Goal: Feedback & Contribution: Leave review/rating

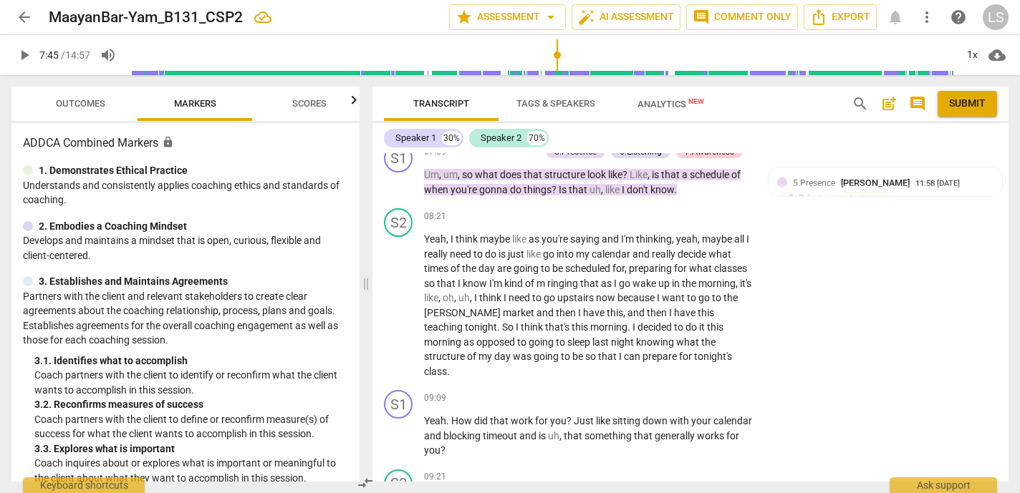
scroll to position [2940, 0]
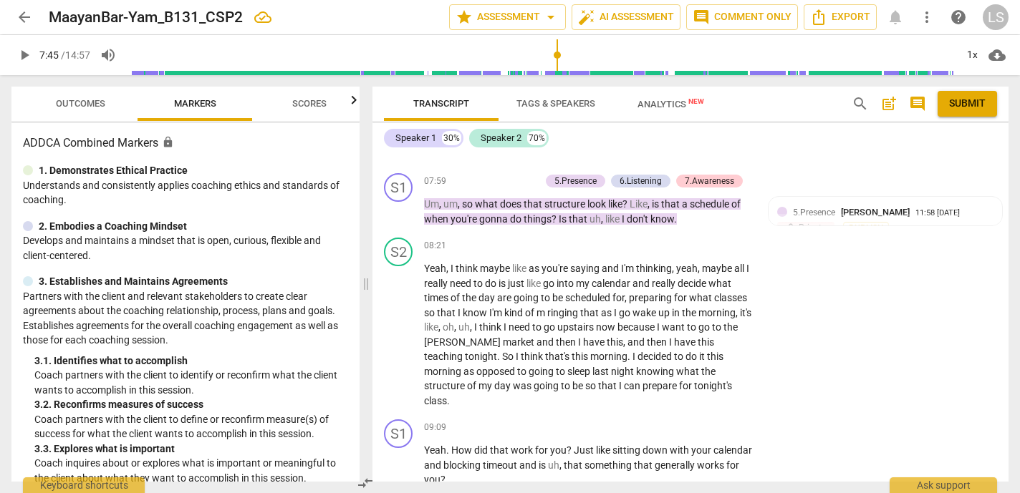
click at [26, 55] on span "play_arrow" at bounding box center [24, 55] width 17 height 17
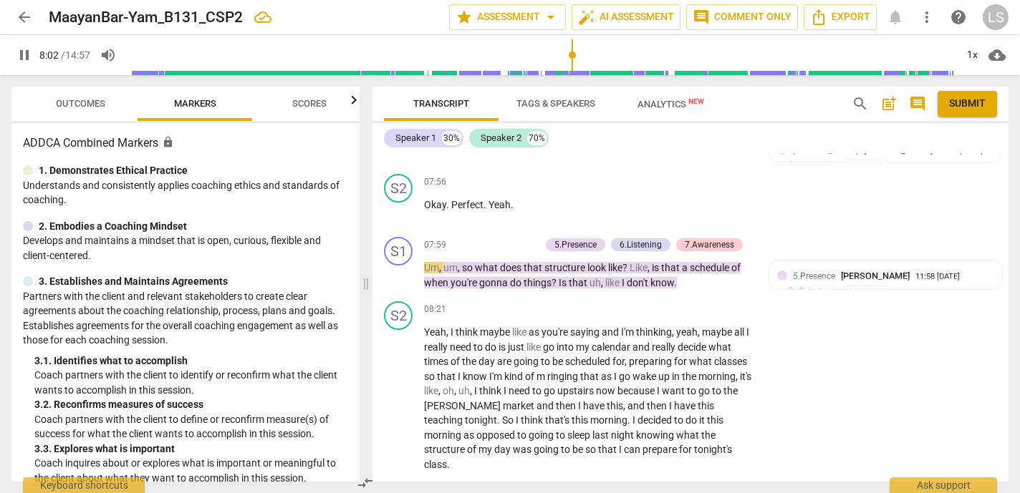
scroll to position [2882, 0]
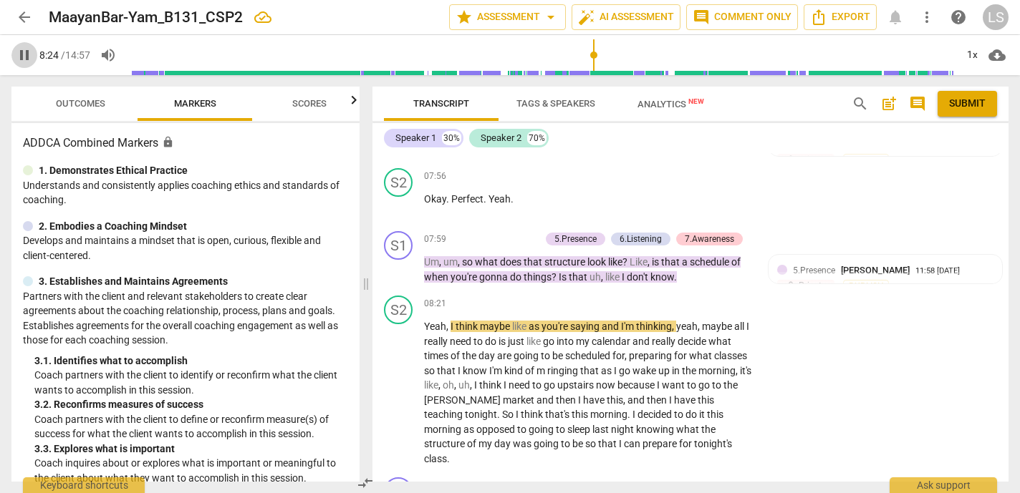
click at [26, 53] on span "pause" at bounding box center [24, 55] width 17 height 17
type input "505"
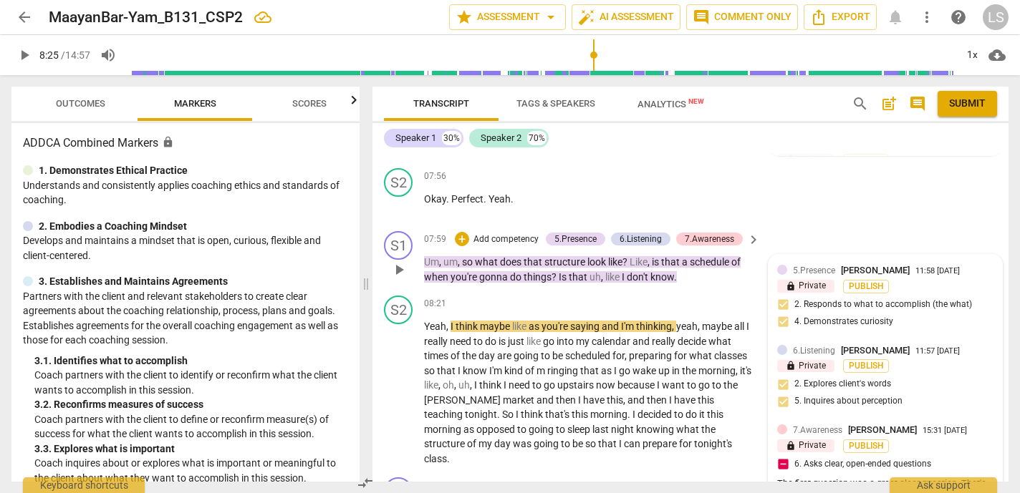
click at [848, 271] on span "[PERSON_NAME]" at bounding box center [875, 270] width 69 height 11
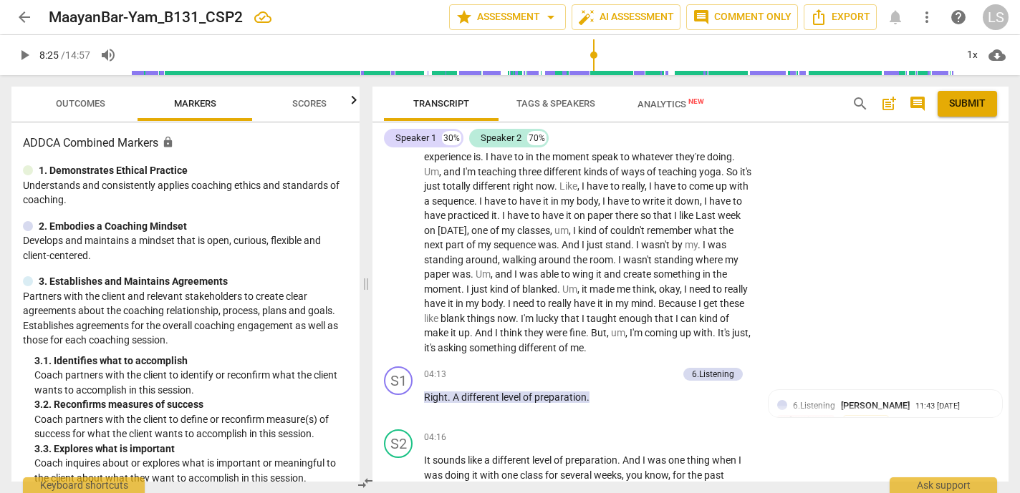
scroll to position [0, 0]
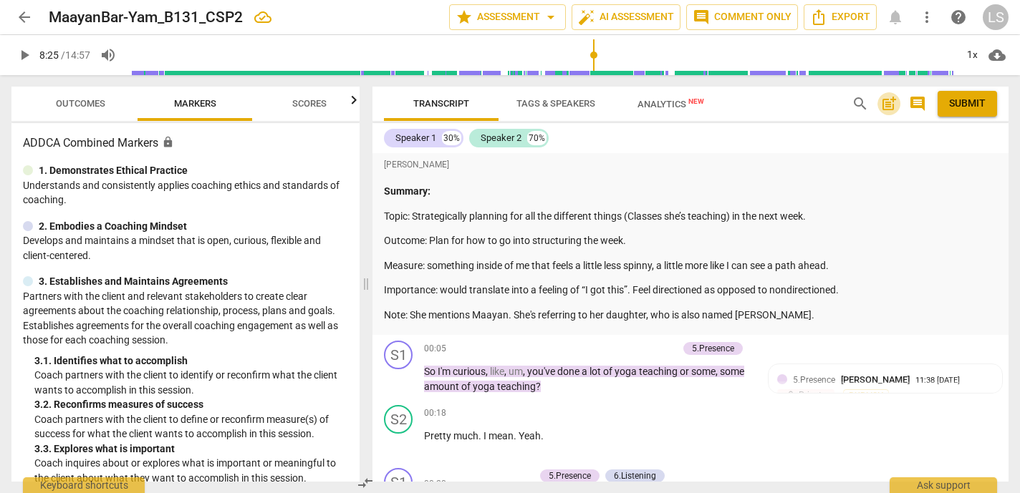
click at [890, 102] on span "post_add" at bounding box center [888, 103] width 17 height 17
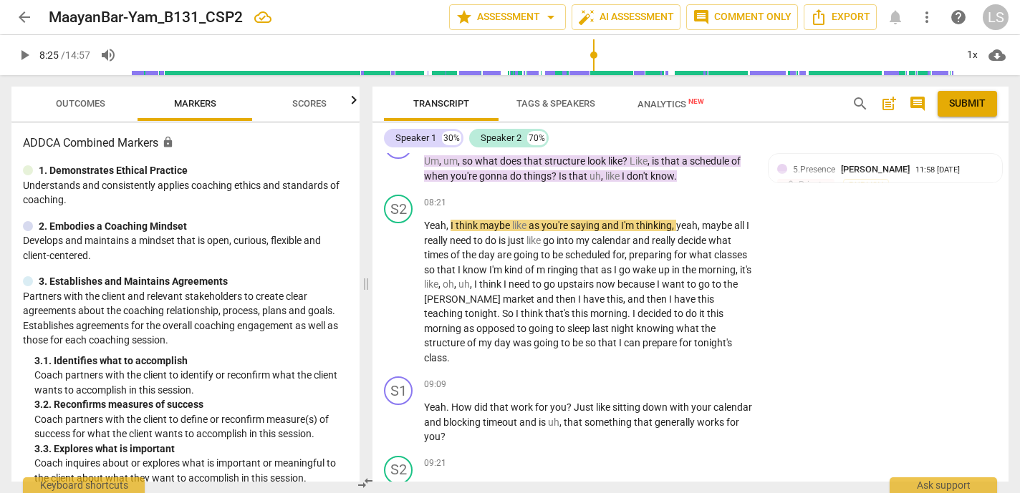
scroll to position [3062, 0]
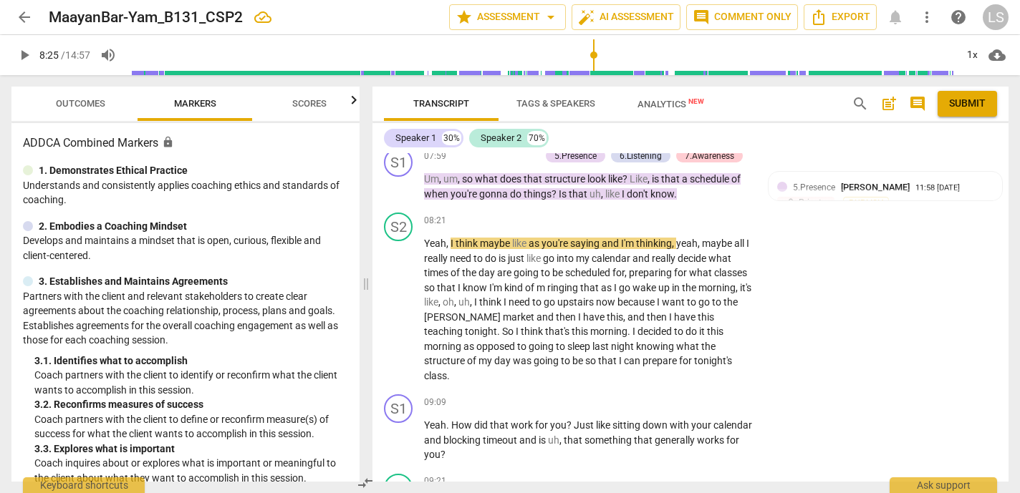
click at [24, 54] on span "play_arrow" at bounding box center [24, 55] width 17 height 17
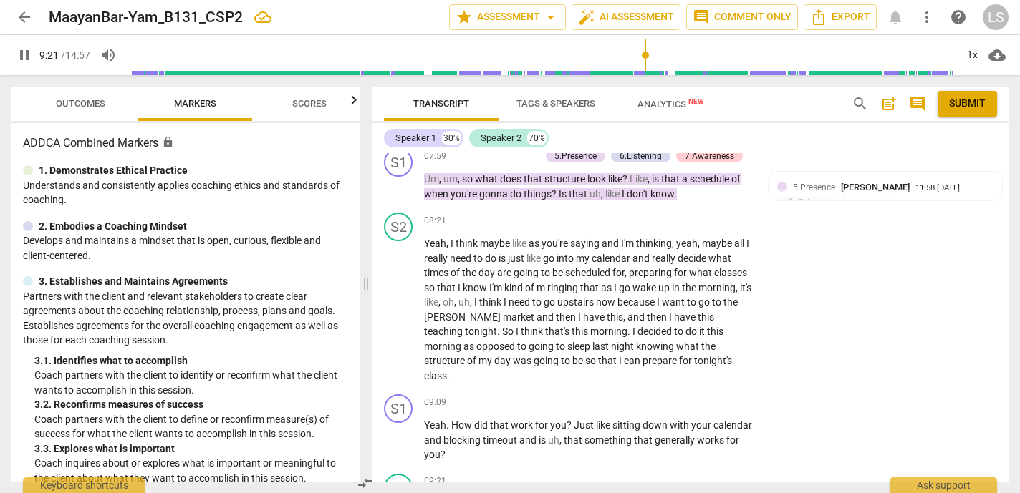
scroll to position [3402, 0]
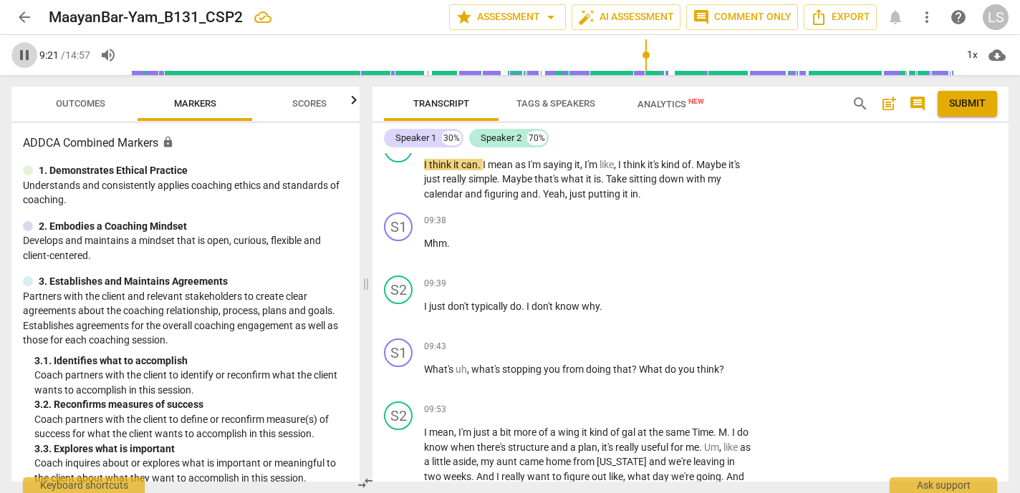
click at [24, 54] on span "pause" at bounding box center [24, 55] width 17 height 17
type input "562"
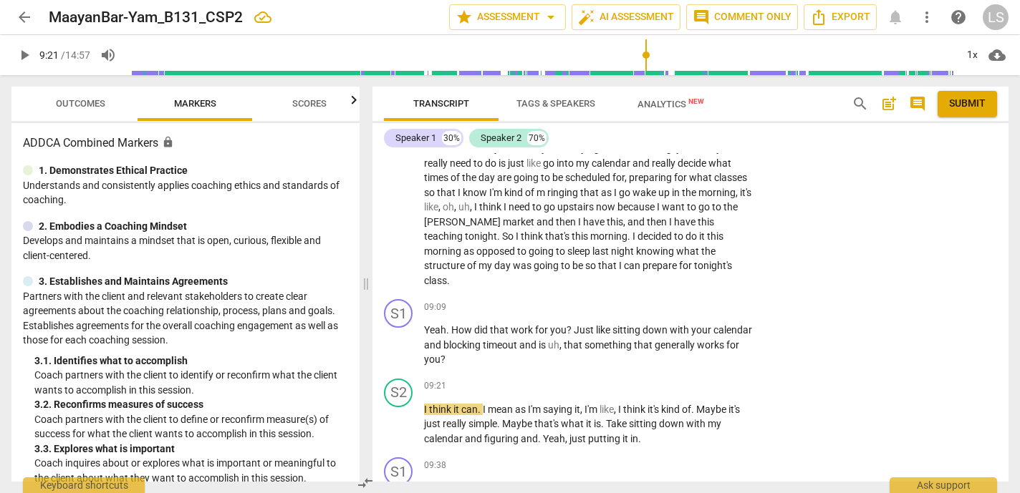
scroll to position [3151, 0]
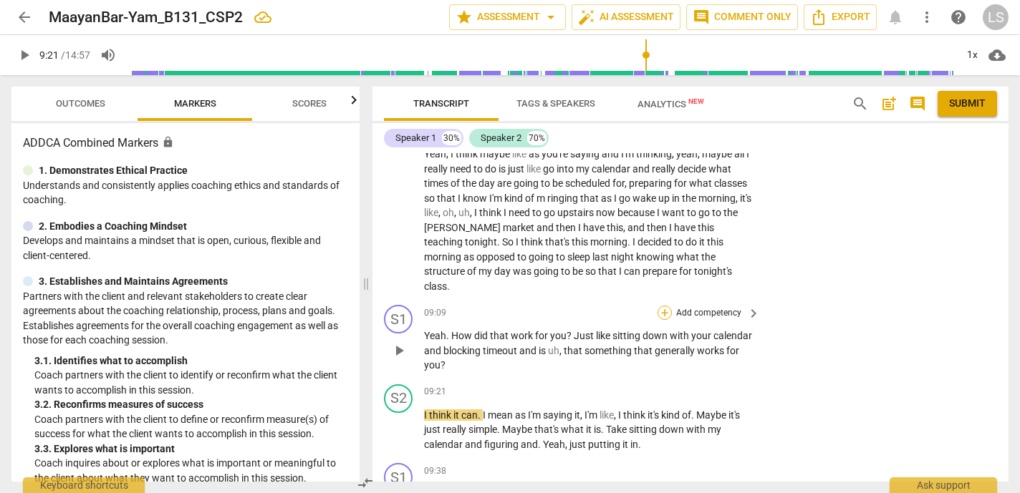
click at [665, 308] on div "+" at bounding box center [664, 313] width 14 height 14
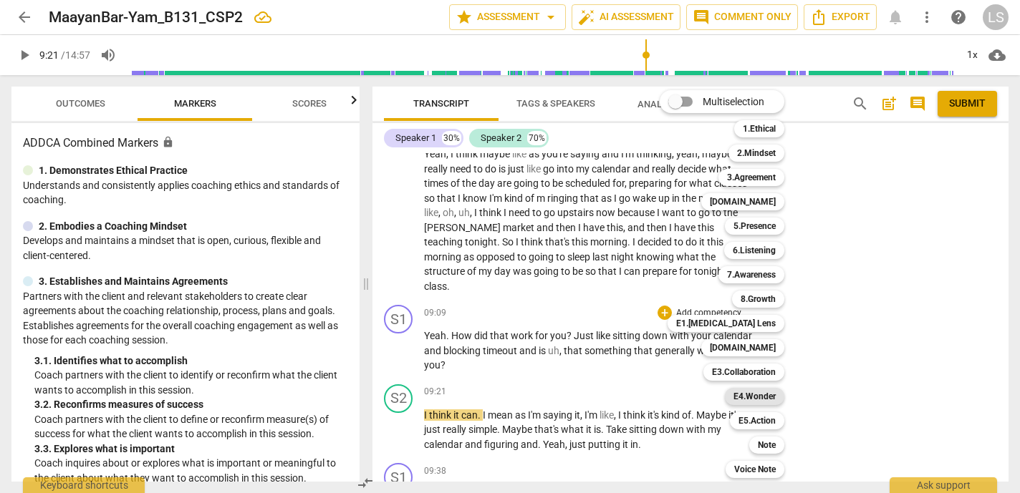
click at [750, 392] on b "E4.Wonder" at bounding box center [754, 396] width 42 height 17
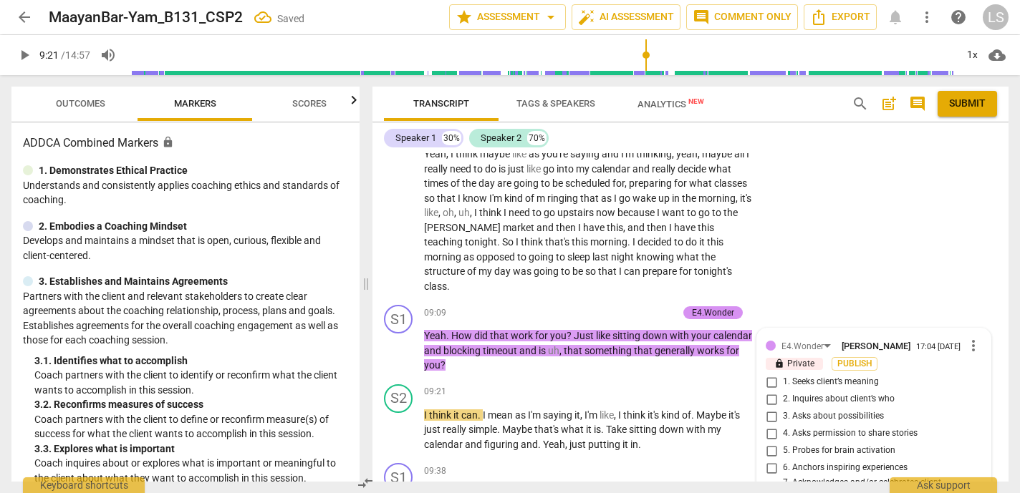
scroll to position [3361, 0]
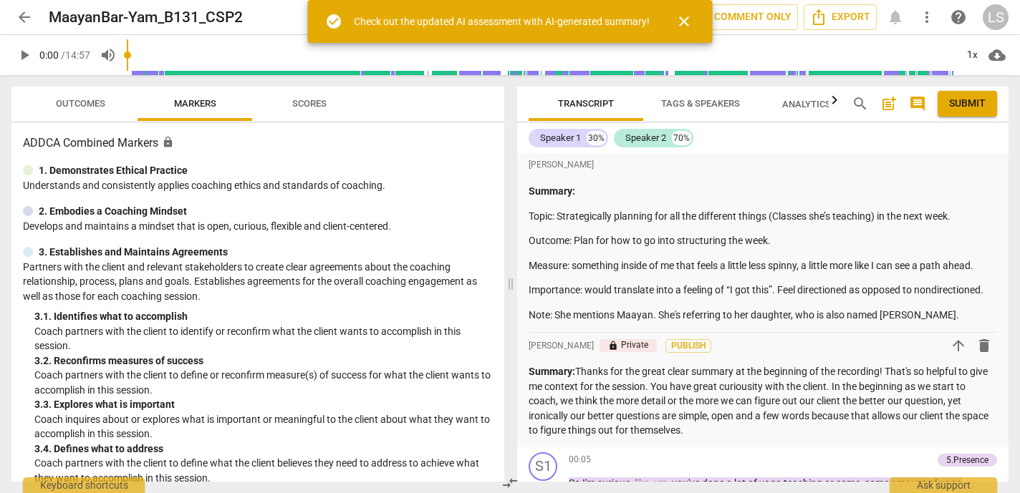
click at [687, 21] on span "close" at bounding box center [683, 21] width 17 height 17
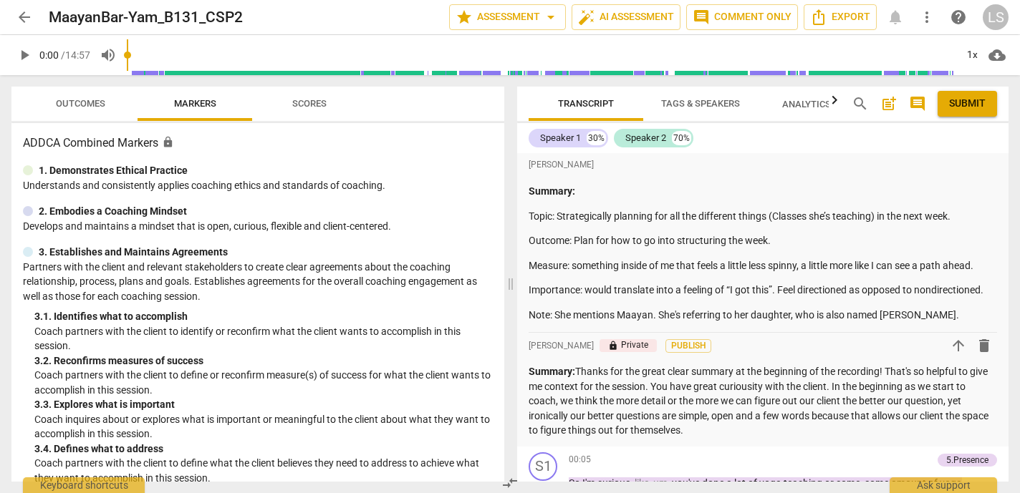
click at [30, 52] on span "play_arrow" at bounding box center [24, 55] width 17 height 17
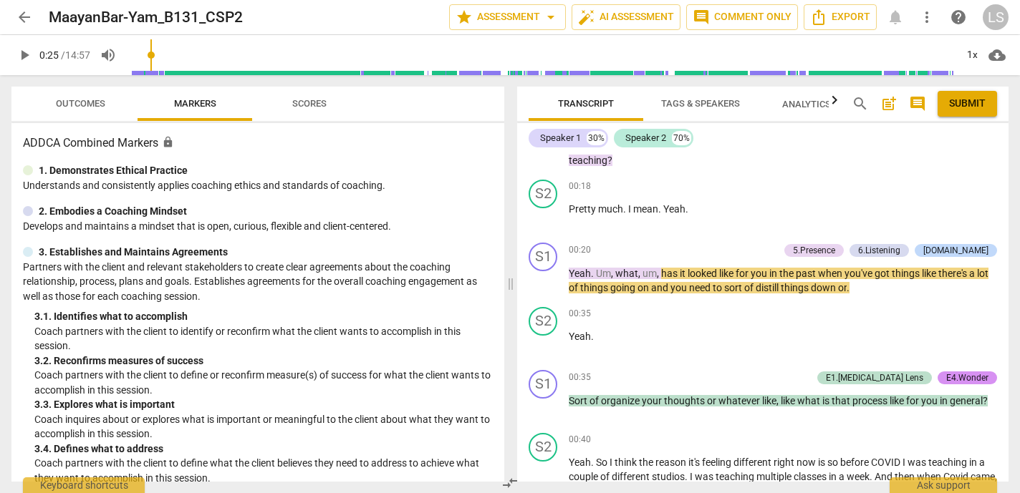
drag, startPoint x: 133, startPoint y: 54, endPoint x: 639, endPoint y: 48, distance: 506.3
click at [639, 48] on input "range" at bounding box center [541, 55] width 828 height 46
drag, startPoint x: 153, startPoint y: 53, endPoint x: 318, endPoint y: 54, distance: 165.4
click at [318, 54] on input "range" at bounding box center [541, 55] width 828 height 46
drag, startPoint x: 155, startPoint y: 53, endPoint x: 251, endPoint y: 48, distance: 96.1
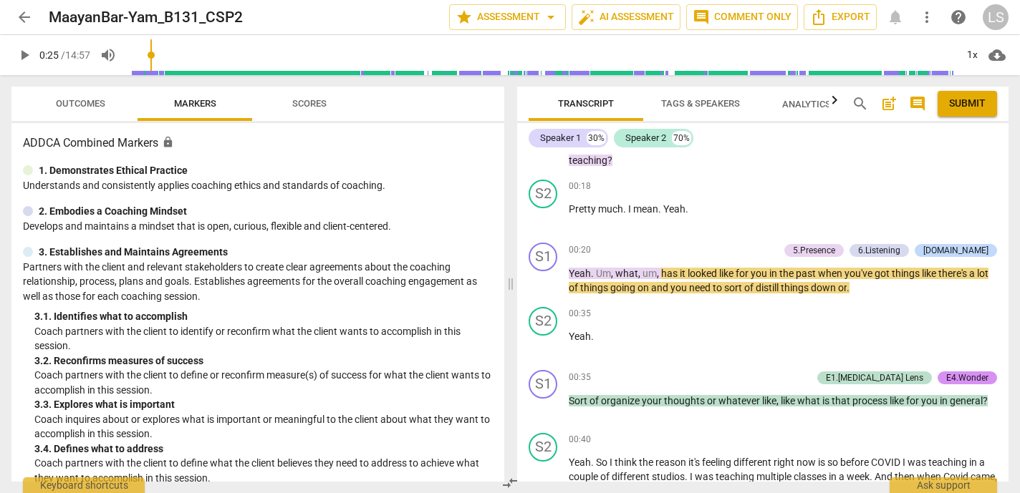
click at [251, 48] on input "range" at bounding box center [541, 55] width 828 height 46
click at [24, 54] on span "play_arrow" at bounding box center [24, 55] width 17 height 17
type input "897"
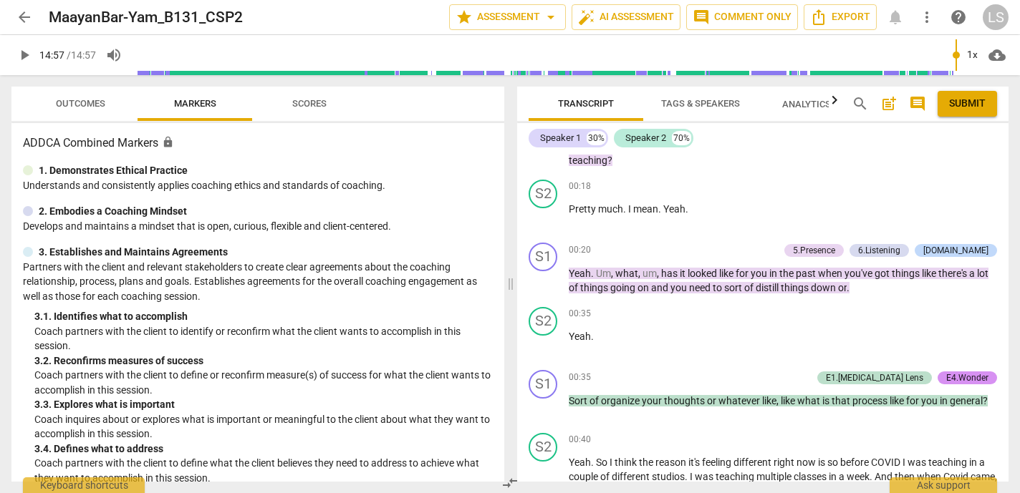
click at [25, 13] on span "arrow_back" at bounding box center [24, 17] width 17 height 17
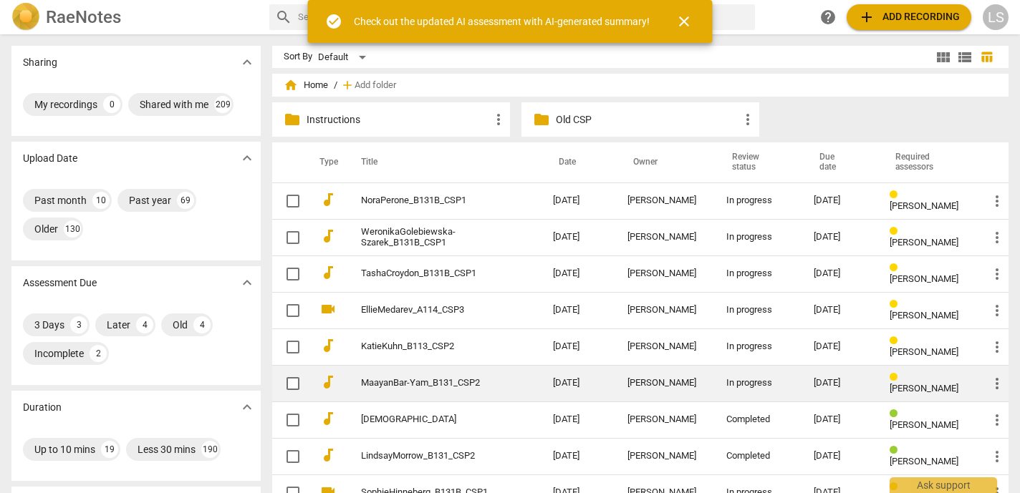
click at [822, 380] on td "[DATE]" at bounding box center [840, 383] width 76 height 37
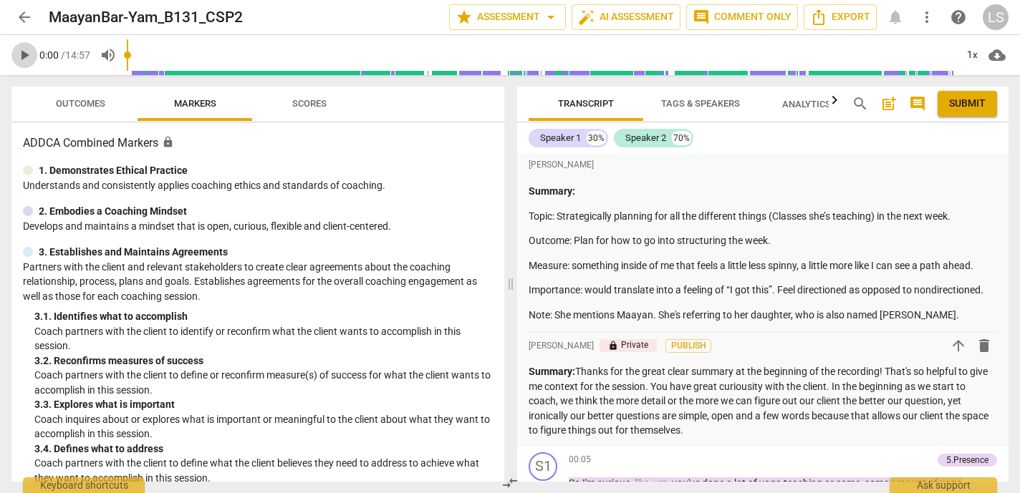
click at [26, 53] on span "play_arrow" at bounding box center [24, 55] width 17 height 17
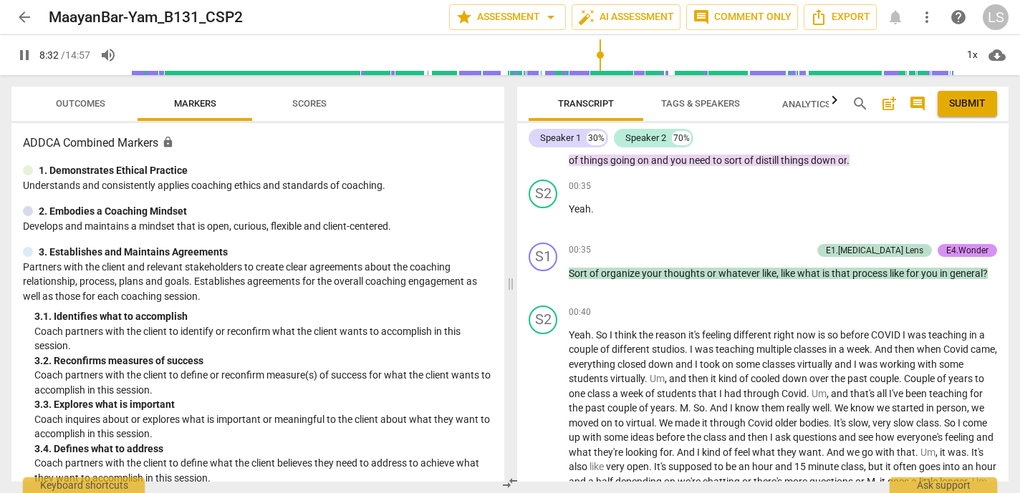
drag, startPoint x: 135, startPoint y: 51, endPoint x: 599, endPoint y: 40, distance: 463.4
click at [599, 40] on input "range" at bounding box center [541, 55] width 828 height 46
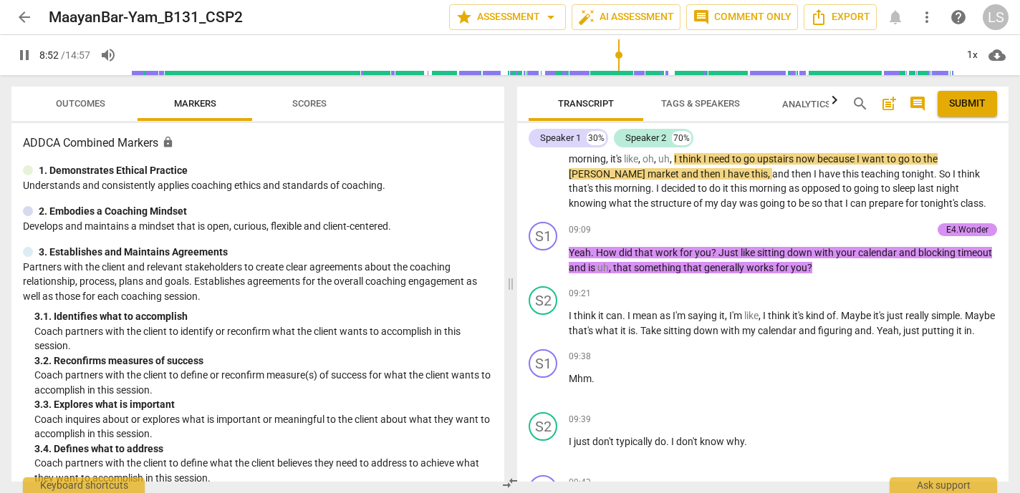
drag, startPoint x: 609, startPoint y: 52, endPoint x: 619, endPoint y: 52, distance: 9.3
click at [619, 52] on input "range" at bounding box center [541, 55] width 828 height 46
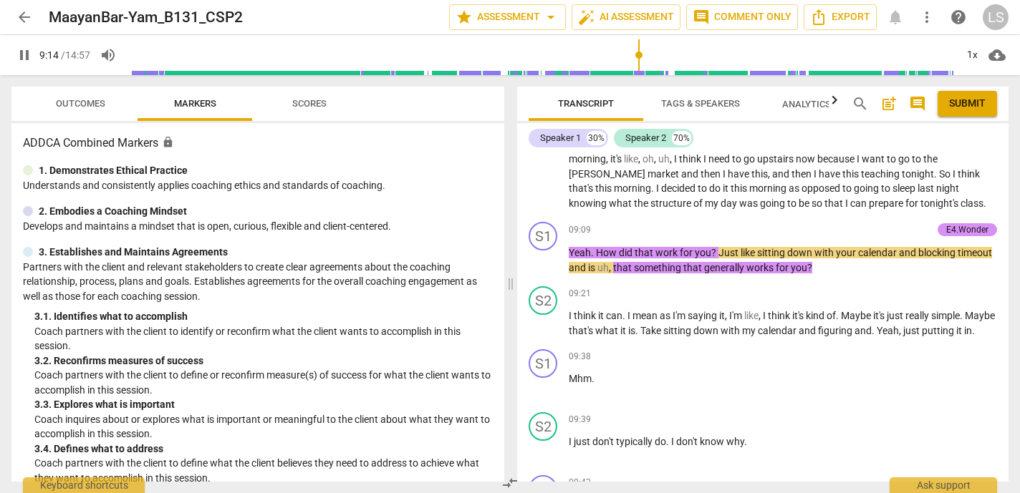
drag, startPoint x: 619, startPoint y: 52, endPoint x: 638, endPoint y: 52, distance: 19.3
click at [638, 52] on input "range" at bounding box center [541, 55] width 828 height 46
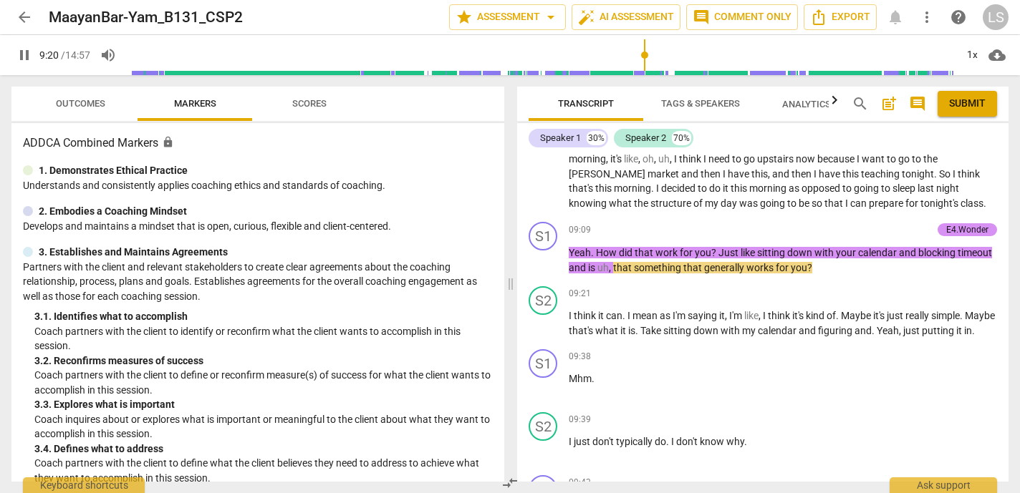
click at [23, 52] on span "pause" at bounding box center [24, 55] width 17 height 17
type input "561"
click at [882, 237] on p "Add competency" at bounding box center [898, 230] width 68 height 13
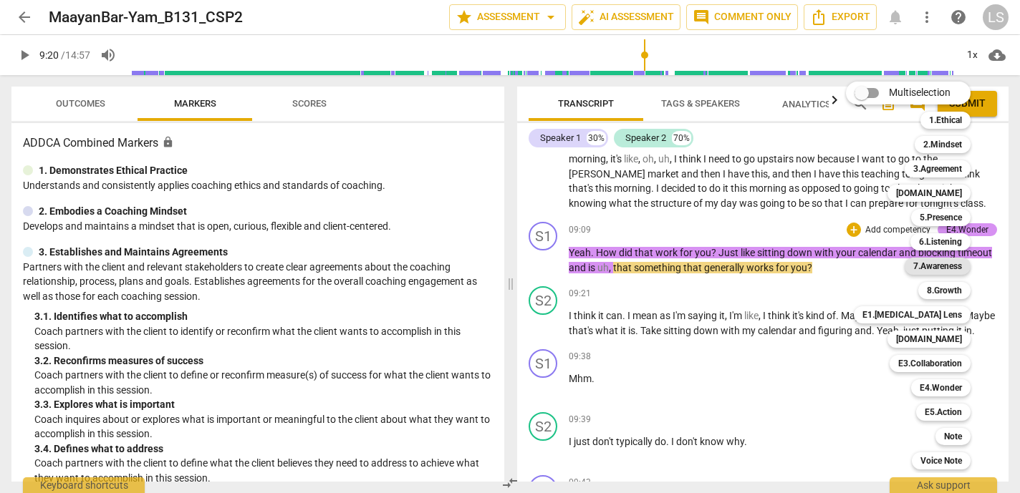
click at [936, 264] on b "7.Awareness" at bounding box center [937, 266] width 49 height 17
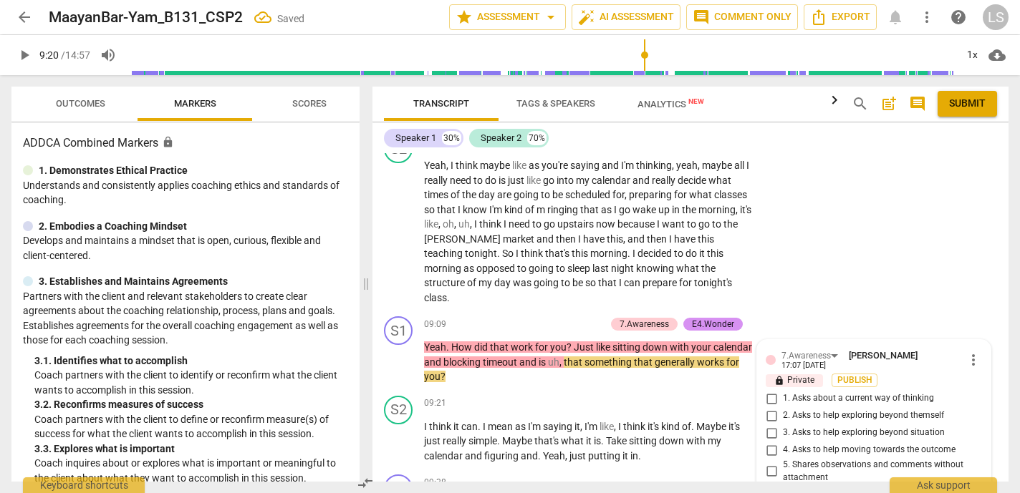
scroll to position [3378, 0]
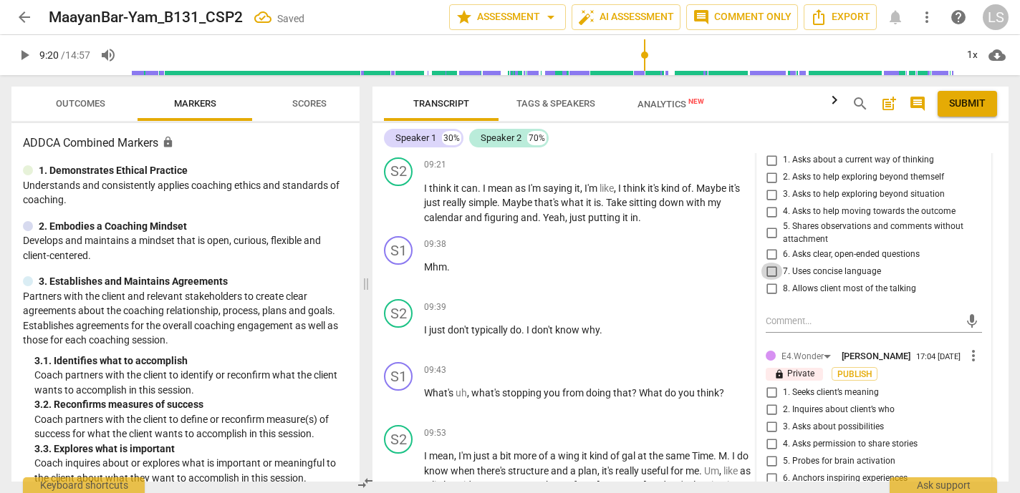
click at [768, 265] on input "7. Uses concise language" at bounding box center [771, 271] width 23 height 17
checkbox input "true"
click at [767, 251] on input "6. Asks clear, open-ended questions" at bounding box center [771, 254] width 23 height 17
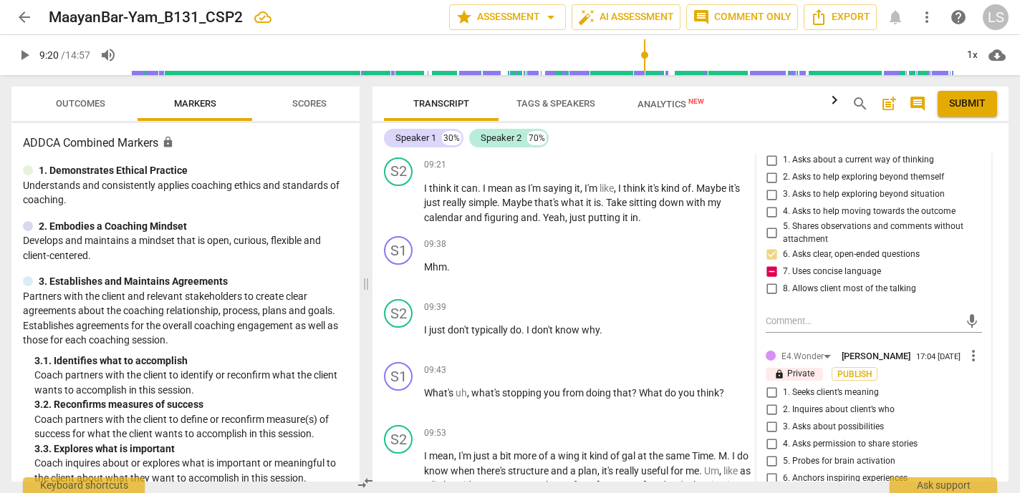
checkbox input "true"
click at [766, 226] on input "5. Shares observations and comments without attachment" at bounding box center [771, 233] width 23 height 17
checkbox input "true"
click at [764, 210] on input "4. Asks to help moving towards the outcome" at bounding box center [771, 211] width 23 height 17
checkbox input "true"
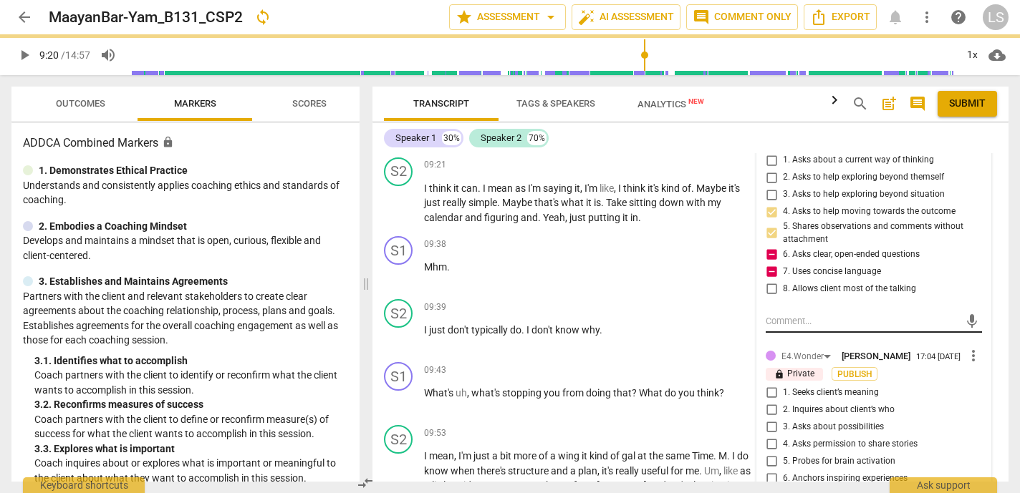
click at [786, 319] on textarea at bounding box center [861, 321] width 193 height 14
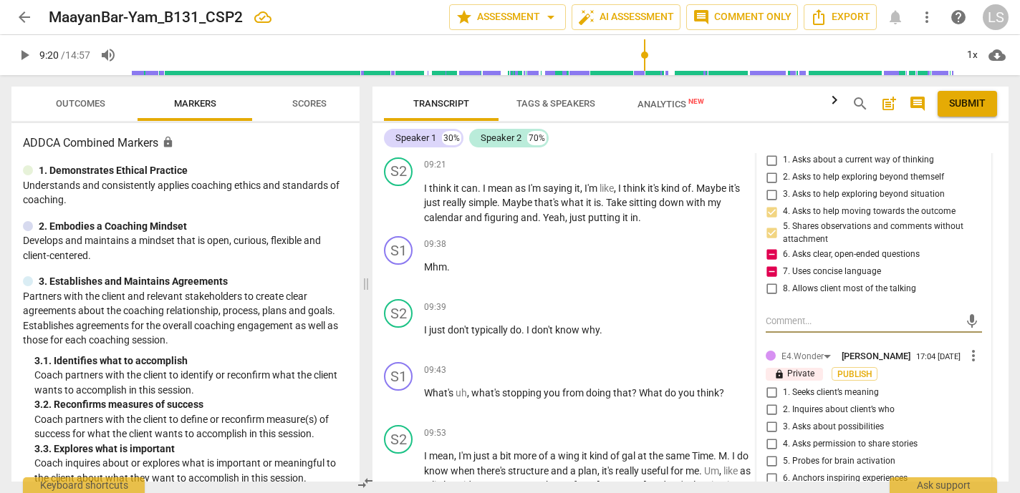
type textarea "I"
type textarea "I t"
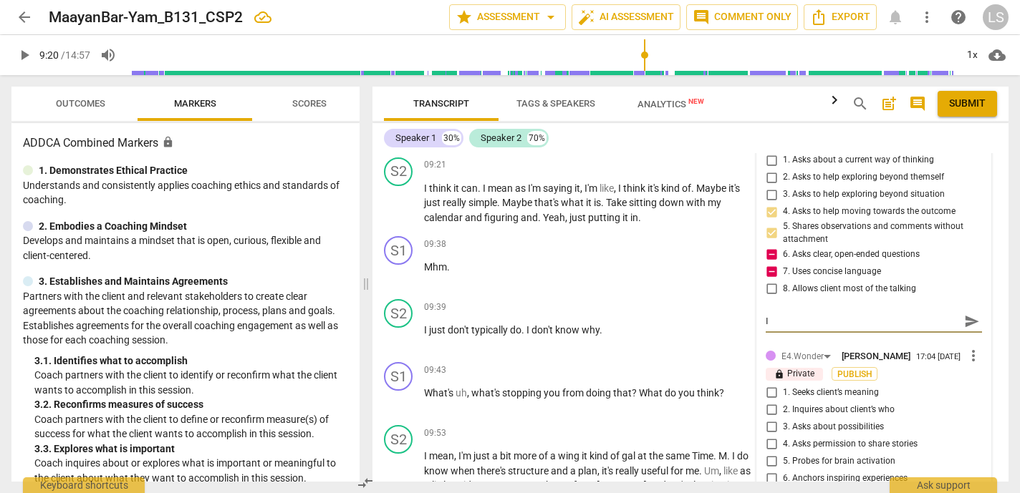
type textarea "I t"
type textarea "I th"
type textarea "I thi"
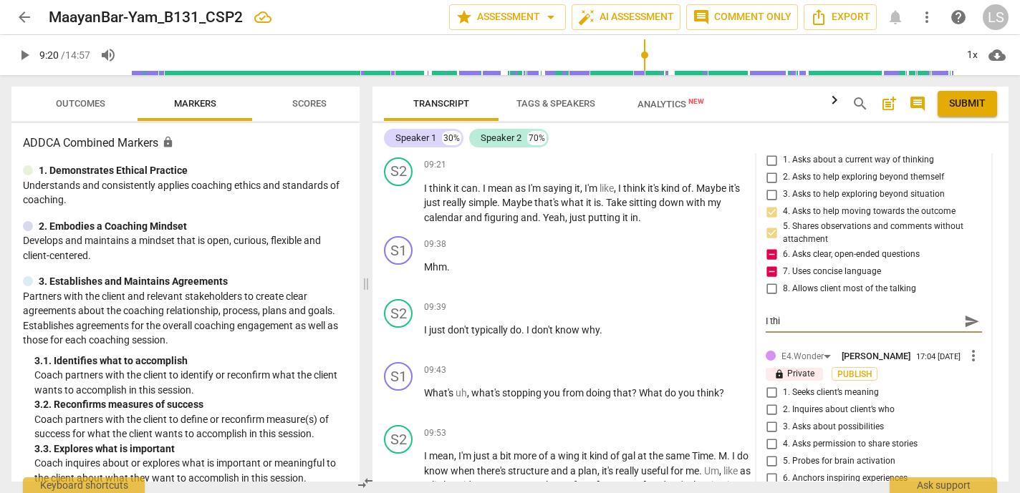
type textarea "I thin"
type textarea "I think"
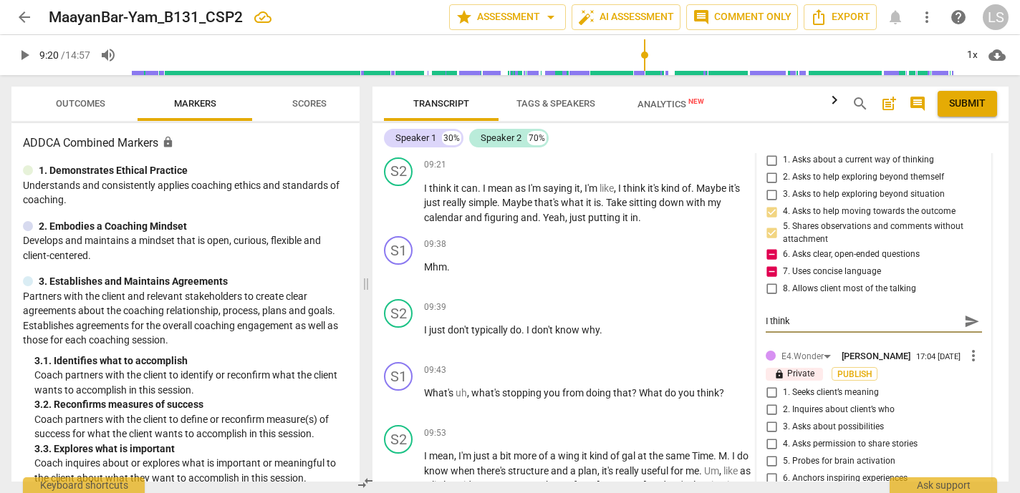
type textarea "I think"
type textarea "I think w"
type textarea "I think wh"
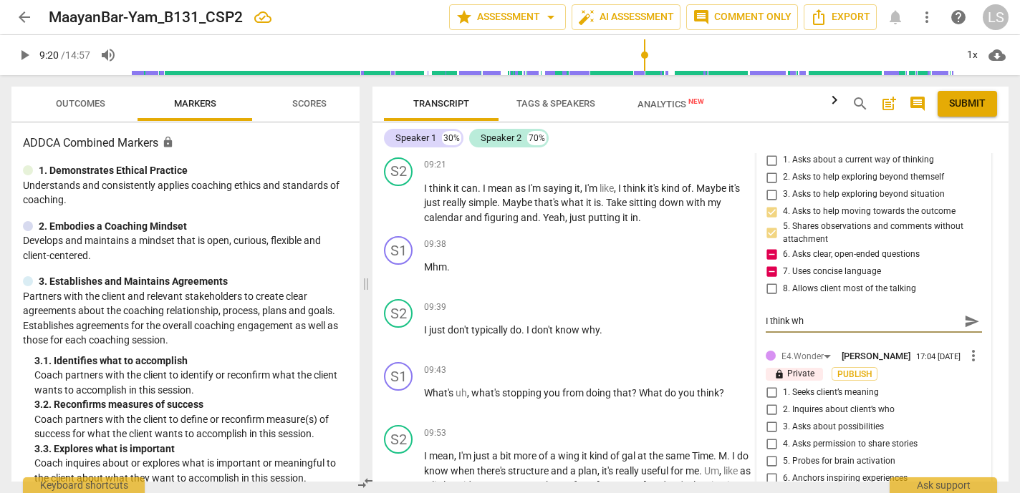
type textarea "I think wha"
type textarea "I think what"
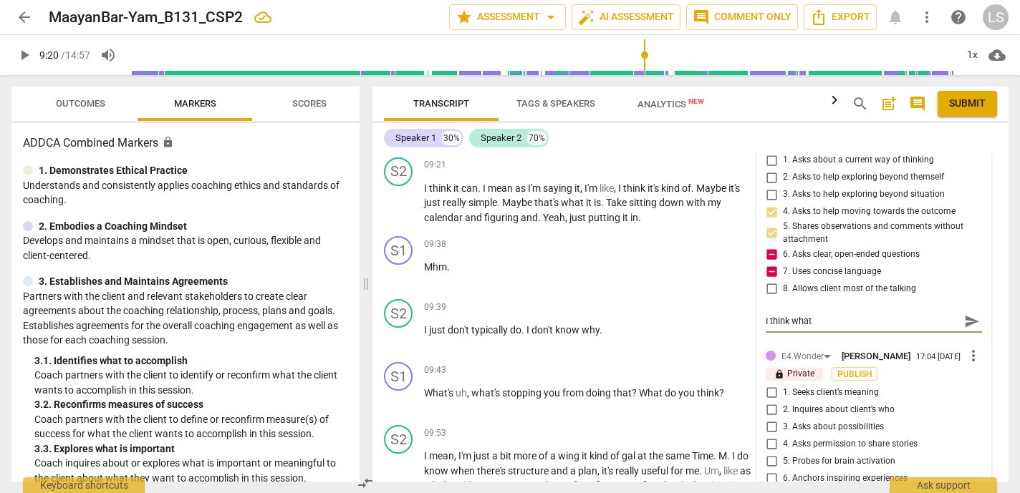
type textarea "I think what"
type textarea "I think what I"
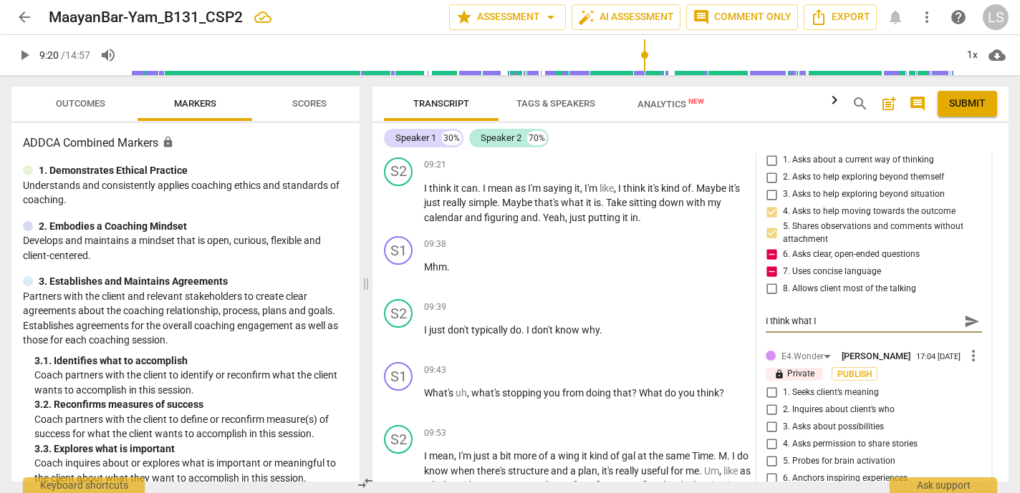
type textarea "I think what I h"
type textarea "I think what I he"
type textarea "I think what I hea"
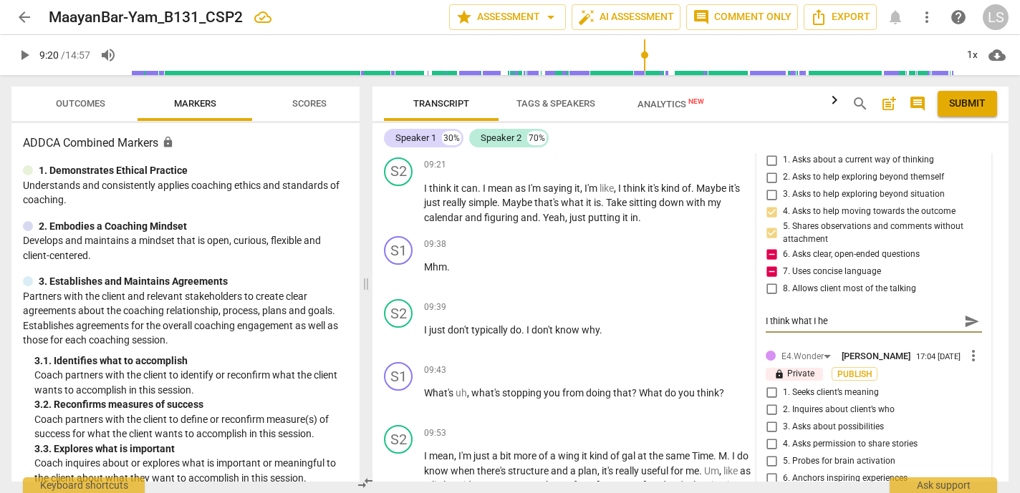
type textarea "I think what I hea"
type textarea "I think what I hear"
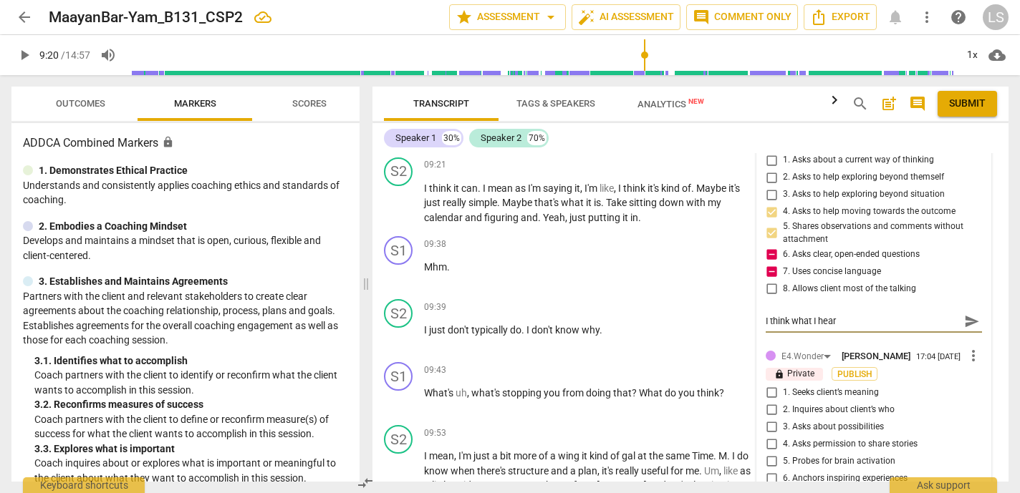
type textarea "I think what I hear y"
type textarea "I think what I hear [PERSON_NAME]"
type textarea "I think what I hear yiu"
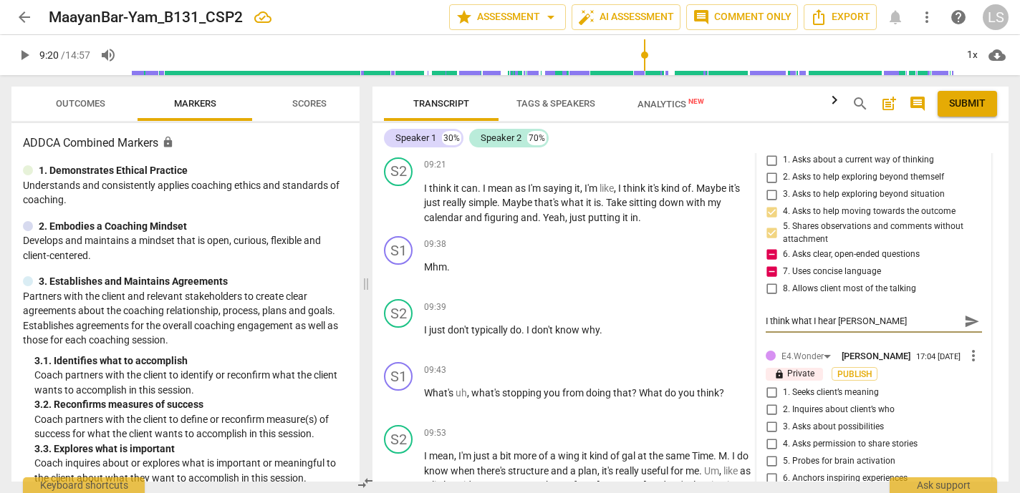
type textarea "I think what I hear yiu"
type textarea "I think what I hear yiu a"
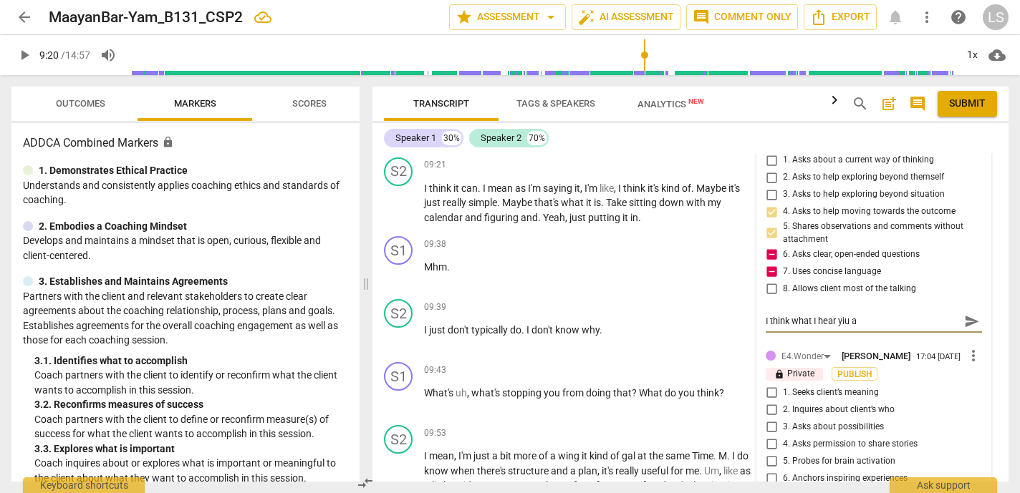
type textarea "I think what I hear yiu as"
type textarea "I think what I hear yiu ask"
type textarea "I think what I hear [PERSON_NAME]"
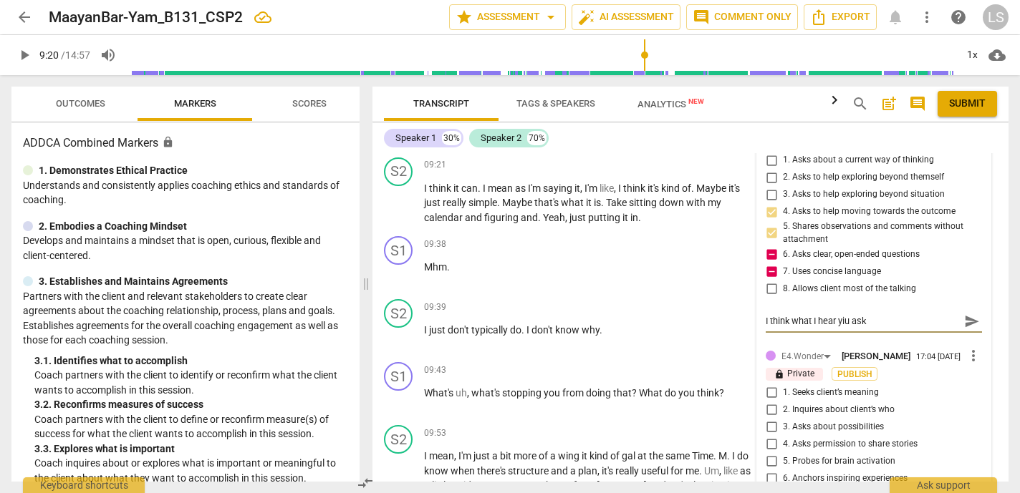
type textarea "I think what I hear [PERSON_NAME]"
type textarea "I think what I hear [PERSON_NAME] asking"
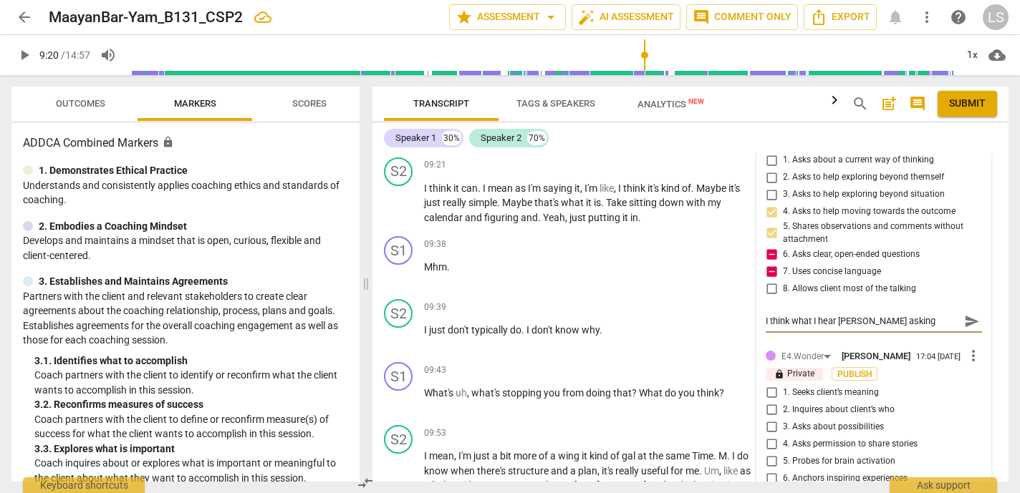
type textarea "I think what I hear [PERSON_NAME] asking"
type textarea "I think what I hear [PERSON_NAME] asking i"
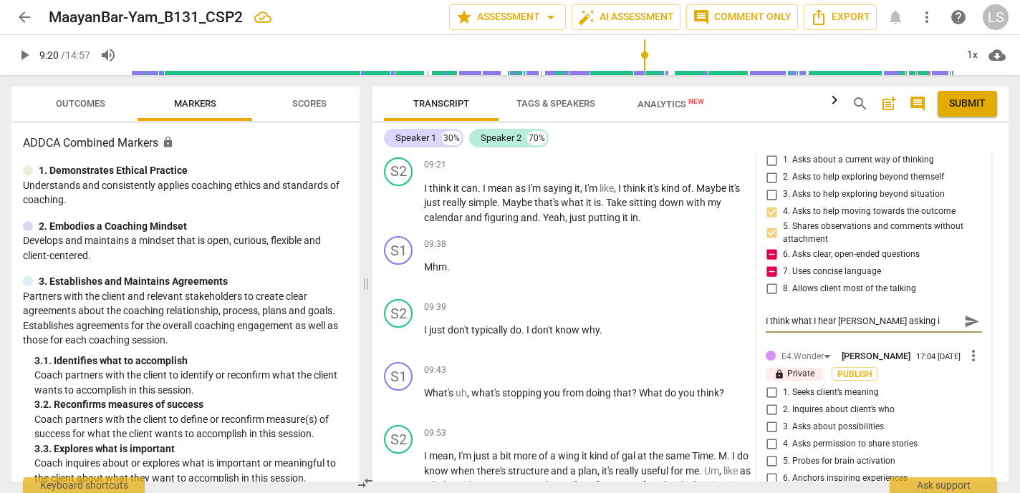
type textarea "I think what I hear [PERSON_NAME] asking i"
type textarea "I think what I hear [PERSON_NAME] asking in"
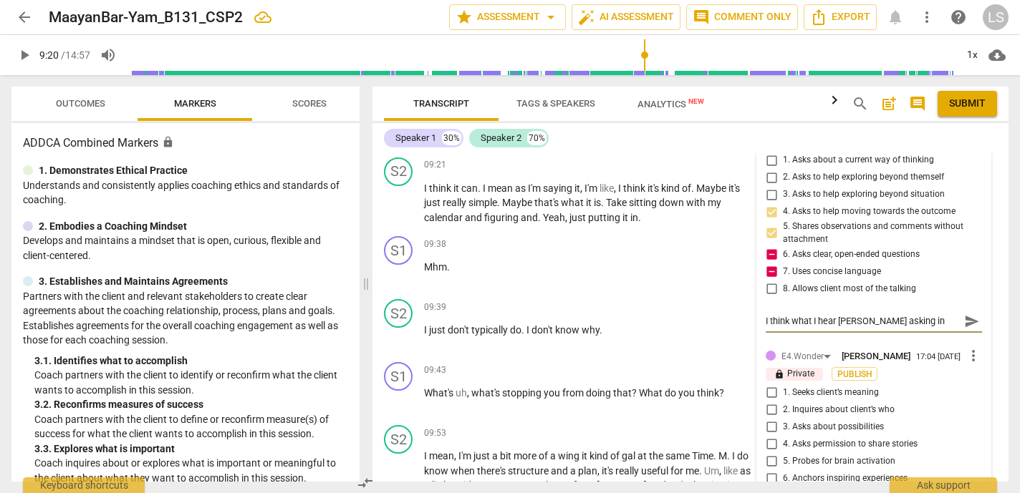
type textarea "I think what I hear [PERSON_NAME] asking in"
type textarea "I think what I hear [PERSON_NAME] asking in a"
type textarea "I think what I hear [PERSON_NAME] asking in an"
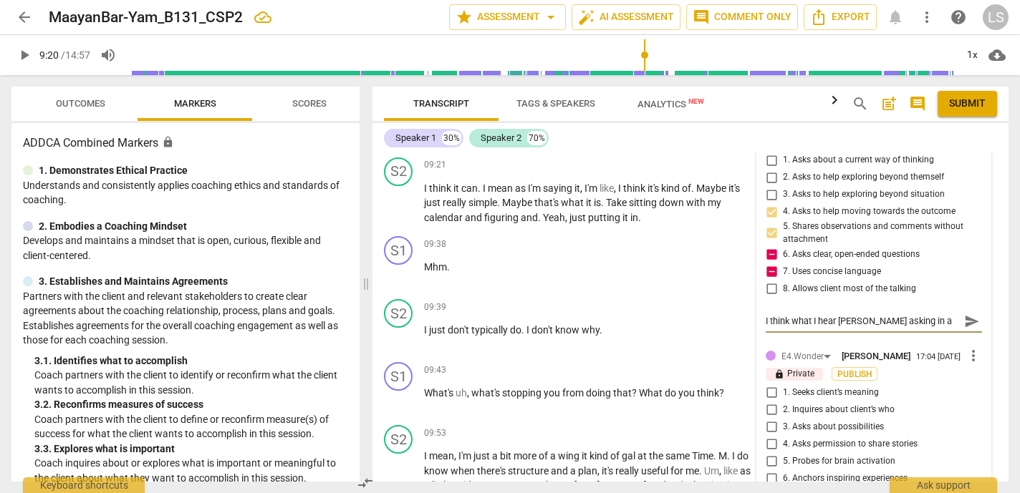
type textarea "I think what I hear [PERSON_NAME] asking in an"
type textarea "I think what I hear [PERSON_NAME] asking in an o"
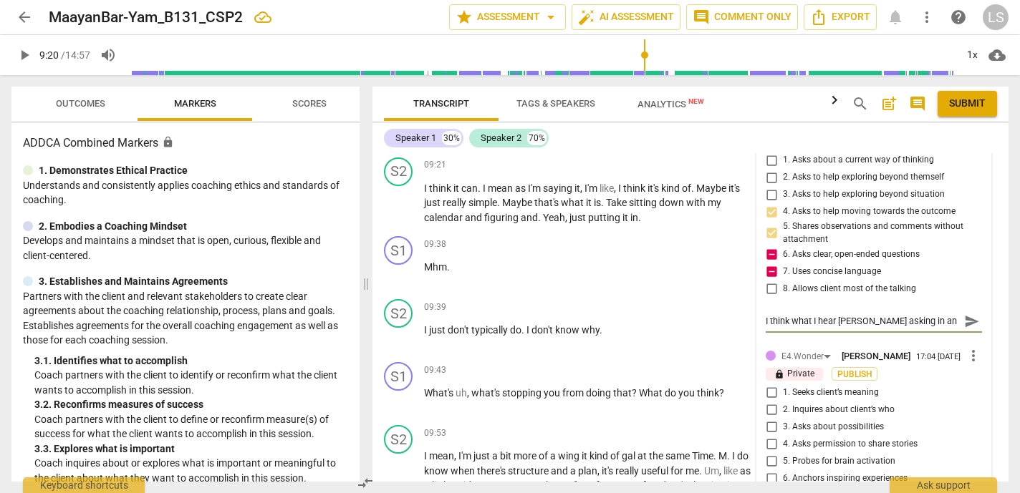
type textarea "I think what I hear [PERSON_NAME] asking in an op"
type textarea "I think what I hear [PERSON_NAME] asking in an ope"
type textarea "I think what I hear [PERSON_NAME] asking in an open"
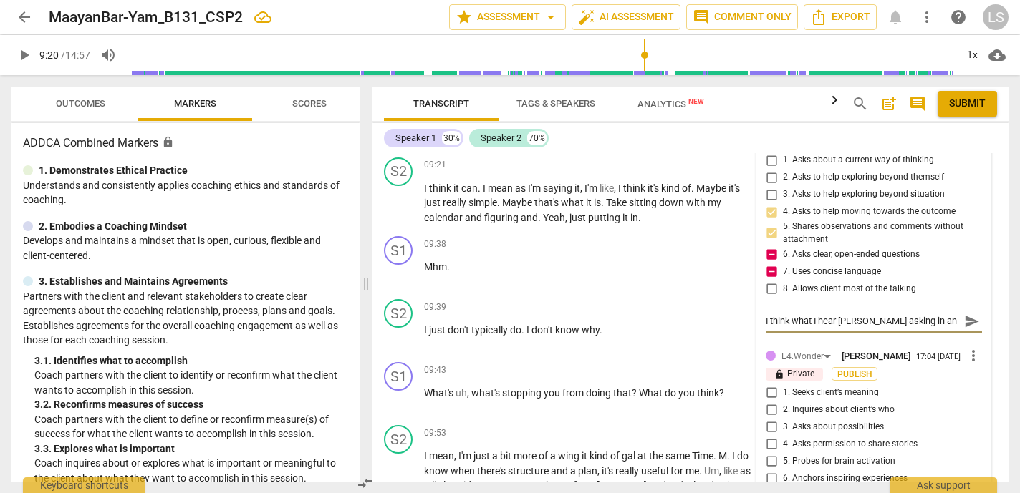
type textarea "I think what I hear [PERSON_NAME] asking in an open"
type textarea "I think what I hear [PERSON_NAME] asking in an open q"
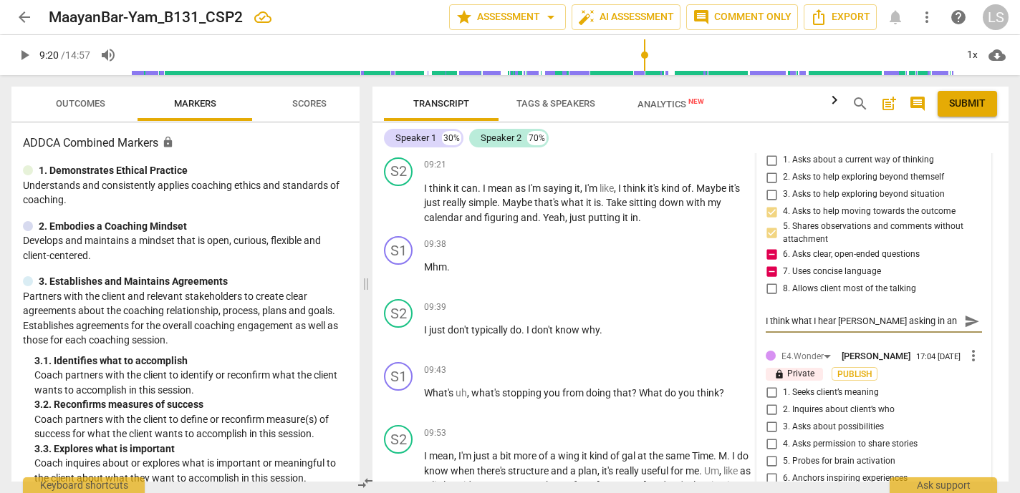
type textarea "I think what I hear [PERSON_NAME] asking in an open qu"
type textarea "I think what I hear [PERSON_NAME] asking in an open que"
type textarea "I think what I hear [PERSON_NAME] asking in an open ques"
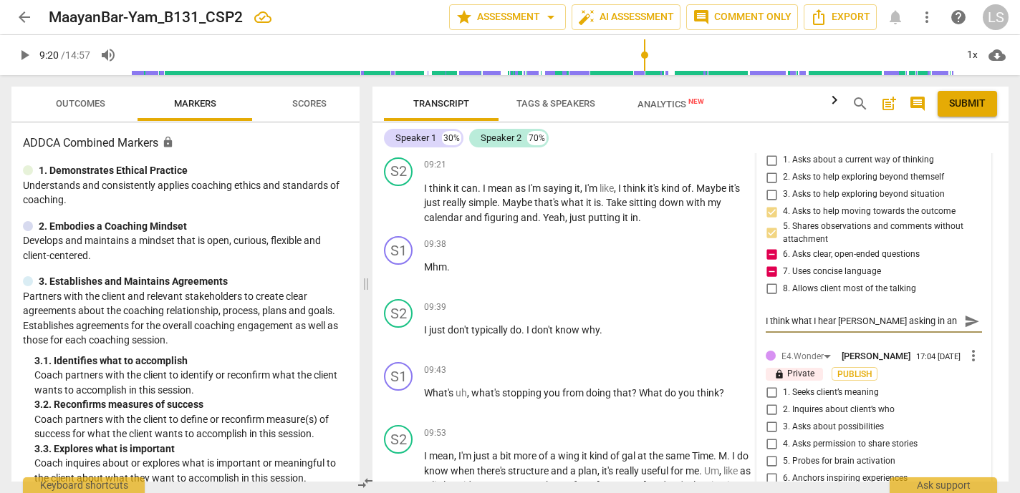
type textarea "I think what I hear [PERSON_NAME] asking in an open ques"
type textarea "I think what I hear [PERSON_NAME] asking in an open quest"
type textarea "I think what I hear [PERSON_NAME] asking in an open questi"
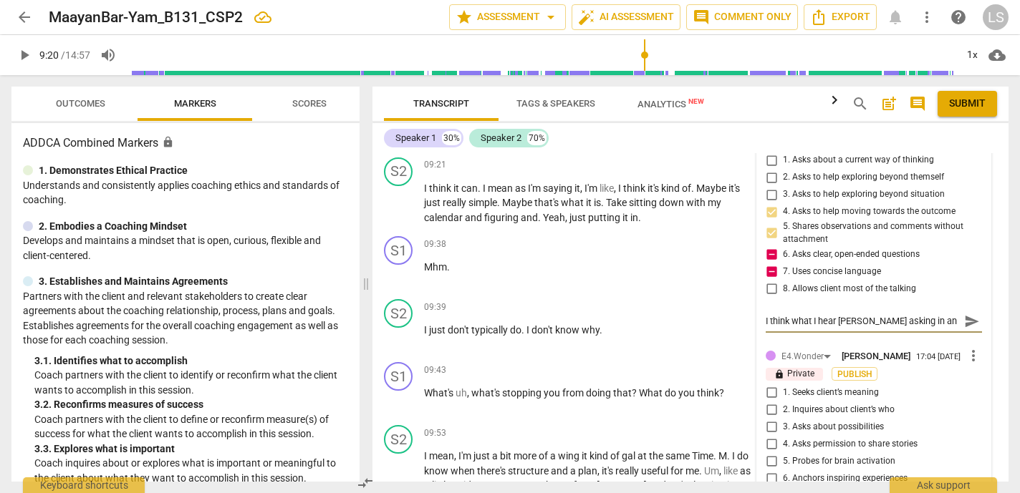
type textarea "I think what I hear [PERSON_NAME] asking in an open questio"
type textarea "I think what I hear [PERSON_NAME] asking in an open question"
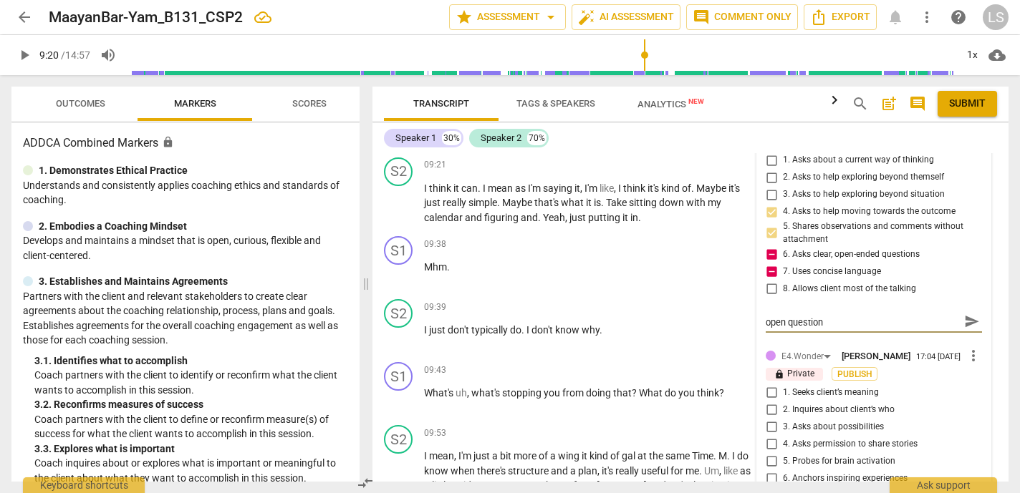
type textarea "I think what I hear [PERSON_NAME] asking in an open question"
type textarea "I think what I hear [PERSON_NAME] asking in an open question i"
type textarea "I think what I hear [PERSON_NAME] asking in an open question is"
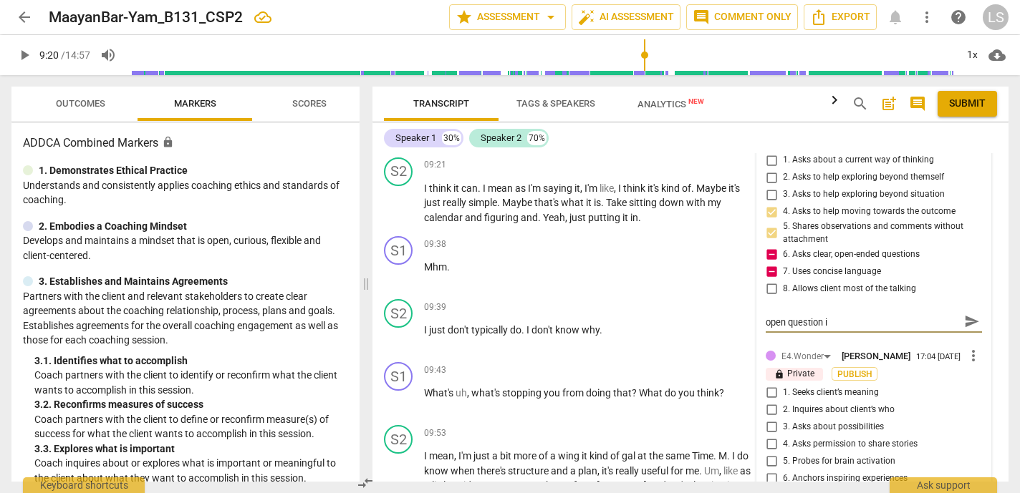
type textarea "I think what I hear [PERSON_NAME] asking in an open question is"
type textarea "I think what I hear [PERSON_NAME] asking in an open question is h"
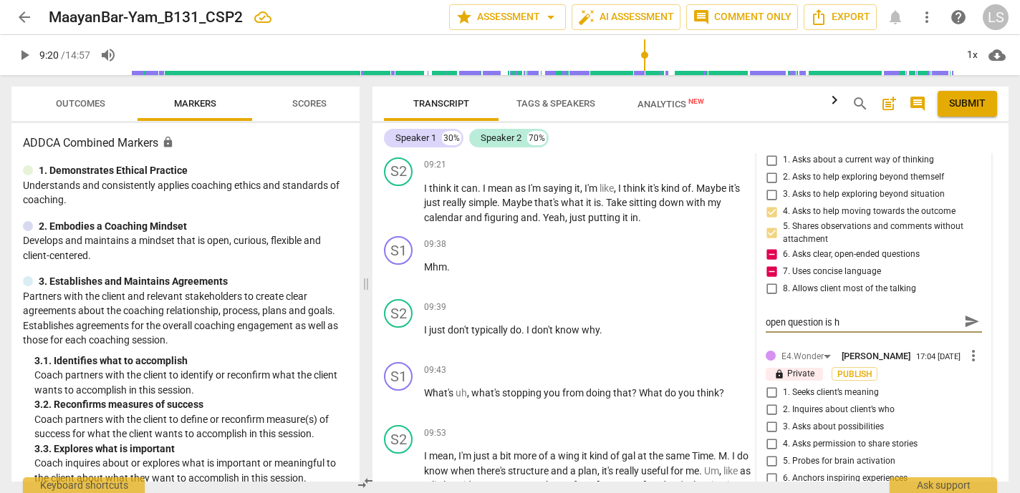
scroll to position [0, 0]
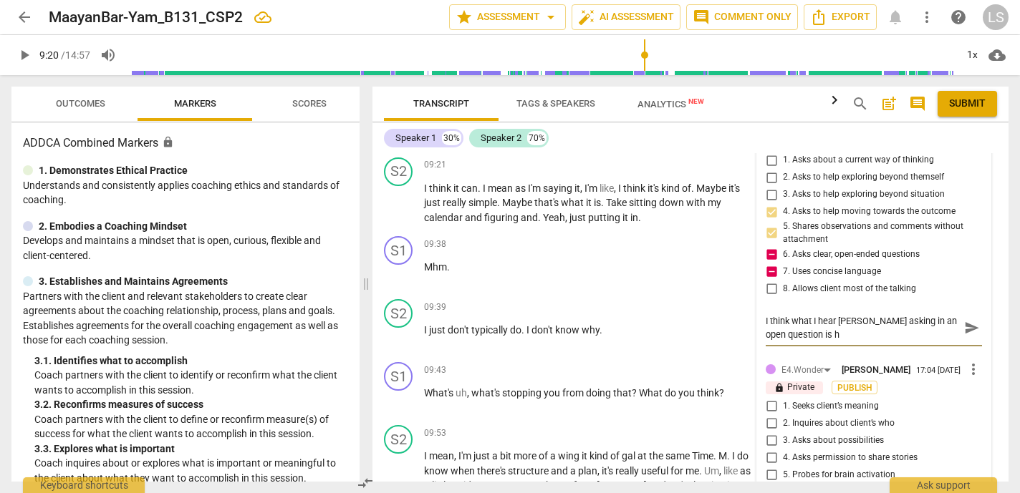
type textarea "I think what I hear [PERSON_NAME] asking in an open question is ho"
type textarea "I think what I hear [PERSON_NAME] asking in an open question is how"
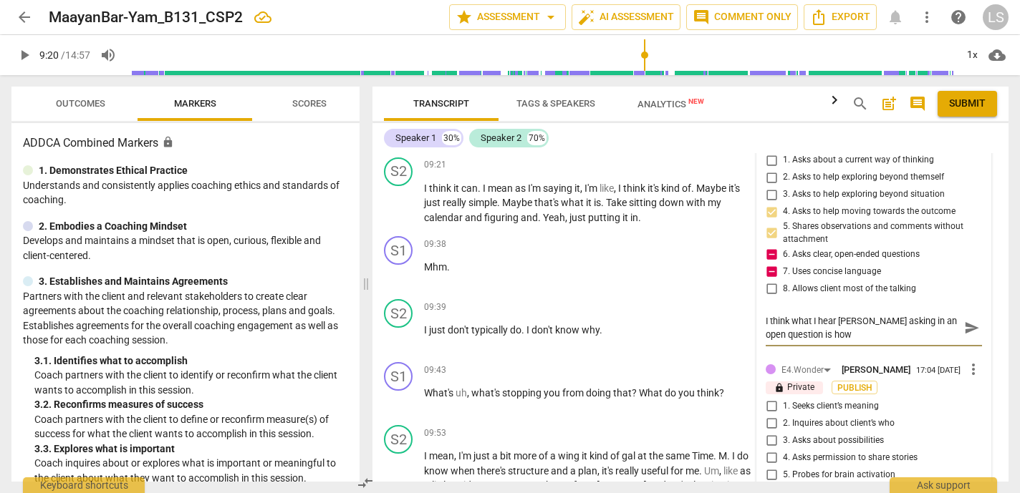
type textarea "I think what I hear [PERSON_NAME] asking in an open question is how"
type textarea "I think what I hear [PERSON_NAME] asking in an open question is how d"
type textarea "I think what I hear [PERSON_NAME] asking in an open question is how do"
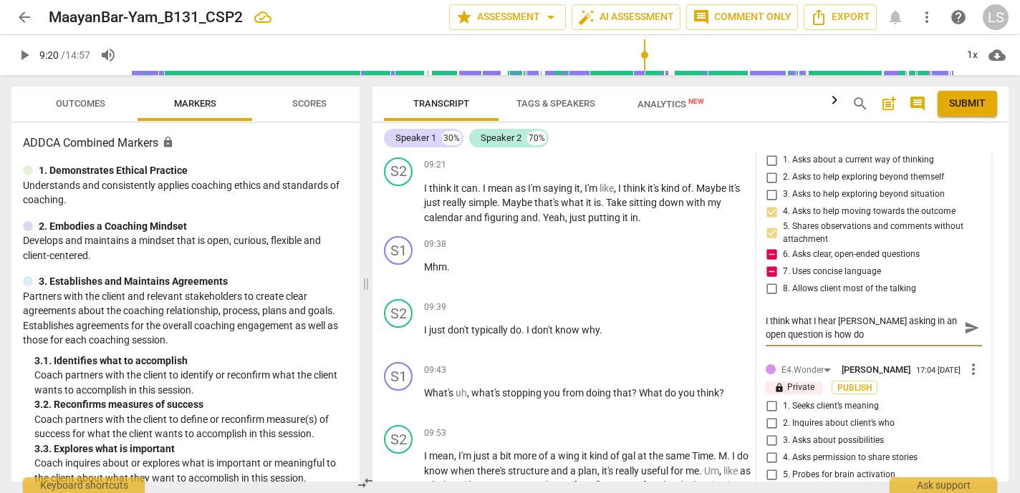
type textarea "I think what I hear [PERSON_NAME] asking in an open question is how doe"
type textarea "I think what I hear [PERSON_NAME] asking in an open question is how does"
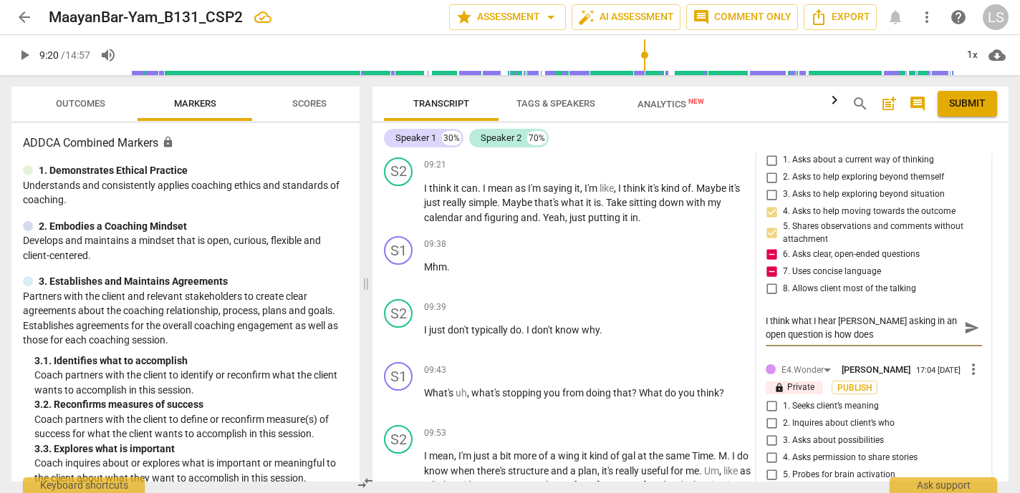
type textarea "I think what I hear [PERSON_NAME] asking in an open question is how does"
type textarea "I think what I hear [PERSON_NAME] asking in an open question is how does s"
type textarea "I think what I hear [PERSON_NAME] asking in an open question is how does si"
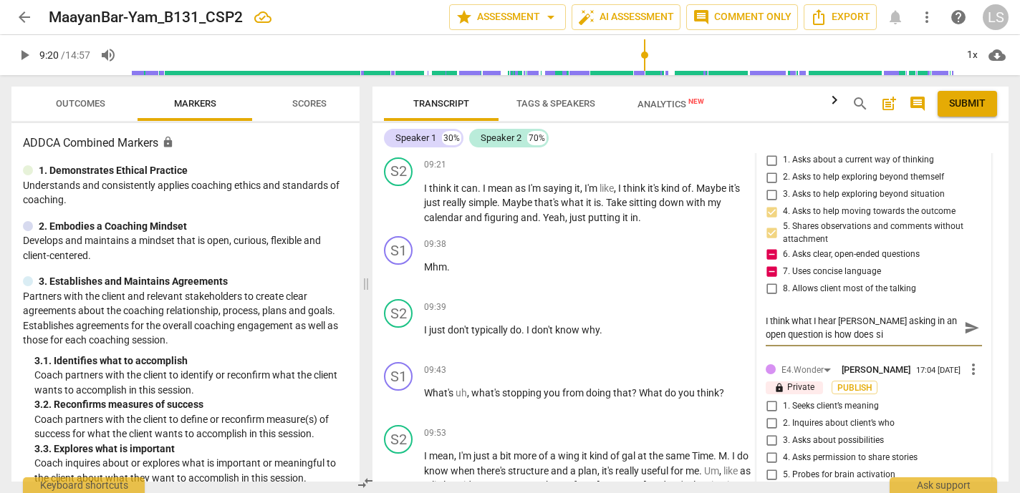
type textarea "I think what I hear [PERSON_NAME] asking in an open question is how does sit"
type textarea "I think what I hear [PERSON_NAME] asking in an open question is how does sitt"
type textarea "I think what I hear [PERSON_NAME] asking in an open question is how does sitti"
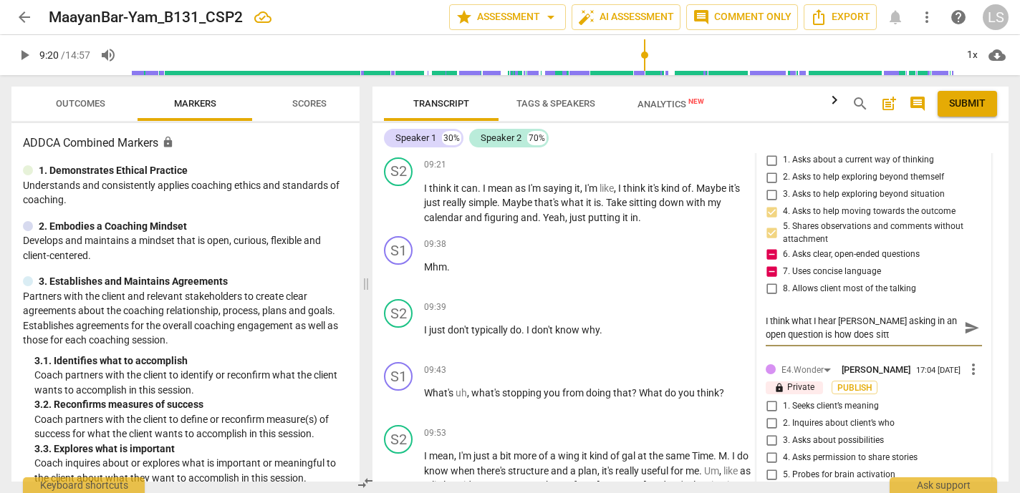
type textarea "I think what I hear [PERSON_NAME] asking in an open question is how does sitti"
type textarea "I think what I hear [PERSON_NAME] asking in an open question is how does sittin"
type textarea "I think what I hear [PERSON_NAME] asking in an open question is how does sitting"
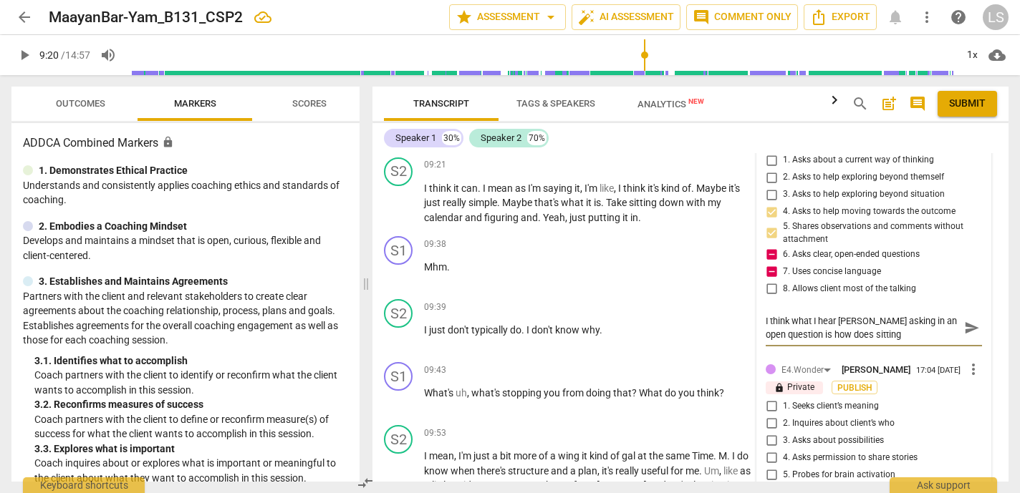
type textarea "I think what I hear [PERSON_NAME] asking in an open question is how does sitting"
type textarea "I think what I hear [PERSON_NAME] asking in an open question is how does sittin…"
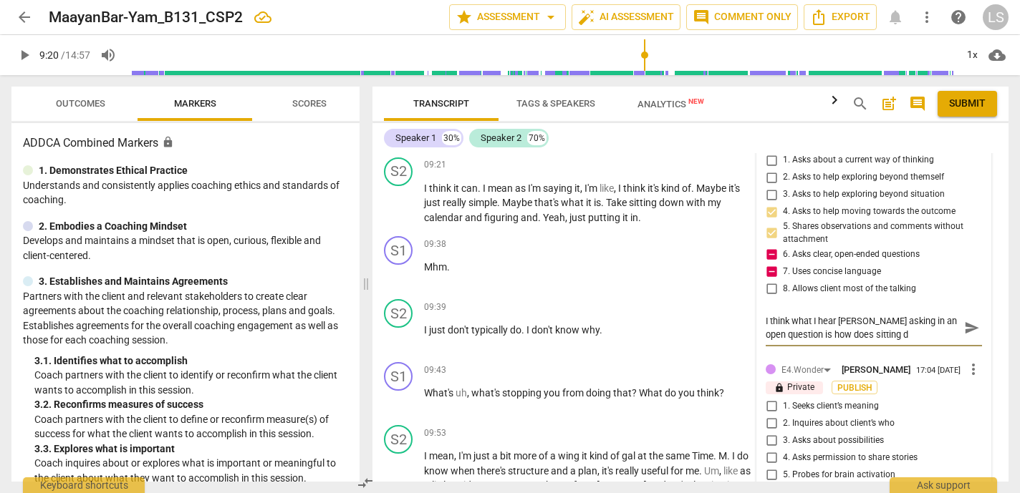
type textarea "I think what I hear [PERSON_NAME] asking in an open question is how does sittin…"
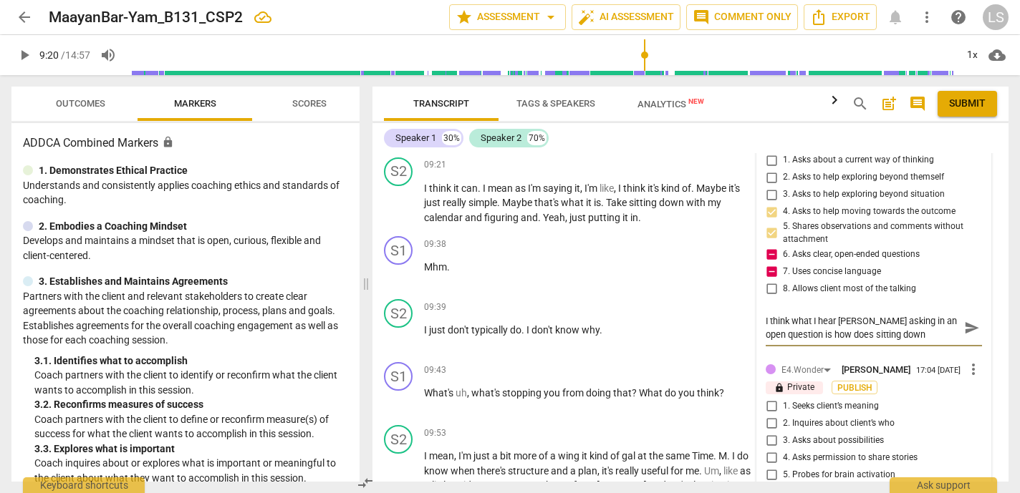
type textarea "I think what I hear [PERSON_NAME] asking in an open question is how does sittin…"
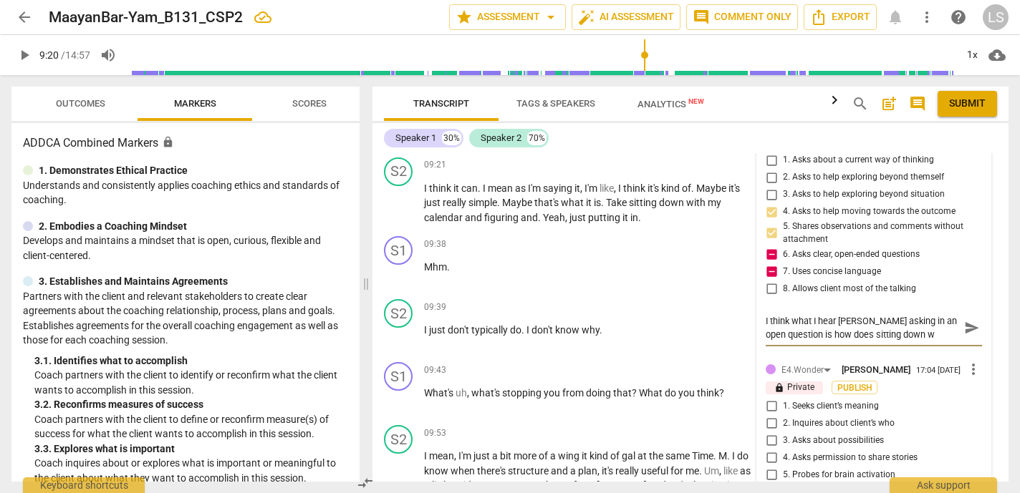
type textarea "I think what I hear [PERSON_NAME] asking in an open question is how does sittin…"
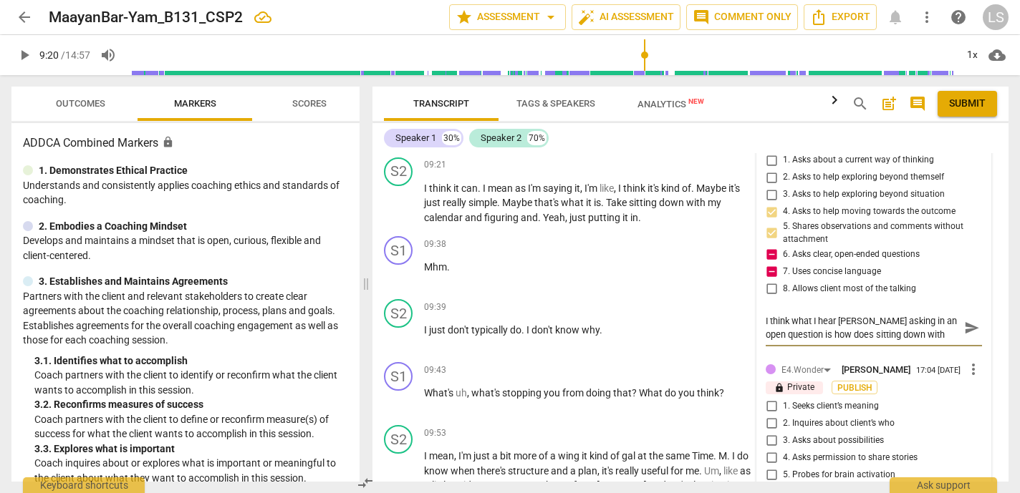
type textarea "I think what I hear [PERSON_NAME] asking in an open question is how does sittin…"
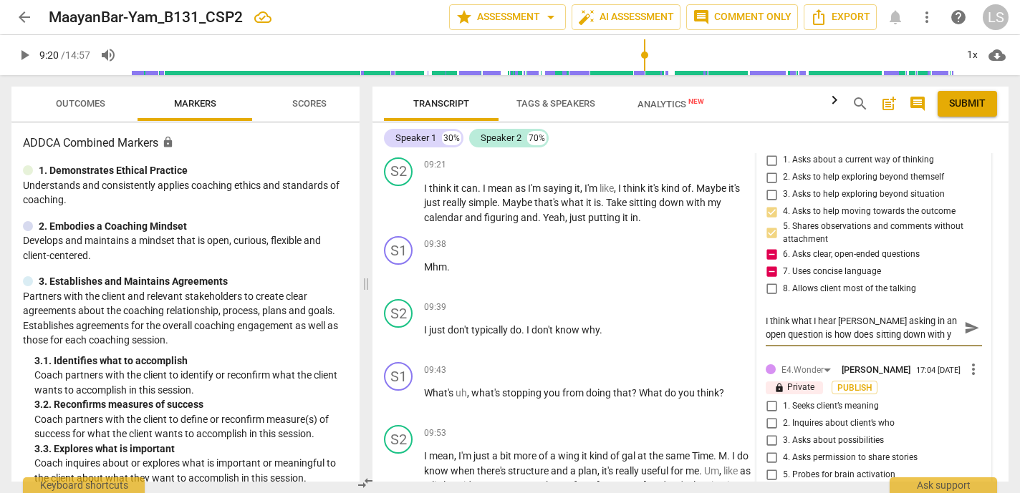
type textarea "I think what I hear [PERSON_NAME] asking in an open question is how does sittin…"
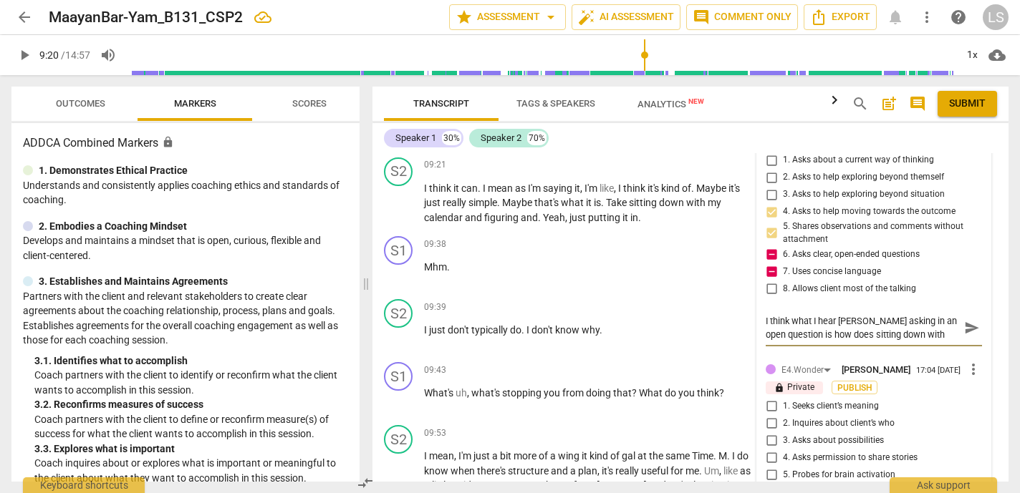
type textarea "I think what I hear [PERSON_NAME] asking in an open question is how does sittin…"
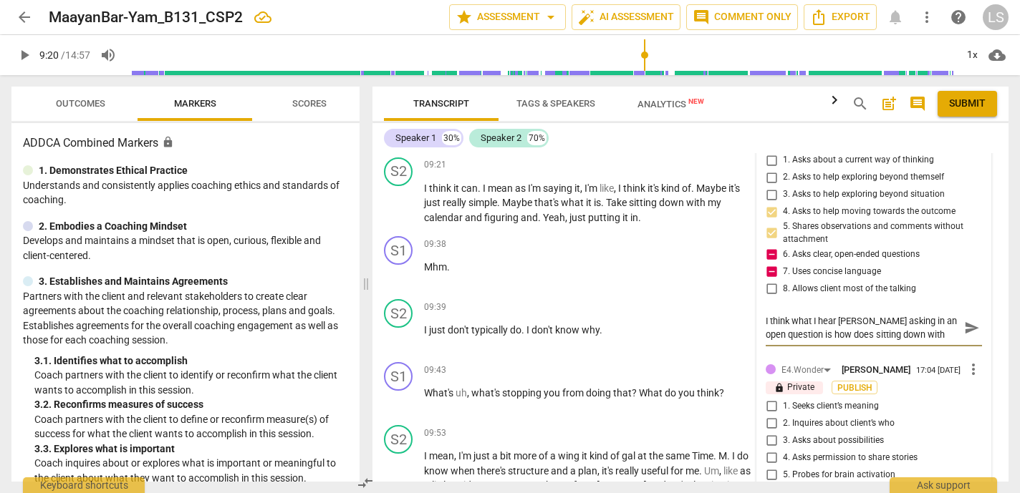
type textarea "I think what I hear [PERSON_NAME] asking in an open question is how does sittin…"
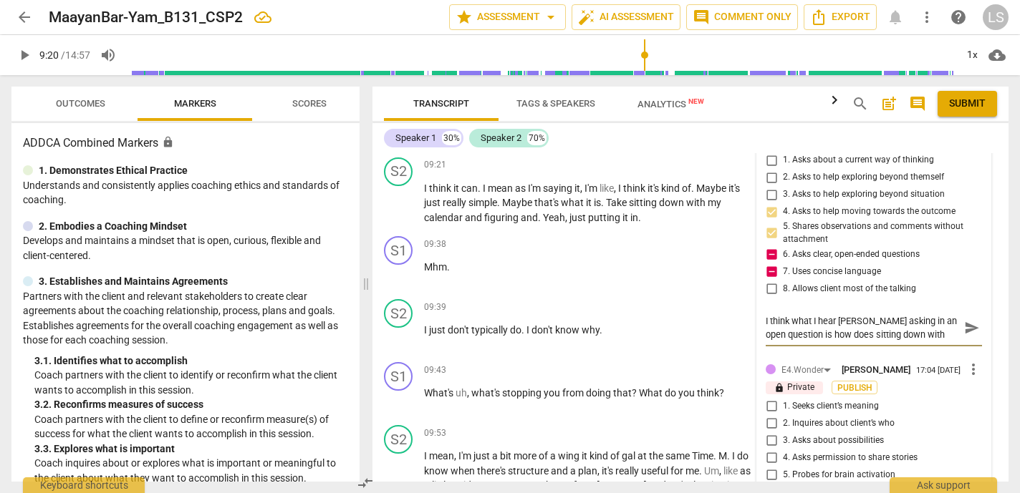
type textarea "I think what I hear [PERSON_NAME] asking in an open question is how does sittin…"
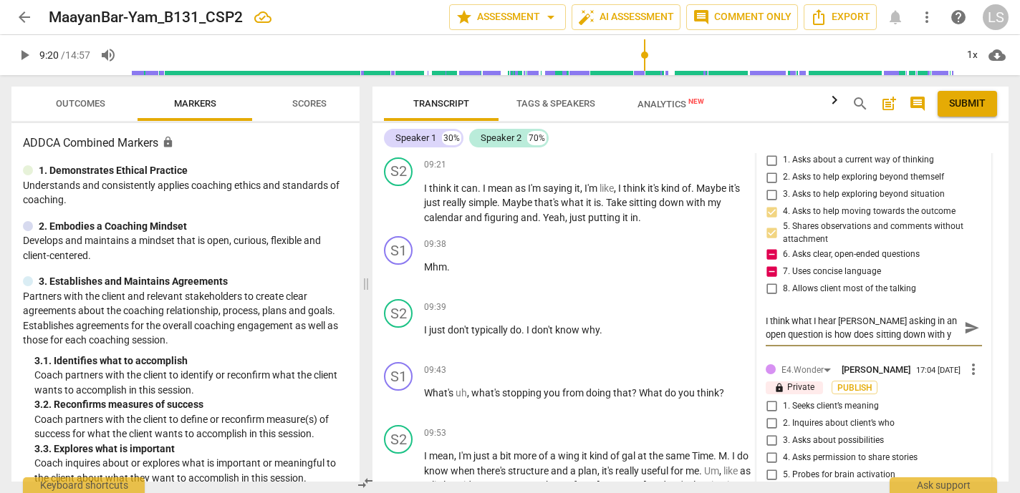
type textarea "I think what I hear [PERSON_NAME] asking in an open question is how does sittin…"
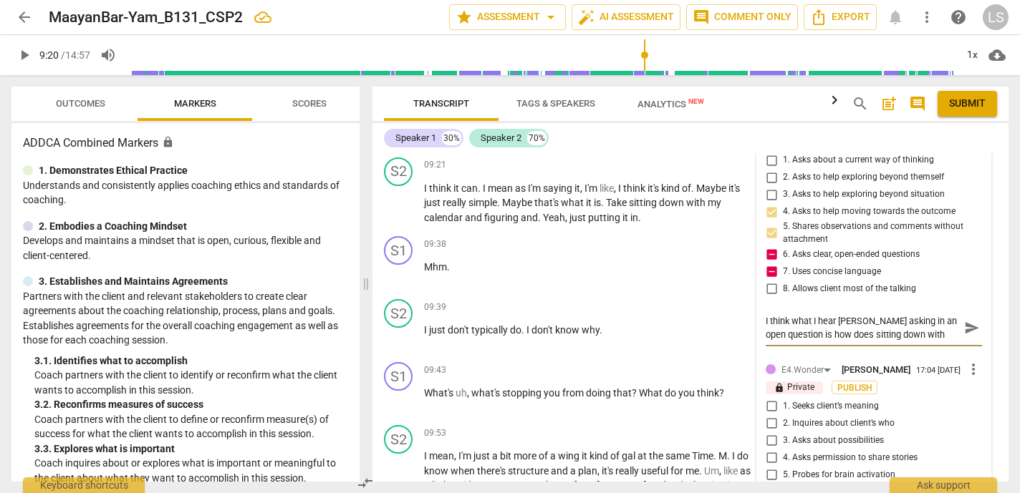
type textarea "I think what I hear [PERSON_NAME] asking in an open question is how does sittin…"
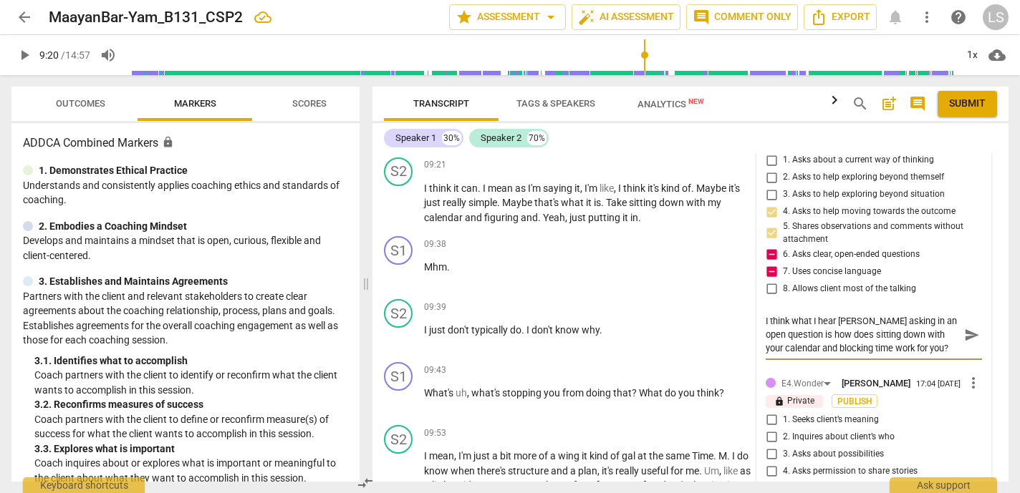
click at [844, 320] on textarea "I think what I hear [PERSON_NAME] asking in an open question is how does sittin…" at bounding box center [861, 334] width 193 height 41
click at [932, 342] on textarea "I think what I hear you asking in an open question is how does sitting down wit…" at bounding box center [861, 334] width 193 height 41
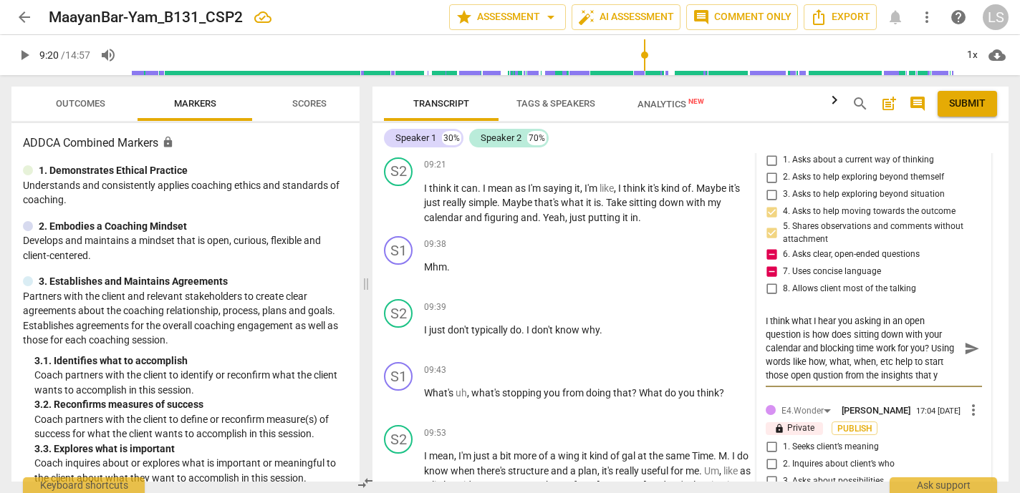
scroll to position [12, 0]
click at [852, 361] on textarea "I think what I hear you asking in an open question is how does sitting down wit…" at bounding box center [861, 348] width 193 height 68
click at [886, 375] on textarea "I think what I hear you asking in an open question is how does sitting down wit…" at bounding box center [861, 348] width 193 height 68
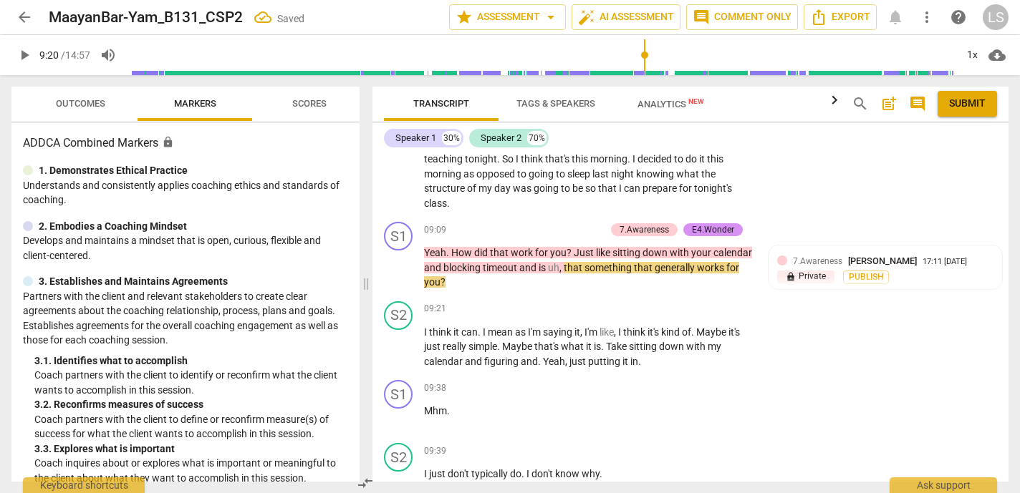
scroll to position [3228, 0]
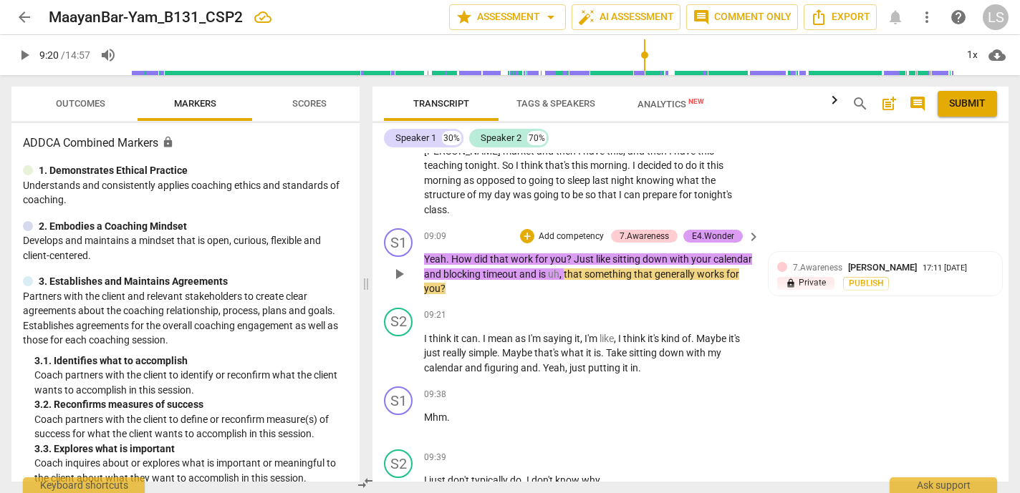
click at [723, 232] on div "E4.Wonder" at bounding box center [713, 236] width 42 height 13
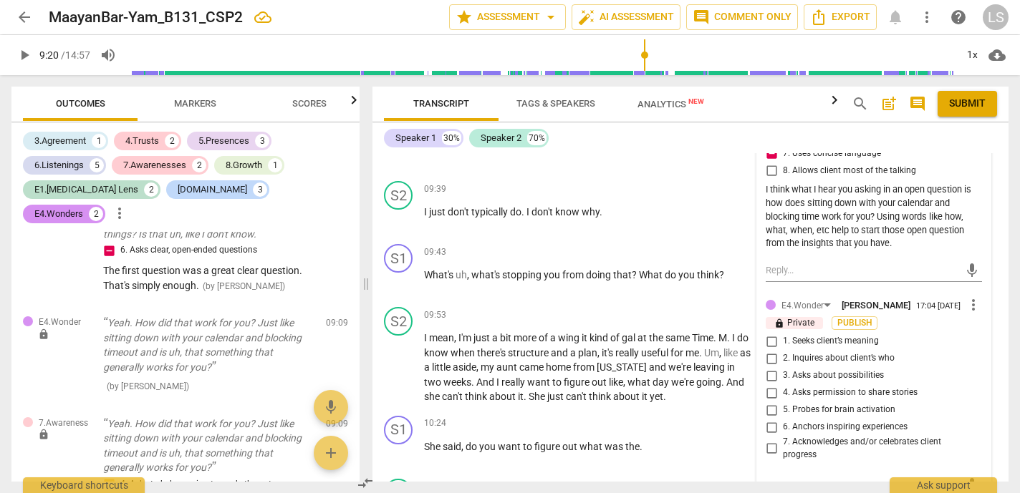
scroll to position [3514, 0]
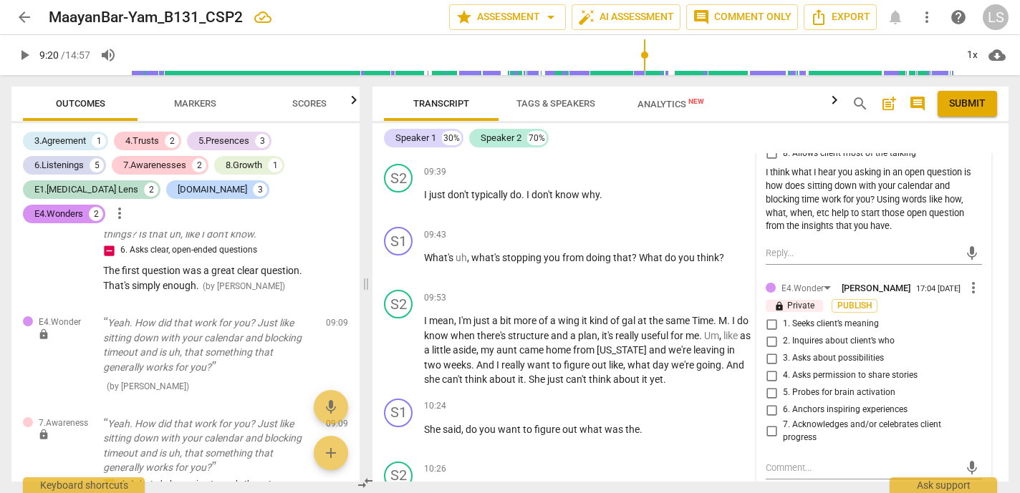
click at [768, 393] on input "5. Probes for brain activation" at bounding box center [771, 393] width 23 height 17
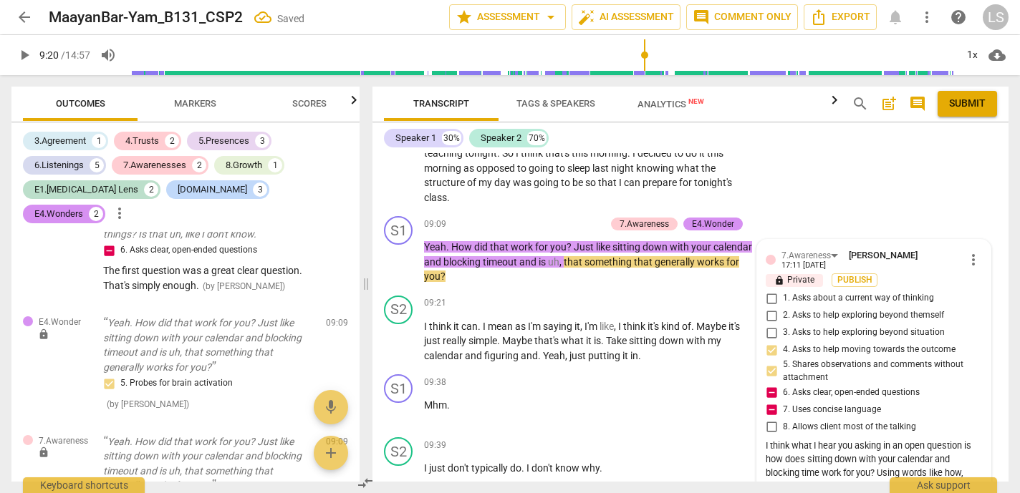
scroll to position [3234, 0]
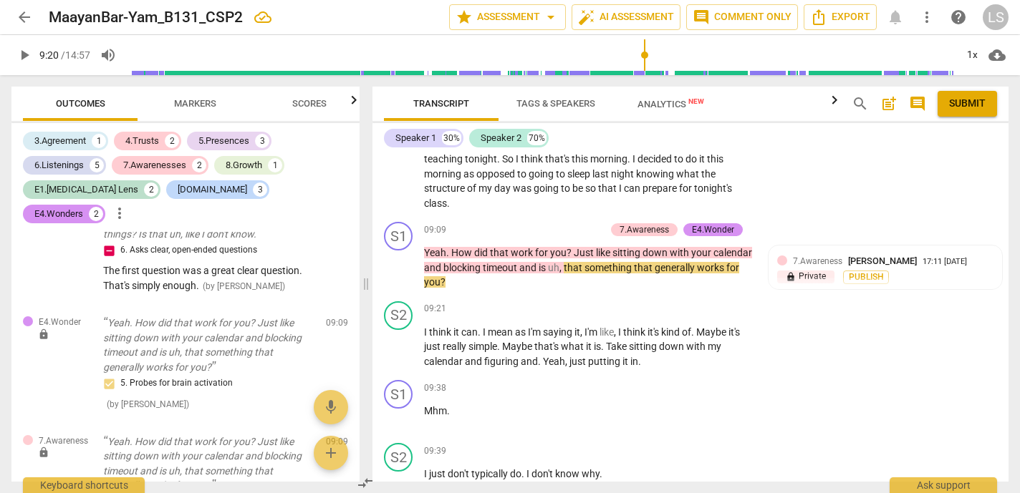
click at [23, 54] on span "play_arrow" at bounding box center [24, 55] width 17 height 17
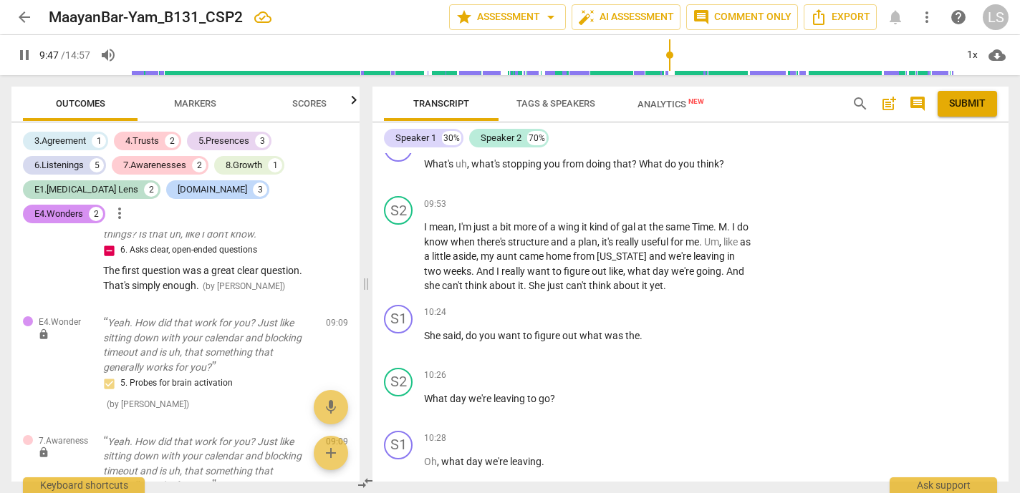
click at [25, 56] on span "pause" at bounding box center [24, 55] width 17 height 17
click at [605, 164] on span "doing" at bounding box center [599, 163] width 27 height 11
click at [717, 162] on span "think" at bounding box center [708, 163] width 22 height 11
click at [705, 158] on span "think" at bounding box center [708, 163] width 22 height 11
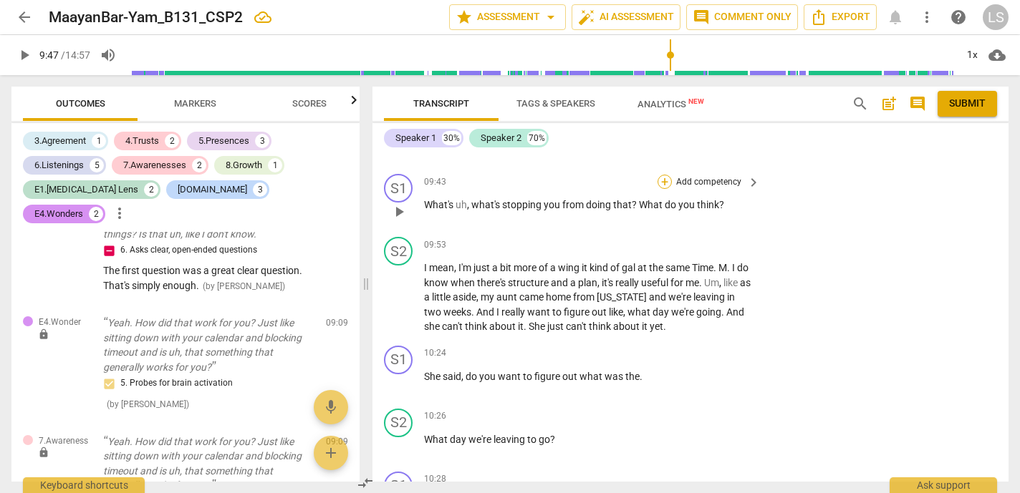
click at [662, 177] on div "+" at bounding box center [664, 182] width 14 height 14
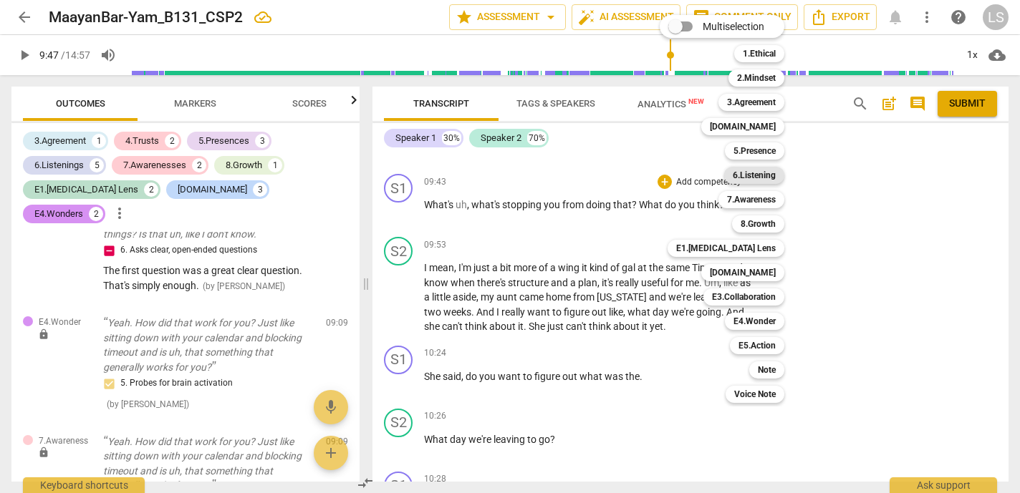
click at [744, 175] on b "6.Listening" at bounding box center [754, 175] width 43 height 17
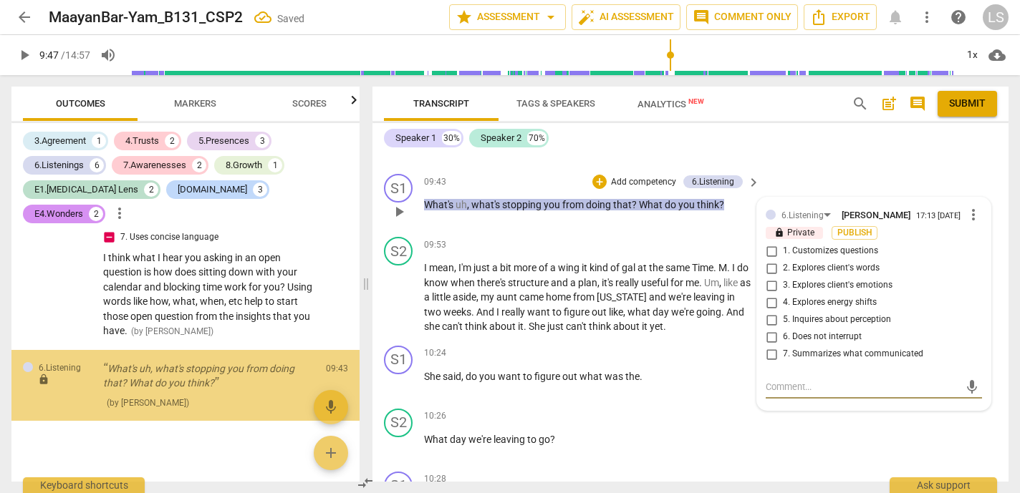
scroll to position [2487, 0]
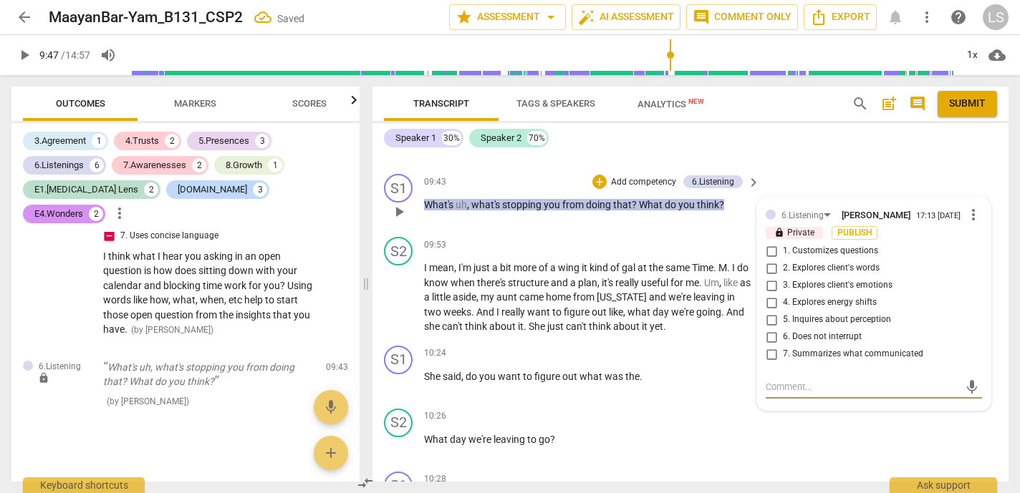
click at [768, 320] on input "5. Inquires about perception" at bounding box center [771, 319] width 23 height 17
click at [770, 269] on input "2. Explores client's words" at bounding box center [771, 268] width 23 height 17
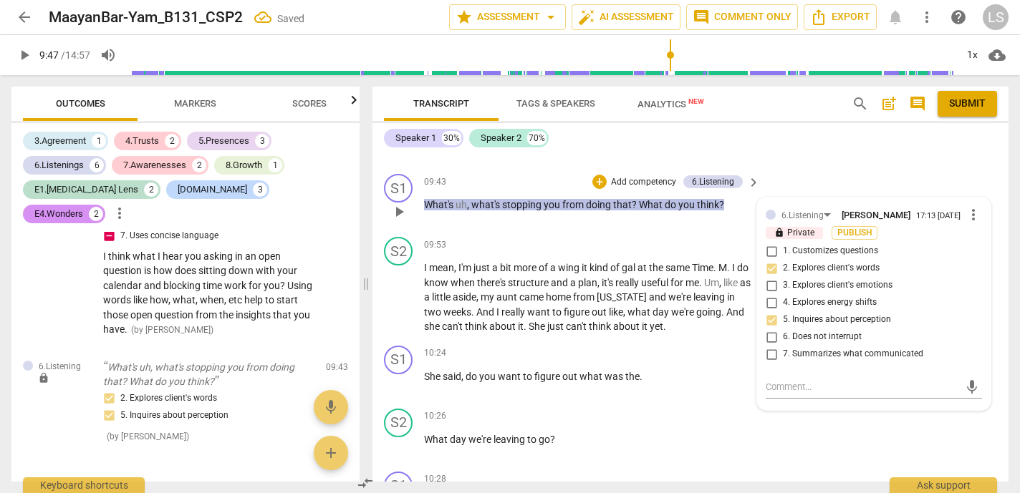
click at [659, 178] on p "Add competency" at bounding box center [643, 182] width 68 height 13
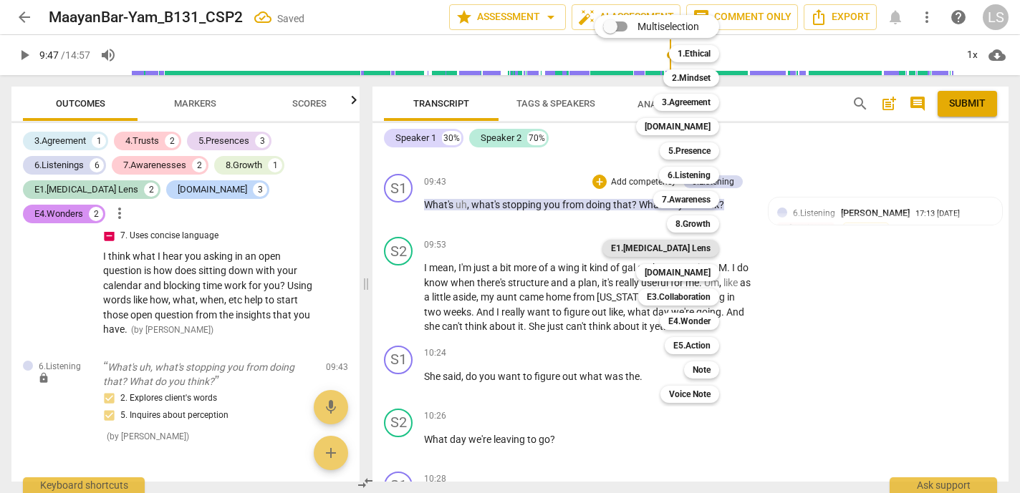
click at [697, 251] on b "E1.[MEDICAL_DATA] Lens" at bounding box center [661, 248] width 100 height 17
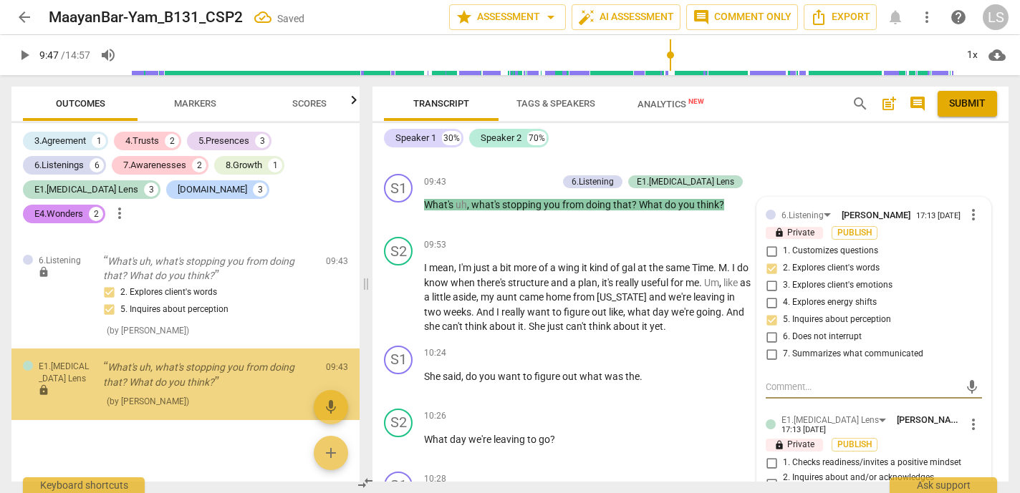
scroll to position [2594, 0]
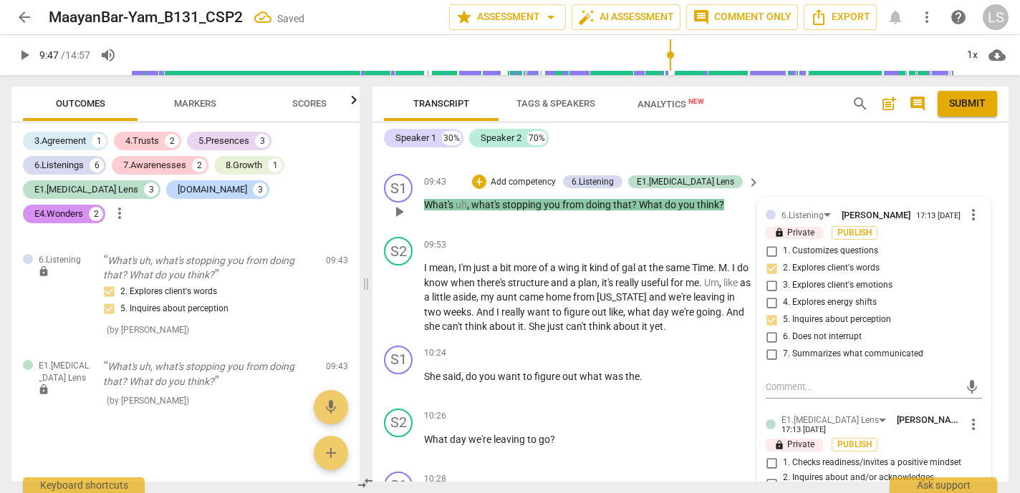
click at [843, 407] on div "6.Listening [PERSON_NAME] 17:13 [DATE] more_vert lock Private Publish 1. Custom…" at bounding box center [873, 460] width 233 height 524
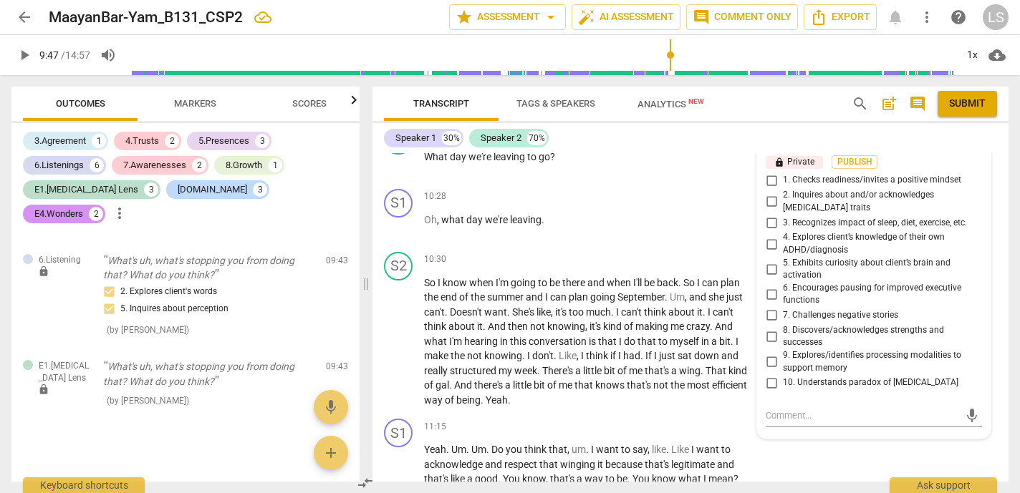
scroll to position [3852, 0]
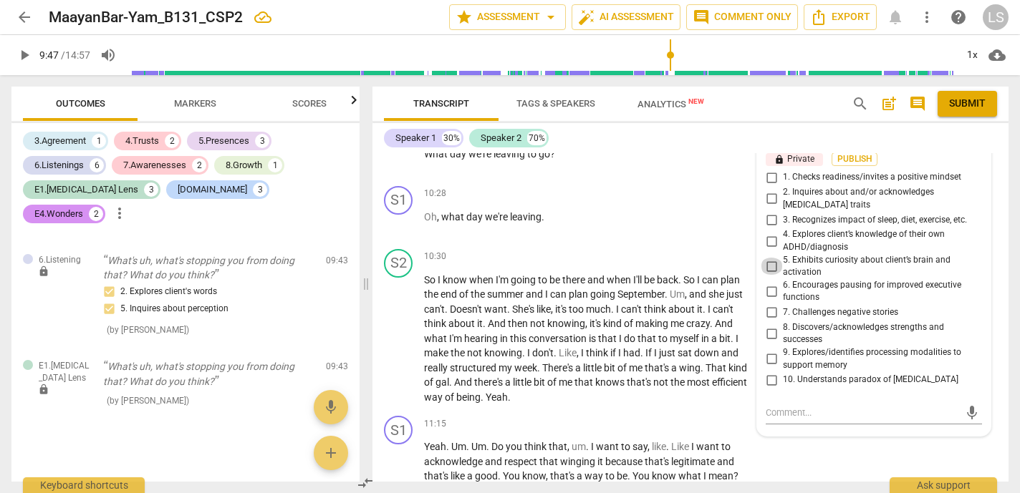
click at [769, 266] on input "5. Exhibits curiosity about client’s brain and activation" at bounding box center [771, 266] width 23 height 17
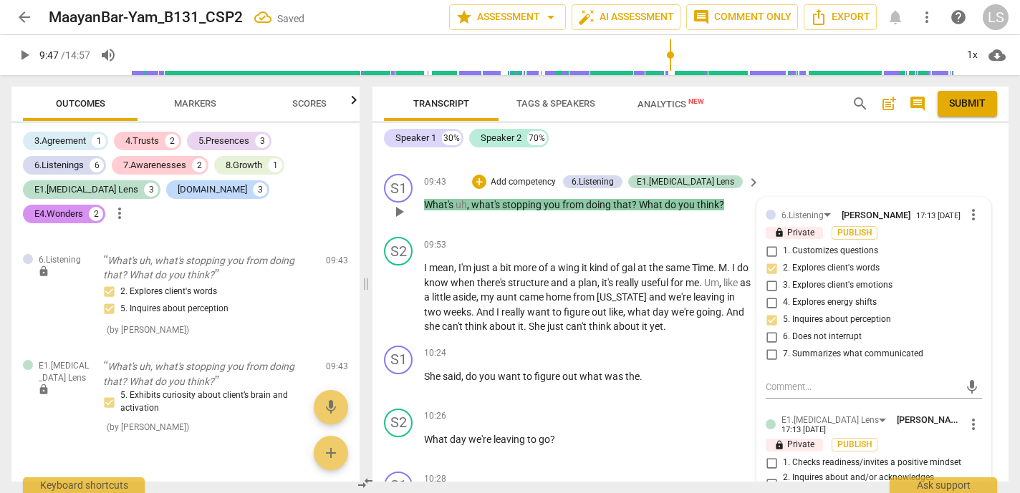
scroll to position [3526, 0]
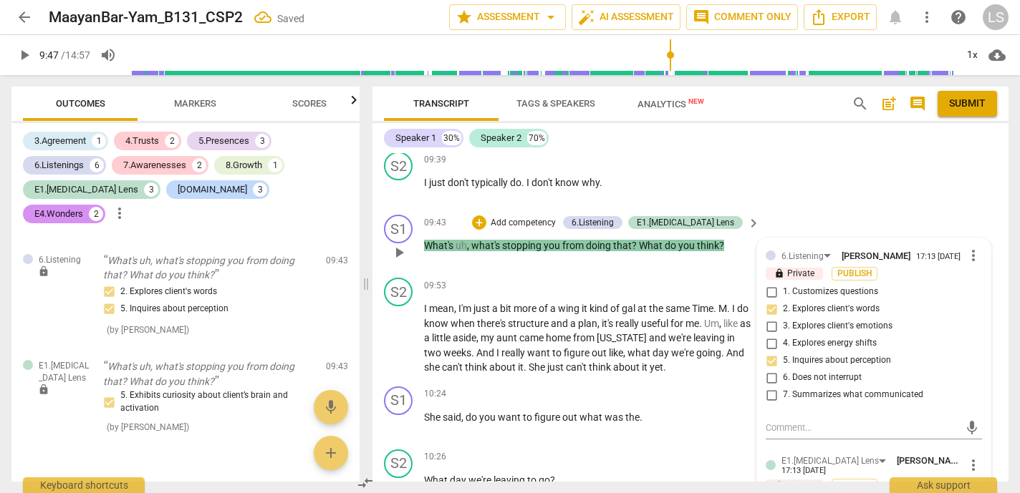
click at [557, 219] on p "Add competency" at bounding box center [523, 223] width 68 height 13
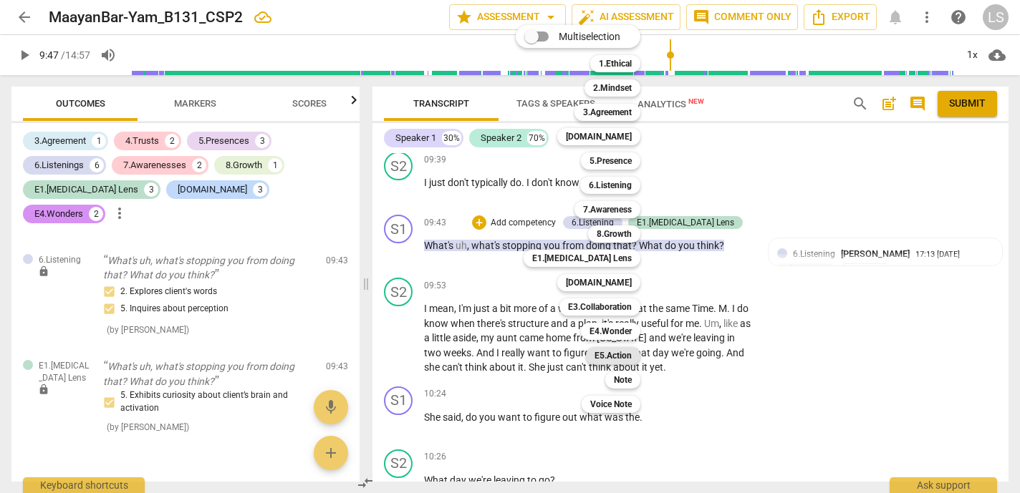
click at [614, 354] on b "E5.Action" at bounding box center [612, 355] width 37 height 17
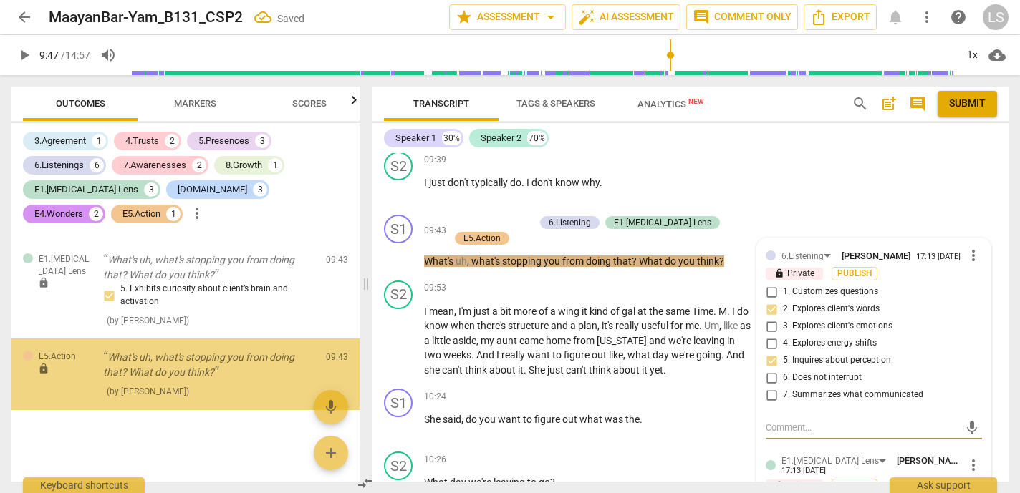
scroll to position [2715, 0]
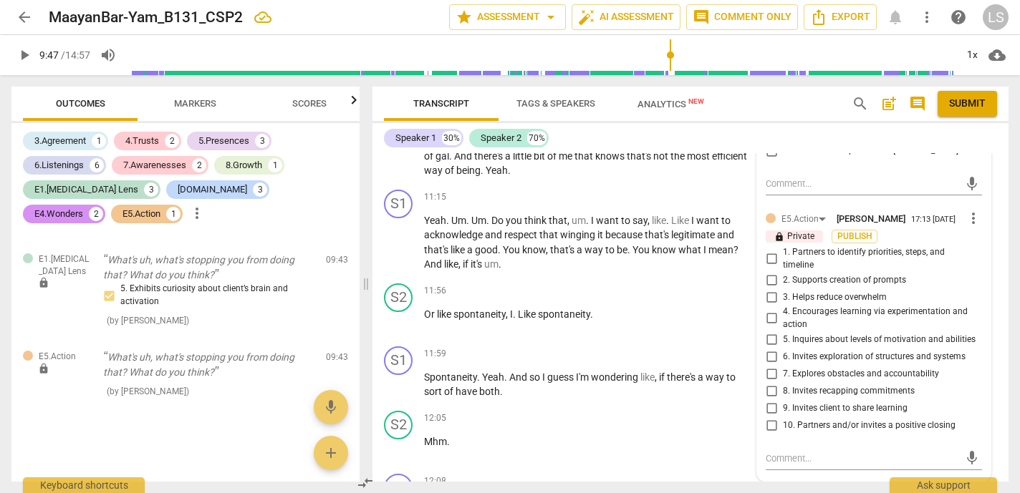
scroll to position [4097, 0]
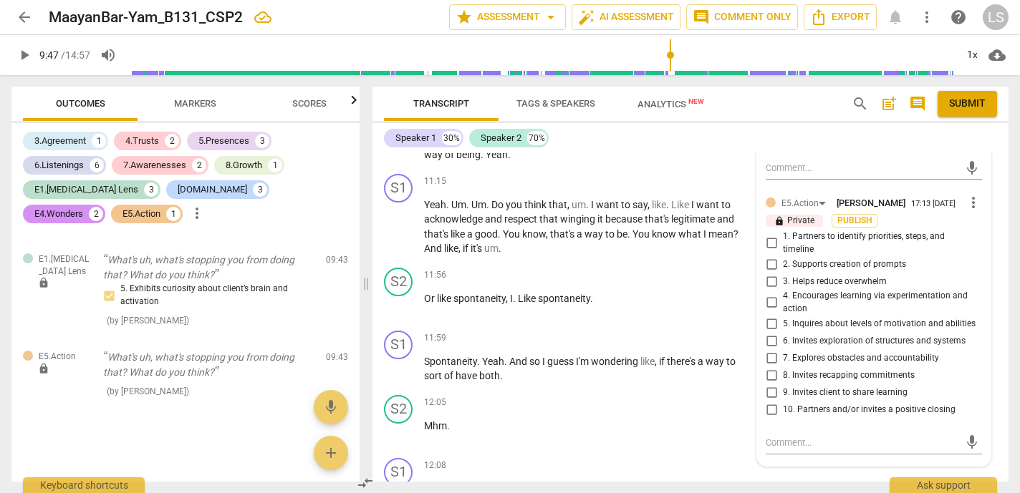
click at [765, 365] on input "7. Explores obstacles and accountability" at bounding box center [771, 358] width 23 height 17
click at [788, 450] on textarea at bounding box center [861, 443] width 193 height 14
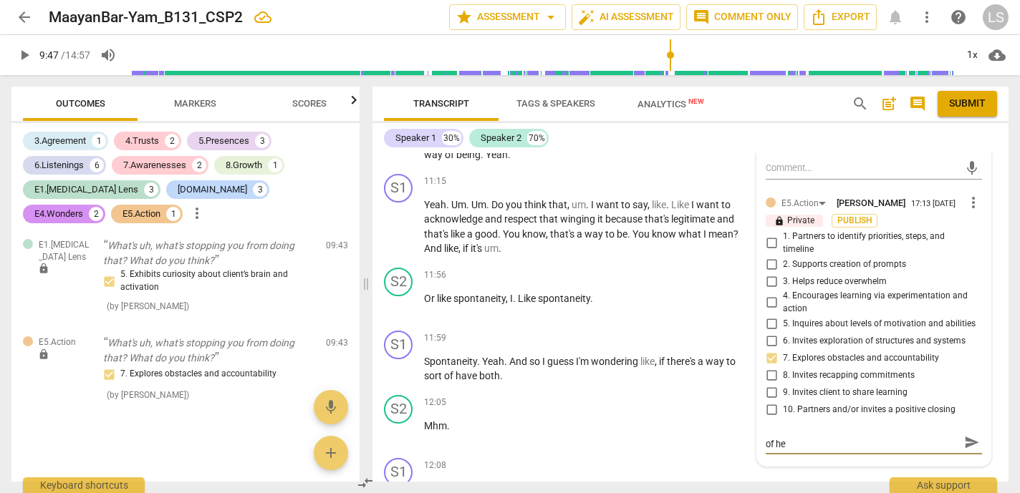
scroll to position [0, 0]
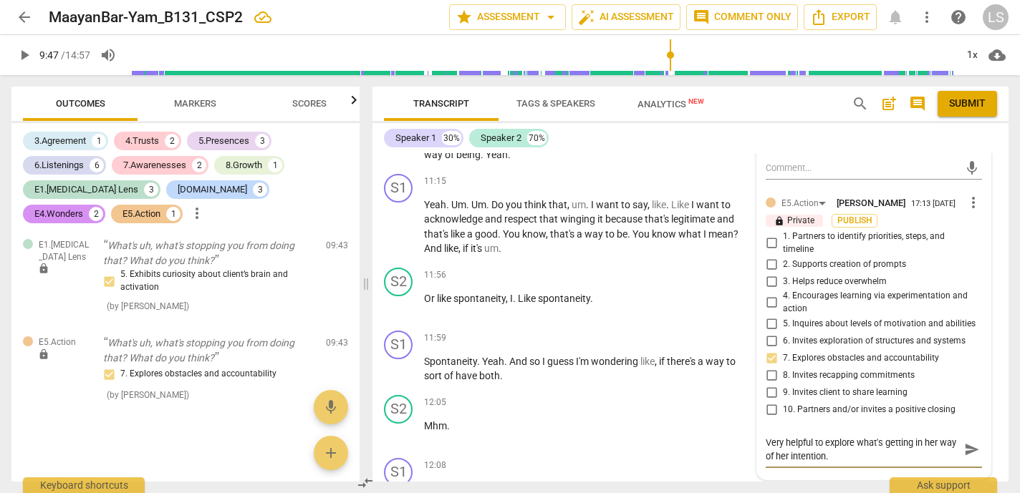
click at [964, 453] on span "send" at bounding box center [972, 450] width 16 height 16
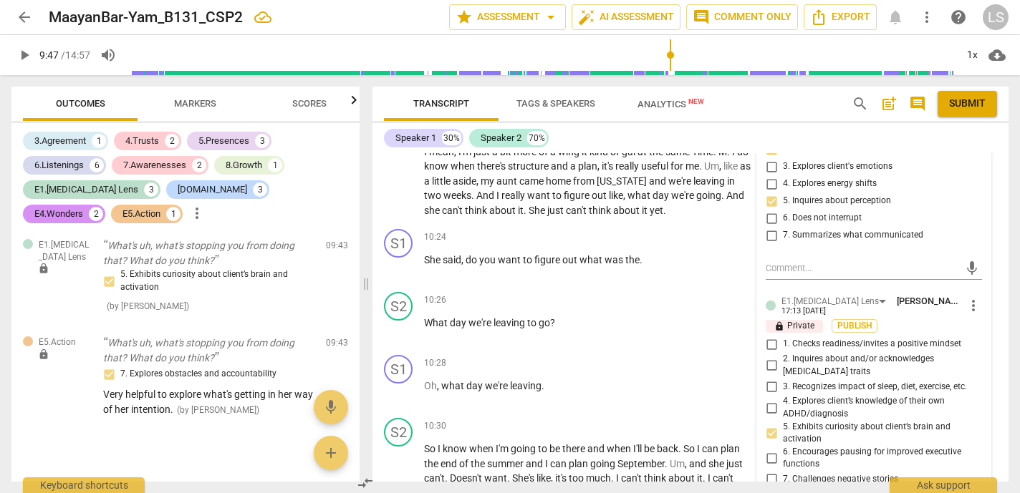
scroll to position [3585, 0]
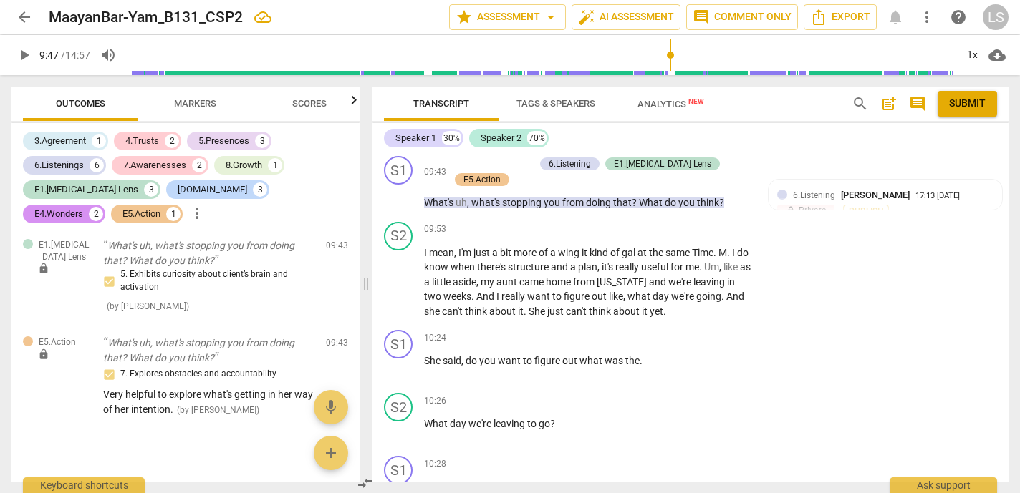
click at [26, 54] on span "play_arrow" at bounding box center [24, 55] width 17 height 17
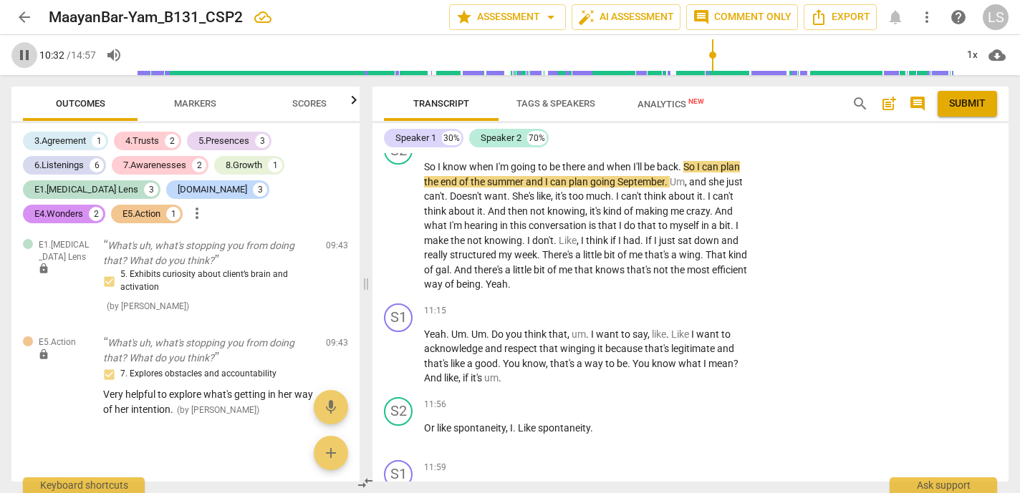
click at [23, 52] on span "pause" at bounding box center [24, 55] width 17 height 17
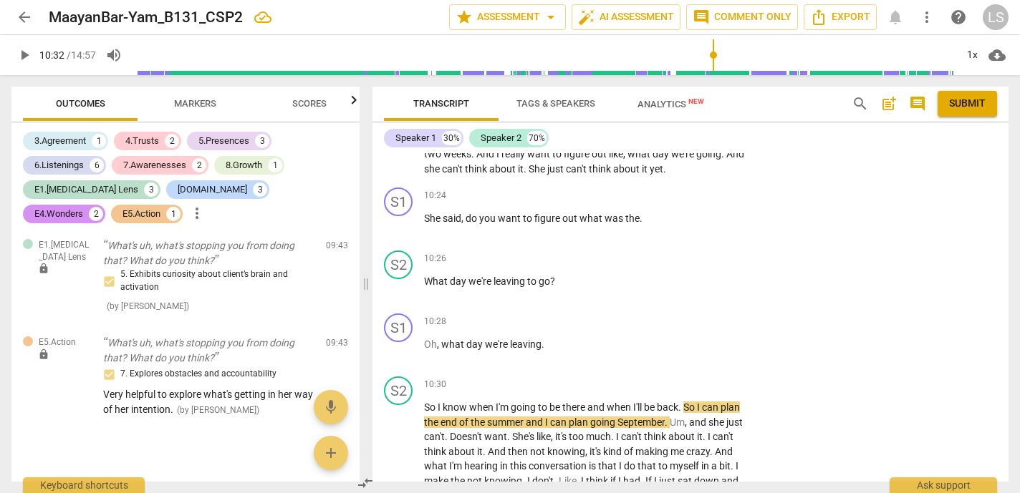
scroll to position [3721, 0]
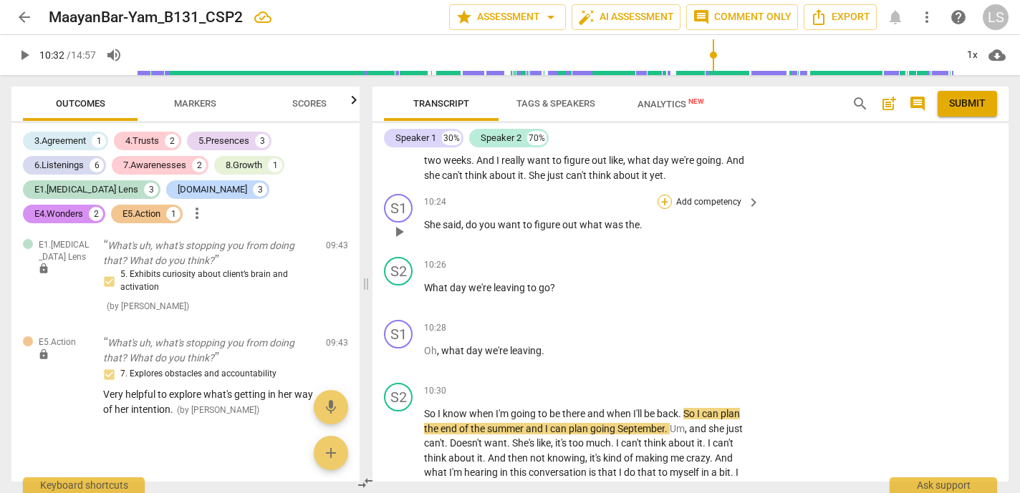
click at [661, 196] on div "+" at bounding box center [664, 202] width 14 height 14
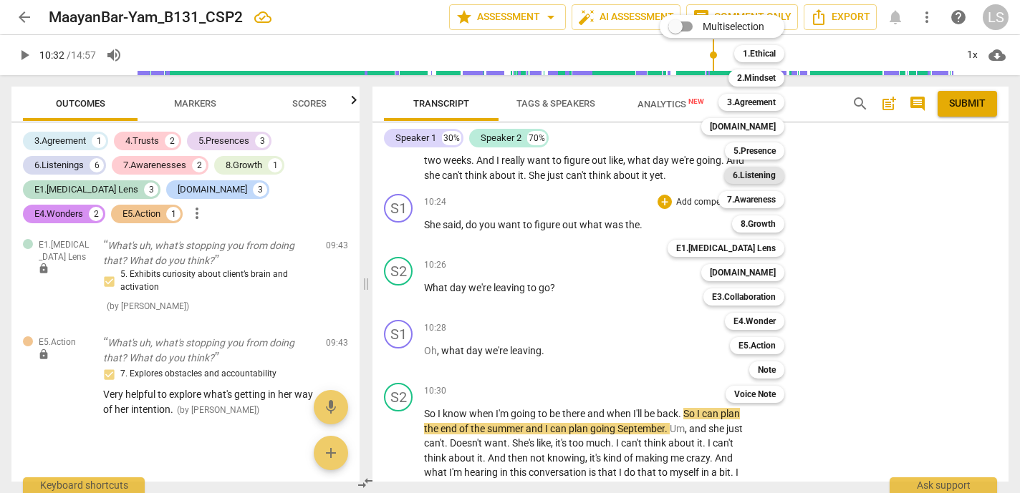
click at [755, 174] on b "6.Listening" at bounding box center [754, 175] width 43 height 17
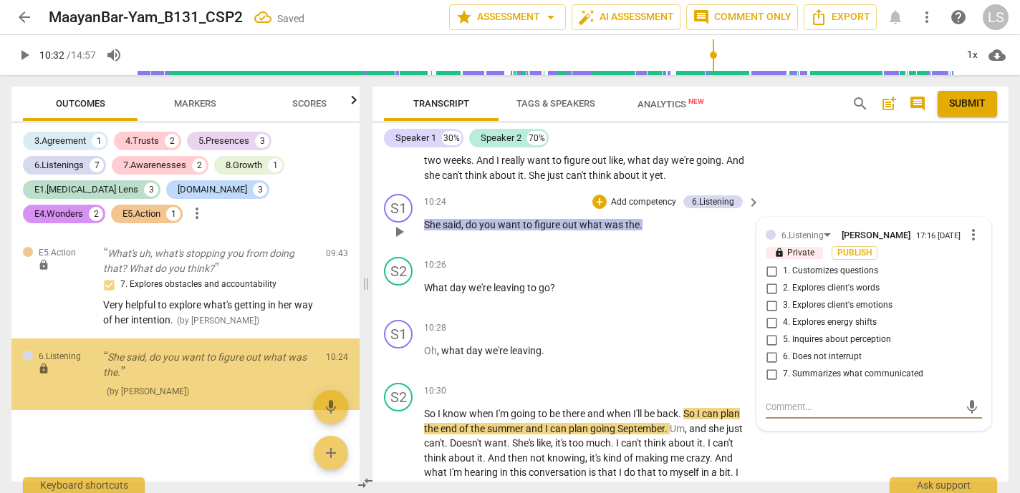
scroll to position [2818, 0]
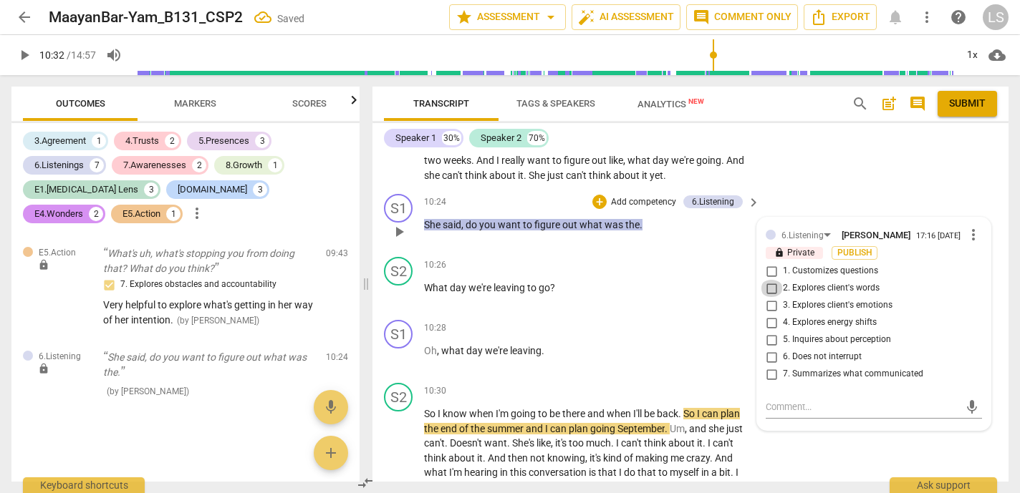
click at [770, 288] on input "2. Explores client's words" at bounding box center [771, 288] width 23 height 17
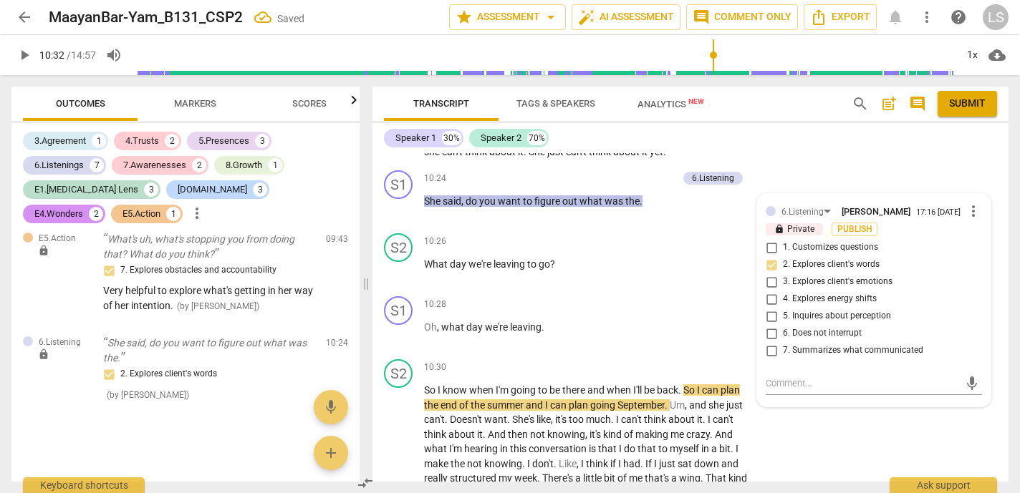
scroll to position [3769, 0]
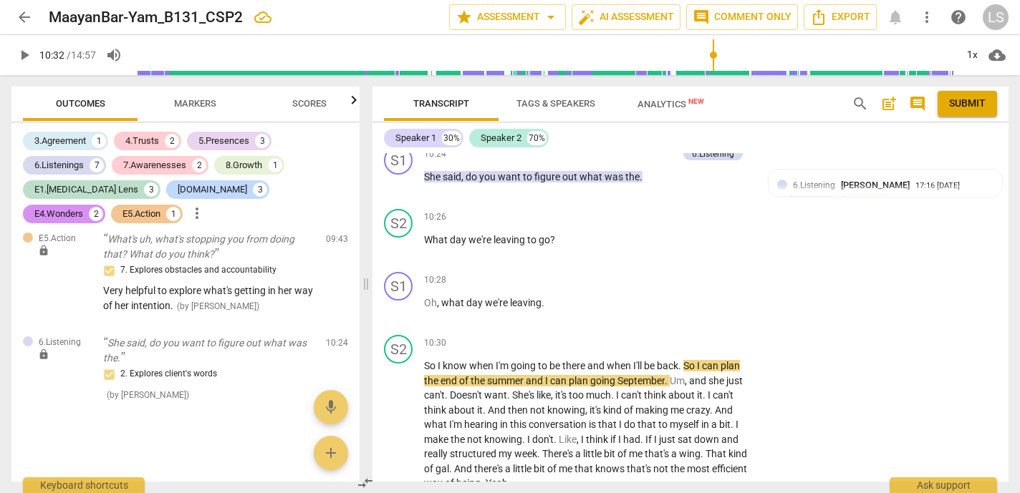
click at [27, 54] on span "play_arrow" at bounding box center [24, 55] width 17 height 17
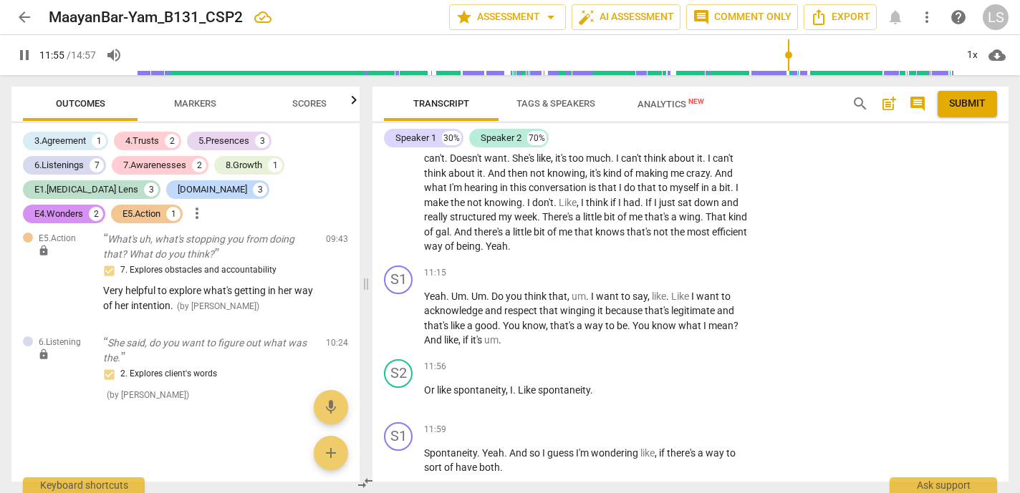
scroll to position [4036, 0]
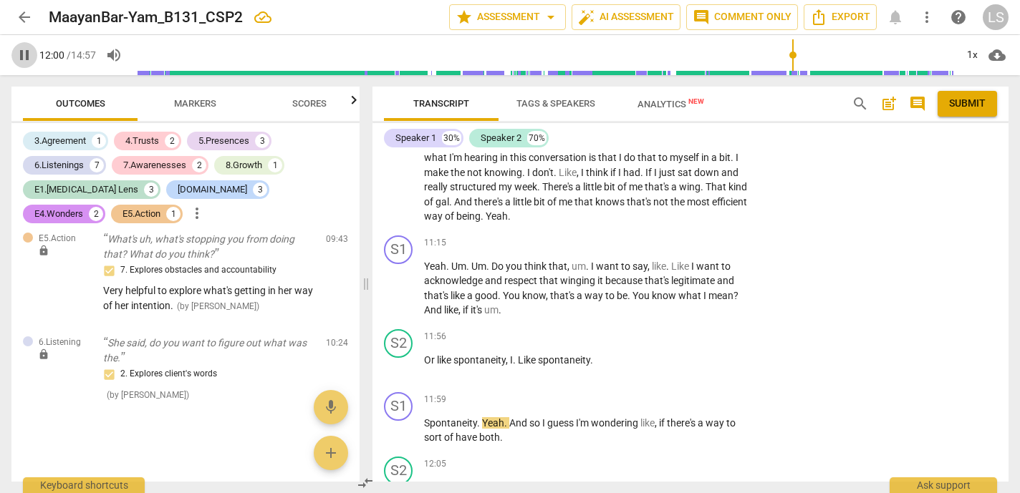
click at [29, 54] on span "pause" at bounding box center [24, 55] width 17 height 17
click at [665, 238] on div "+" at bounding box center [664, 243] width 14 height 14
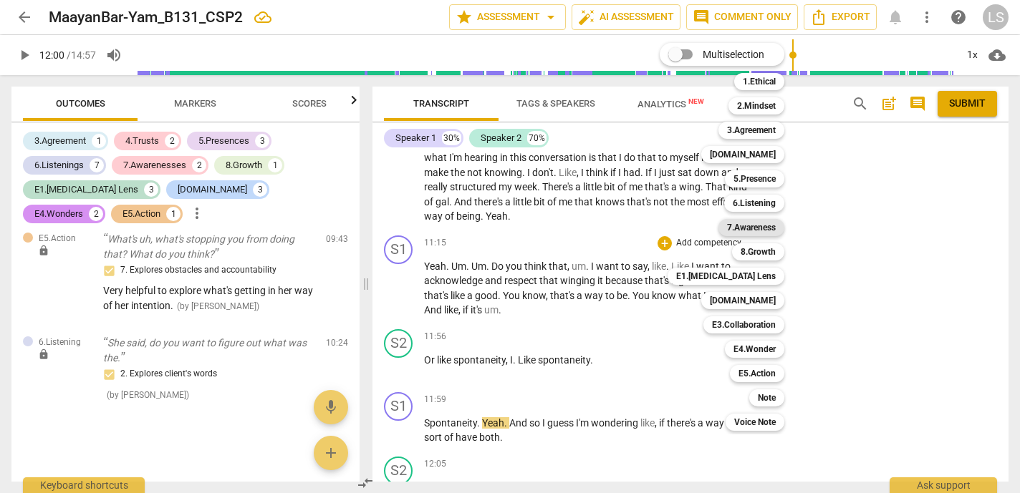
click at [746, 230] on b "7.Awareness" at bounding box center [751, 227] width 49 height 17
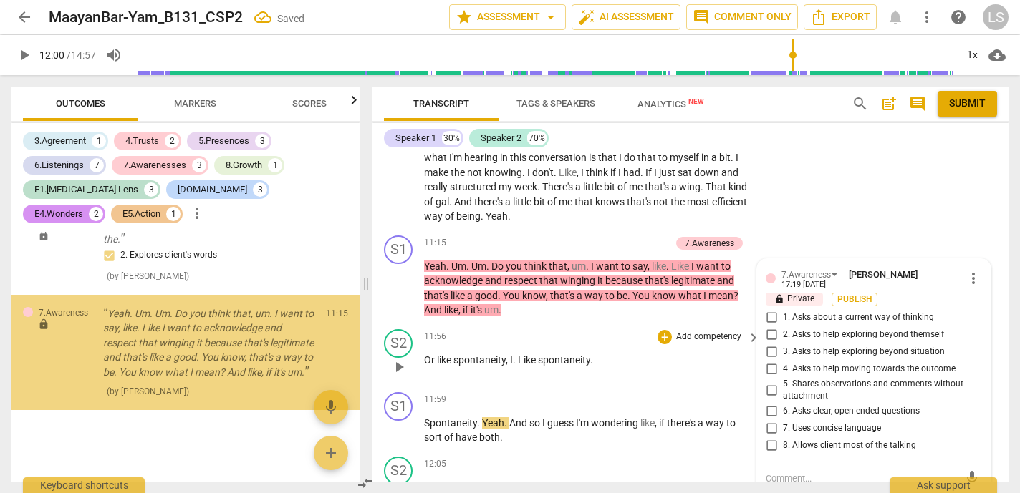
scroll to position [2954, 0]
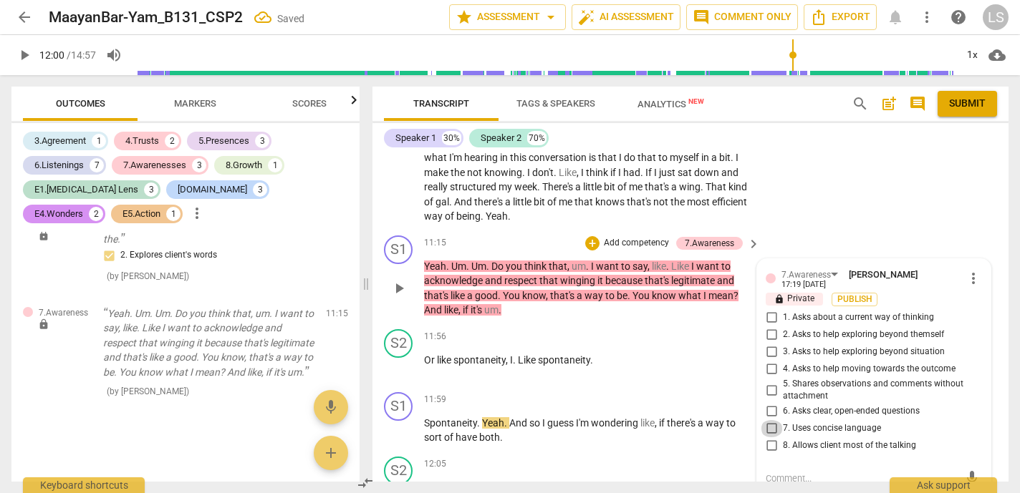
click at [772, 420] on input "7. Uses concise language" at bounding box center [771, 428] width 23 height 17
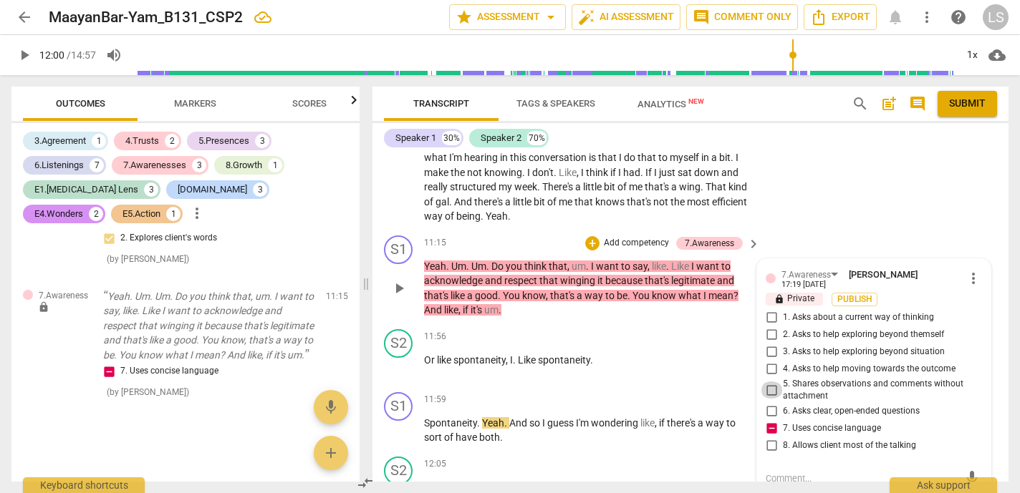
click at [766, 382] on input "5. Shares observations and comments without attachment" at bounding box center [771, 390] width 23 height 17
click at [637, 238] on p "Add competency" at bounding box center [636, 243] width 68 height 13
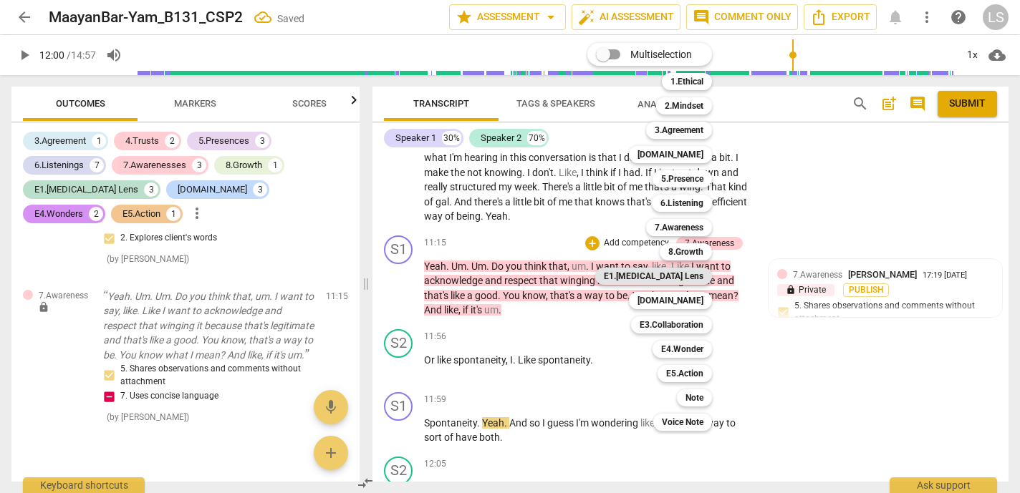
click at [670, 270] on b "E1.[MEDICAL_DATA] Lens" at bounding box center [654, 276] width 100 height 17
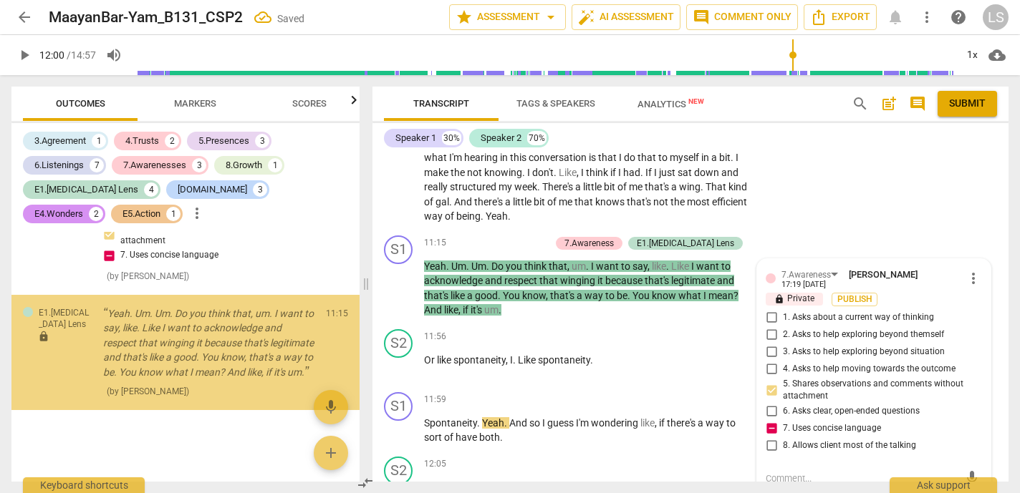
scroll to position [3128, 0]
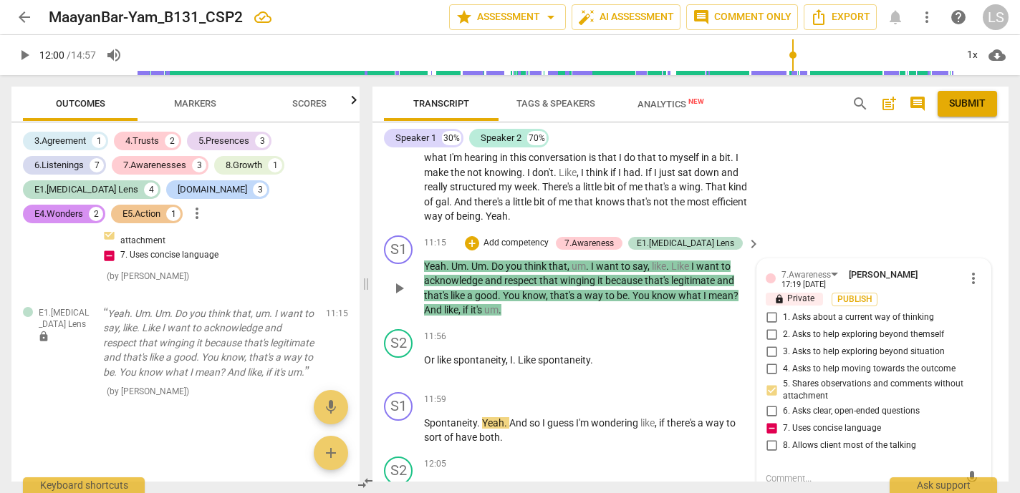
click at [825, 446] on label "8. Allows client most of the talking" at bounding box center [868, 446] width 216 height 17
click at [783, 446] on input "8. Allows client most of the talking" at bounding box center [771, 446] width 23 height 17
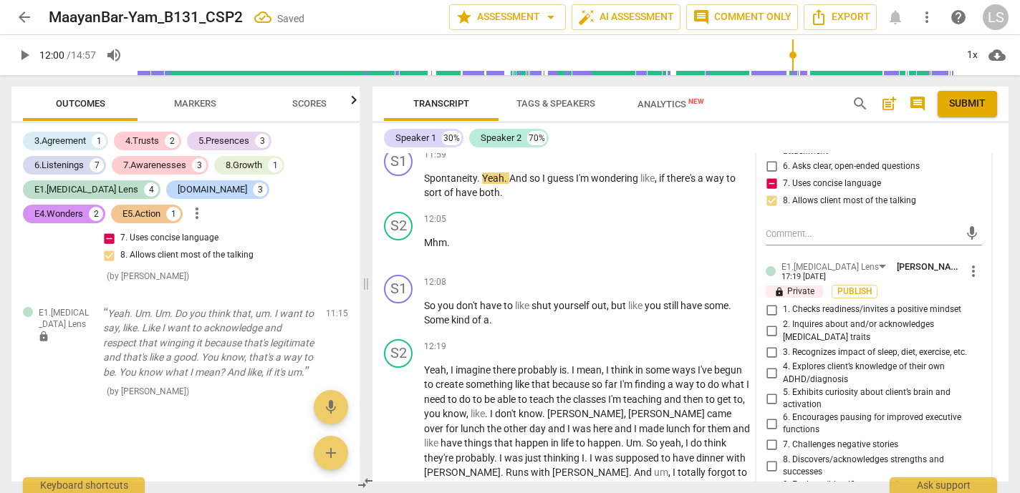
scroll to position [4321, 0]
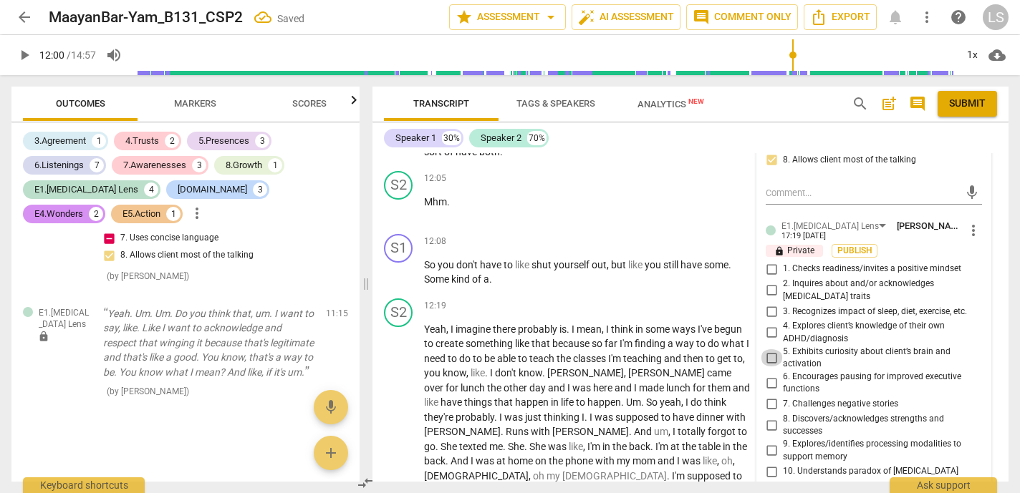
click at [765, 354] on input "5. Exhibits curiosity about client’s brain and activation" at bounding box center [771, 357] width 23 height 17
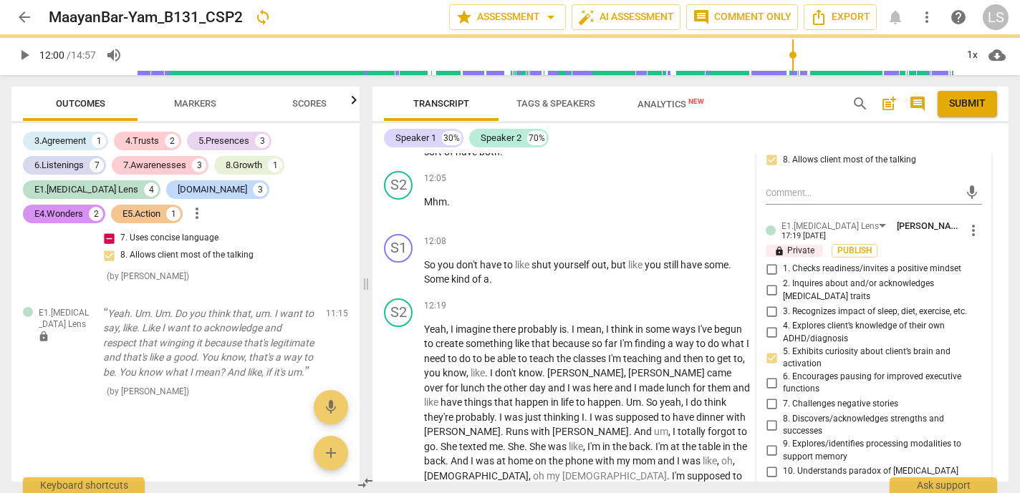
click at [767, 420] on input "8. Discovers/acknowledges strengths and successes" at bounding box center [771, 425] width 23 height 17
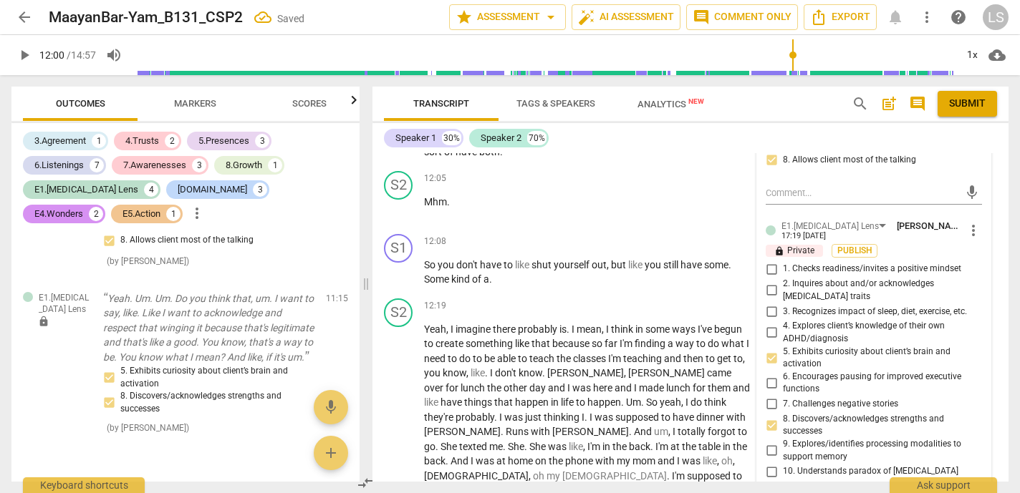
scroll to position [4362, 0]
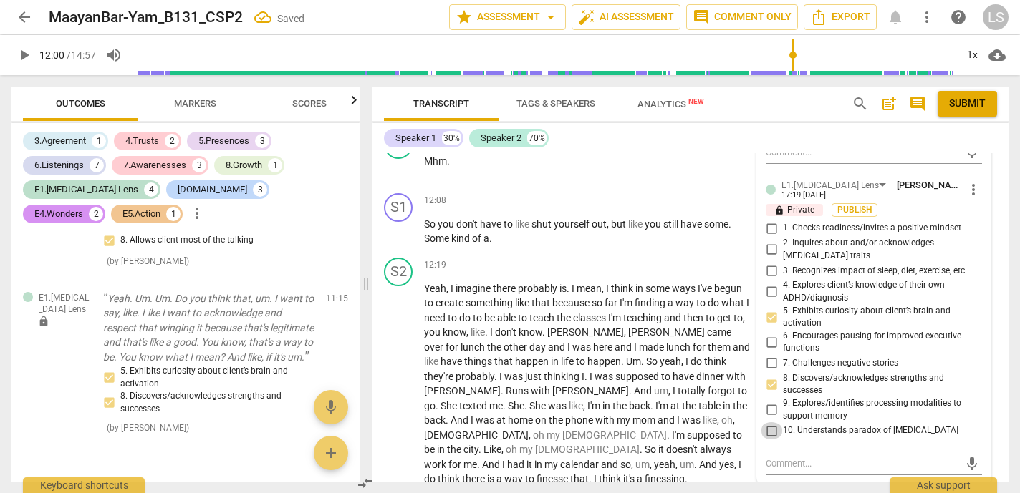
click at [767, 422] on input "10. Understands paradox of [MEDICAL_DATA]" at bounding box center [771, 430] width 23 height 17
click at [773, 457] on textarea at bounding box center [861, 464] width 193 height 14
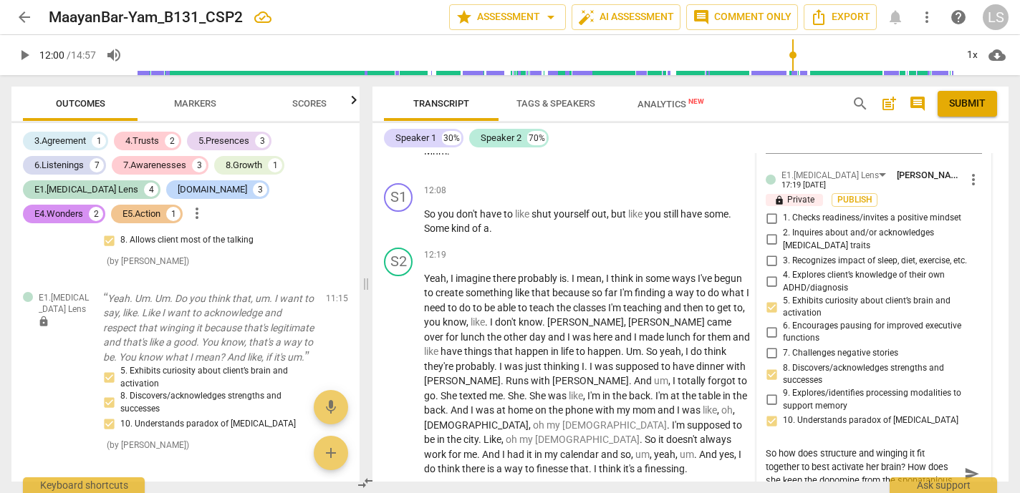
scroll to position [4384, 0]
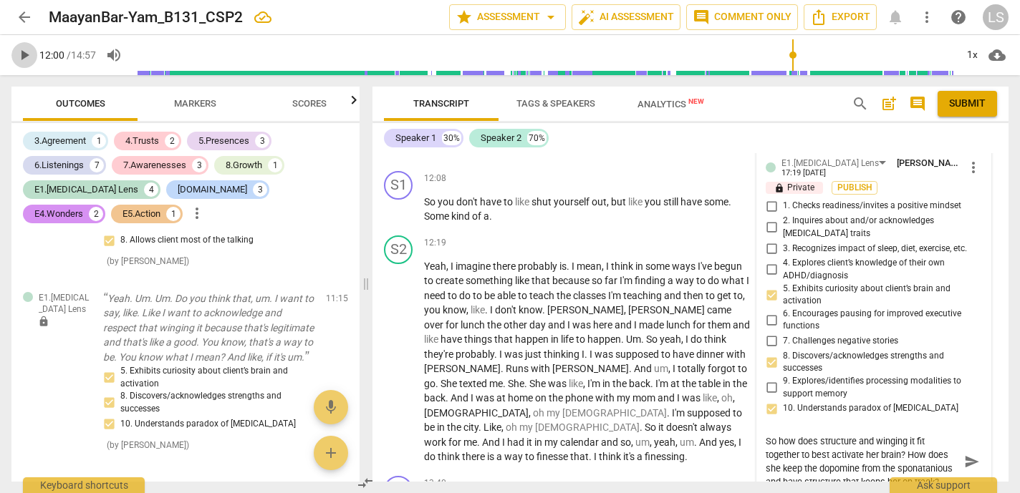
click at [27, 53] on span "play_arrow" at bounding box center [24, 55] width 17 height 17
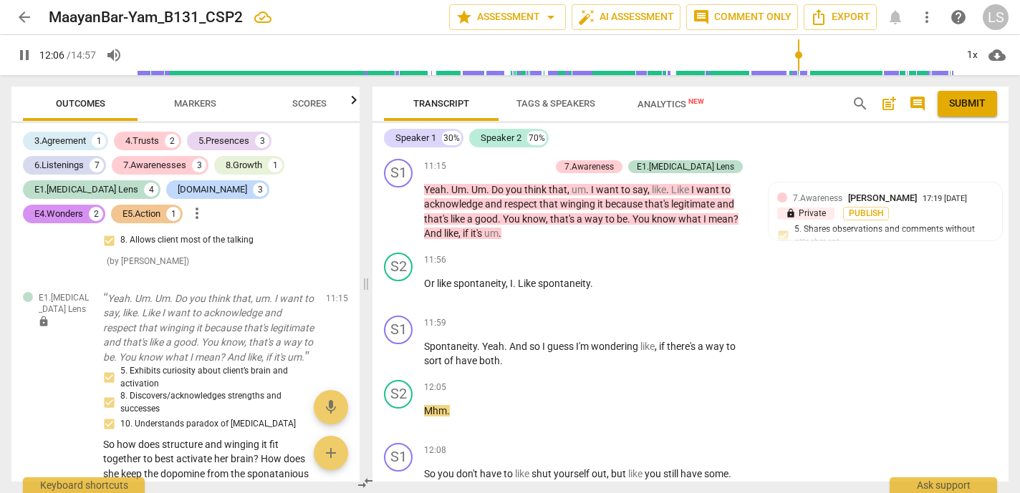
scroll to position [4107, 0]
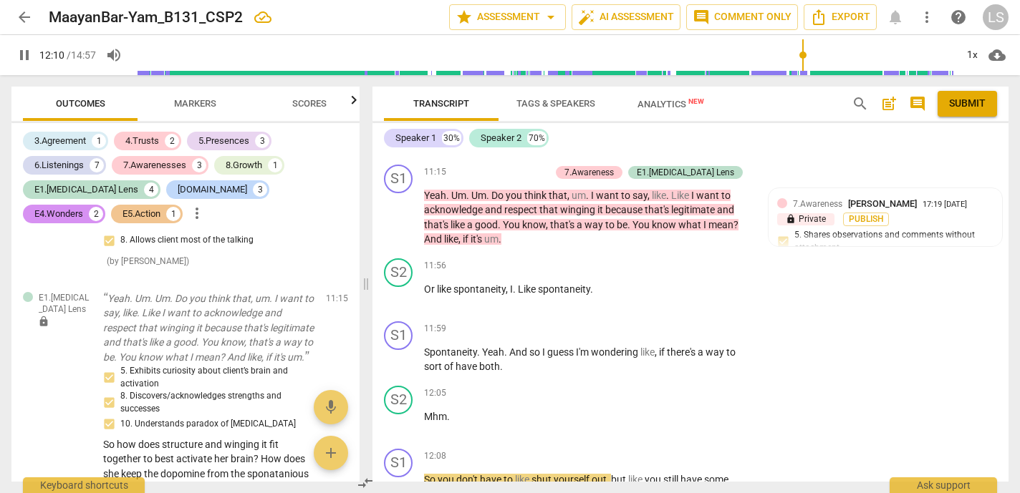
click at [23, 54] on span "pause" at bounding box center [24, 55] width 17 height 17
click at [657, 325] on div "+" at bounding box center [664, 329] width 14 height 14
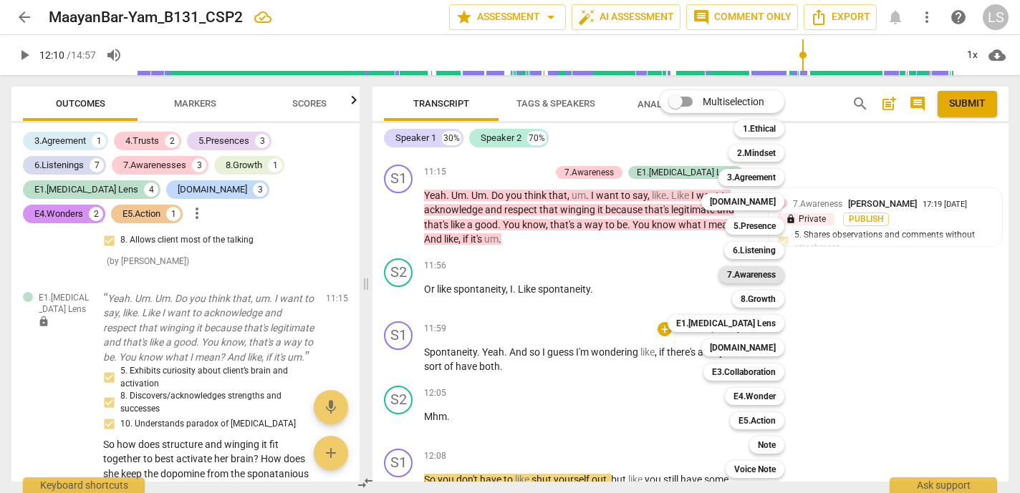
click at [758, 273] on b "7.Awareness" at bounding box center [751, 274] width 49 height 17
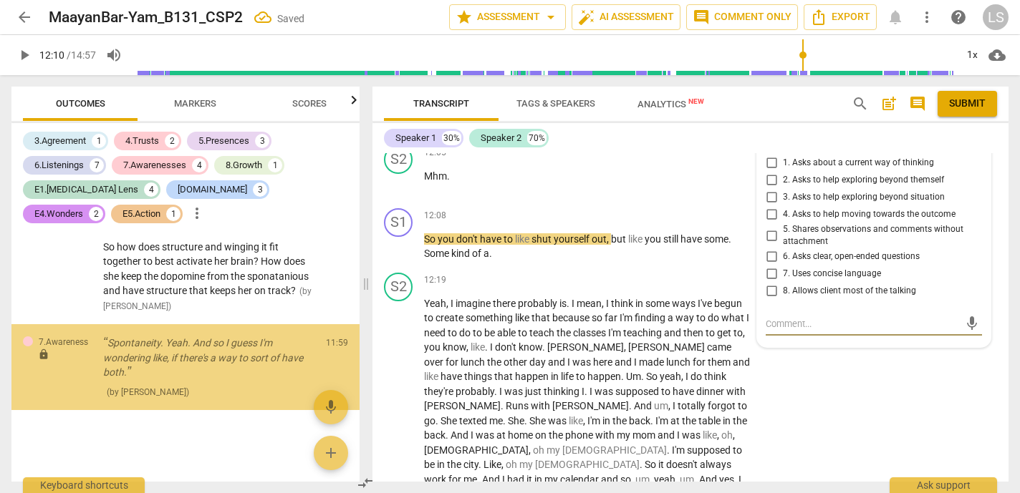
scroll to position [3370, 0]
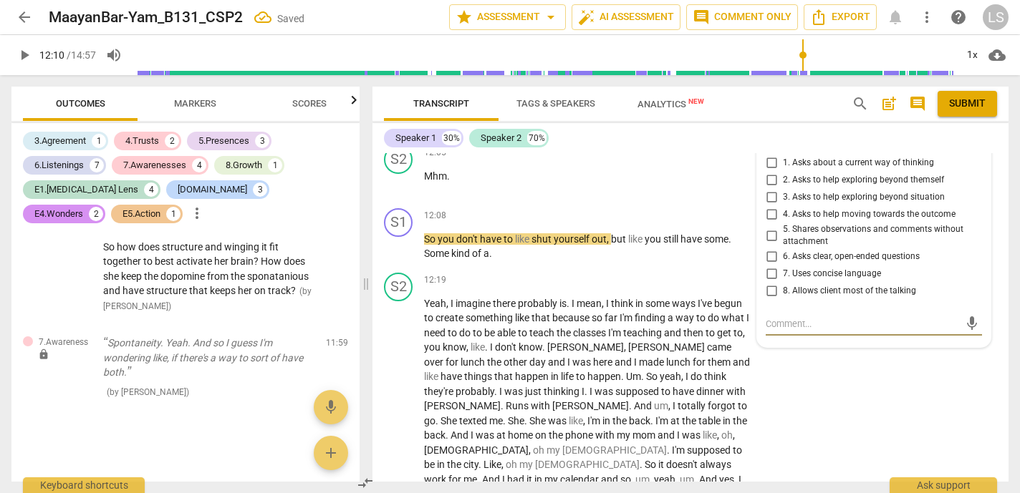
click at [771, 266] on input "7. Uses concise language" at bounding box center [771, 274] width 23 height 17
click at [768, 249] on input "6. Asks clear, open-ended questions" at bounding box center [771, 256] width 23 height 17
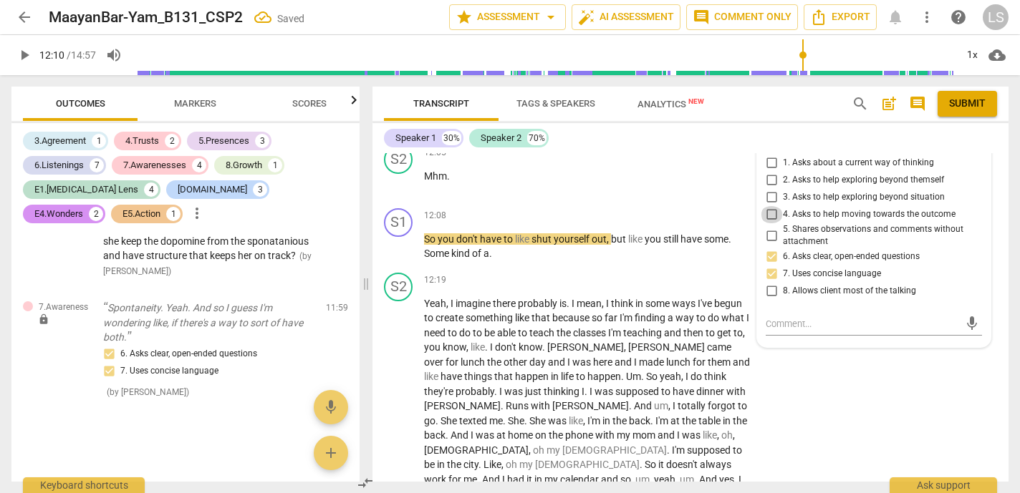
click at [765, 207] on input "4. Asks to help moving towards the outcome" at bounding box center [771, 214] width 23 height 17
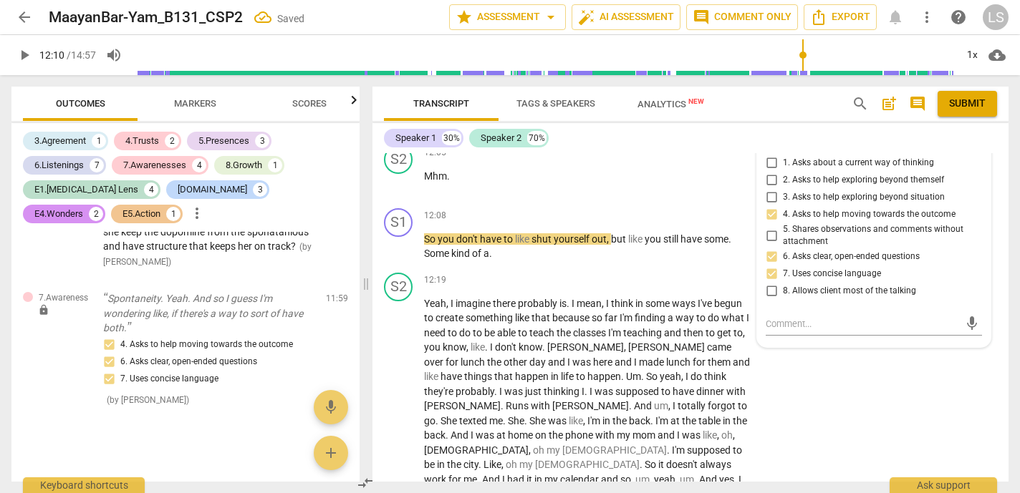
click at [767, 158] on input "1. Asks about a current way of thinking" at bounding box center [771, 163] width 23 height 17
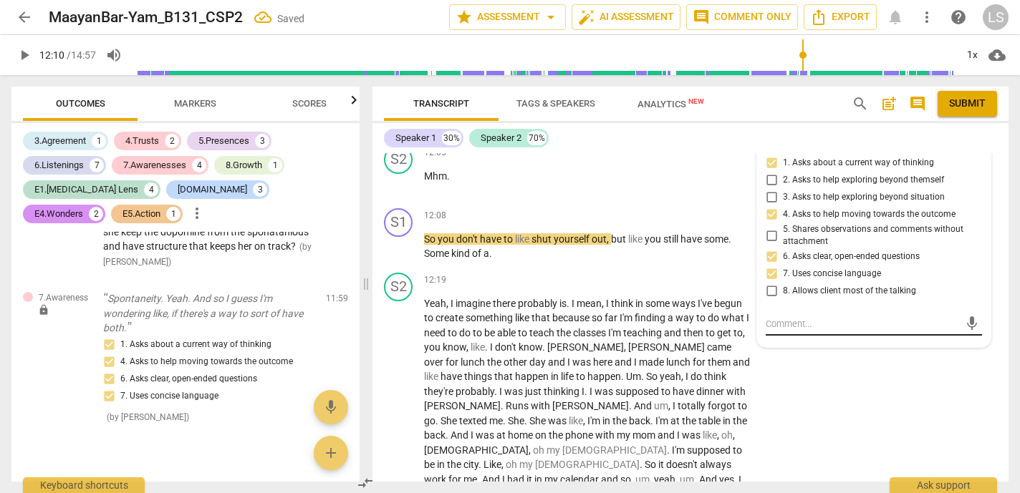
click at [792, 319] on textarea at bounding box center [861, 324] width 193 height 14
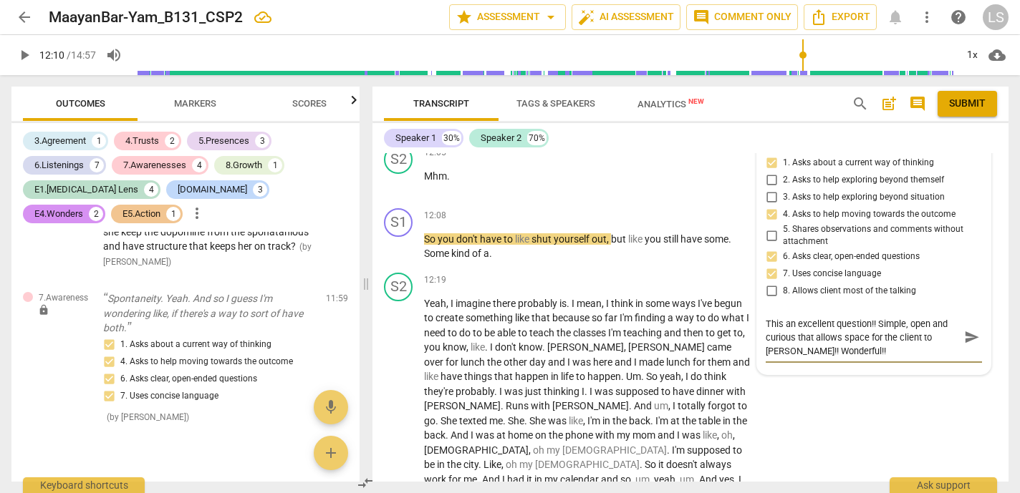
click at [964, 330] on span "send" at bounding box center [972, 338] width 16 height 16
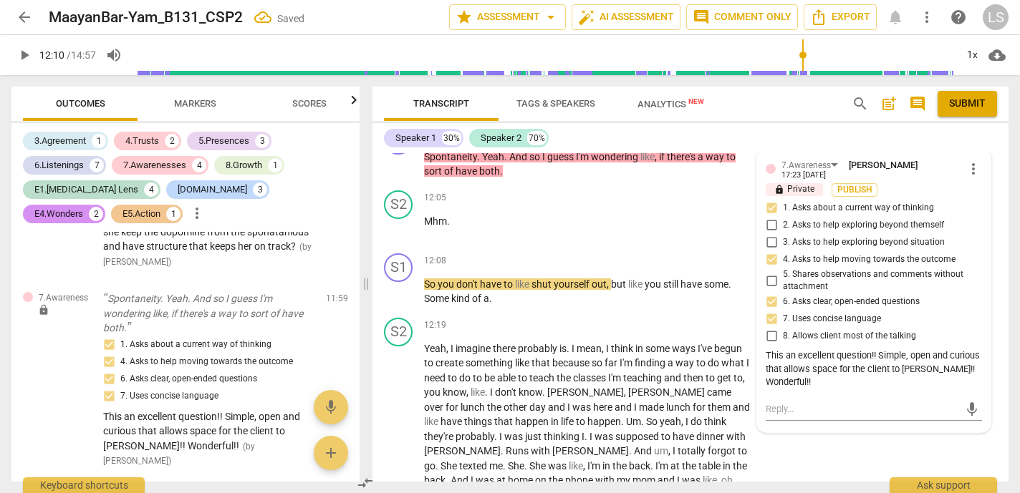
scroll to position [4332, 0]
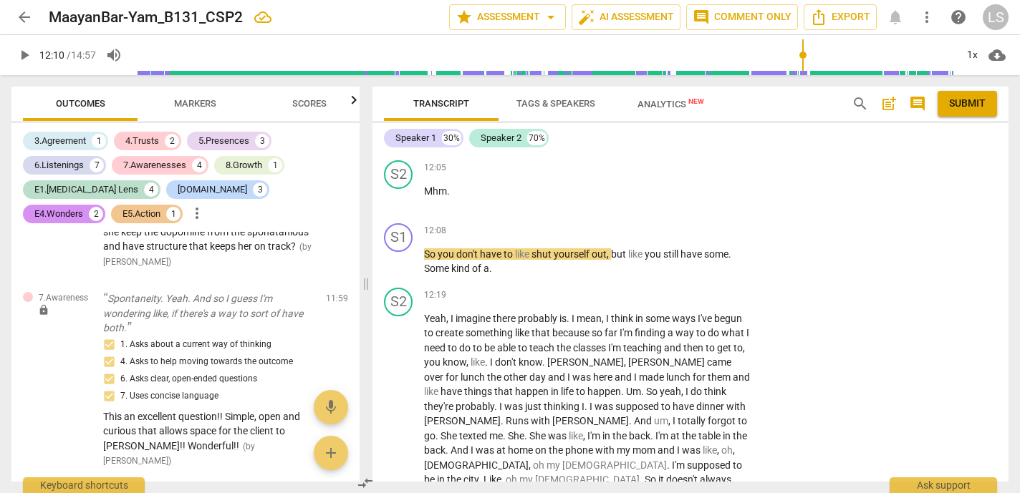
click at [24, 57] on span "play_arrow" at bounding box center [24, 55] width 17 height 17
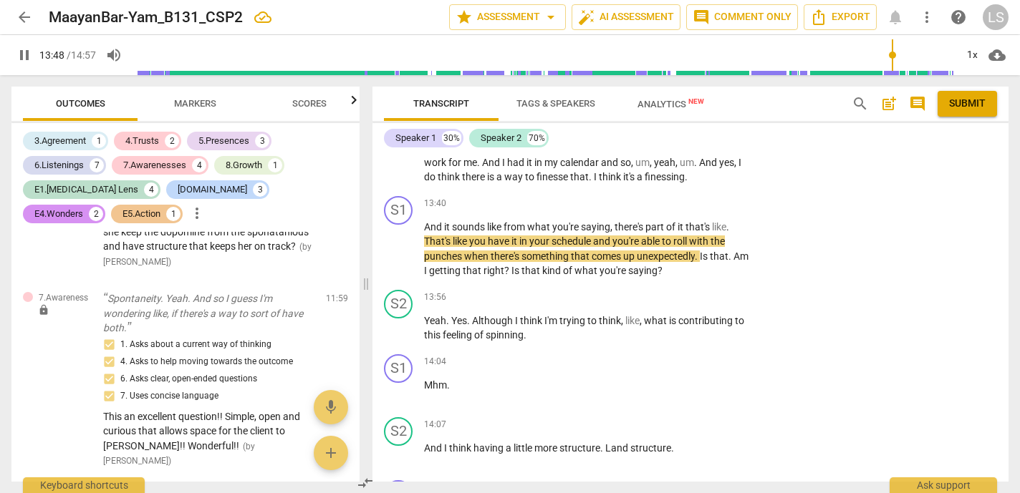
scroll to position [4670, 0]
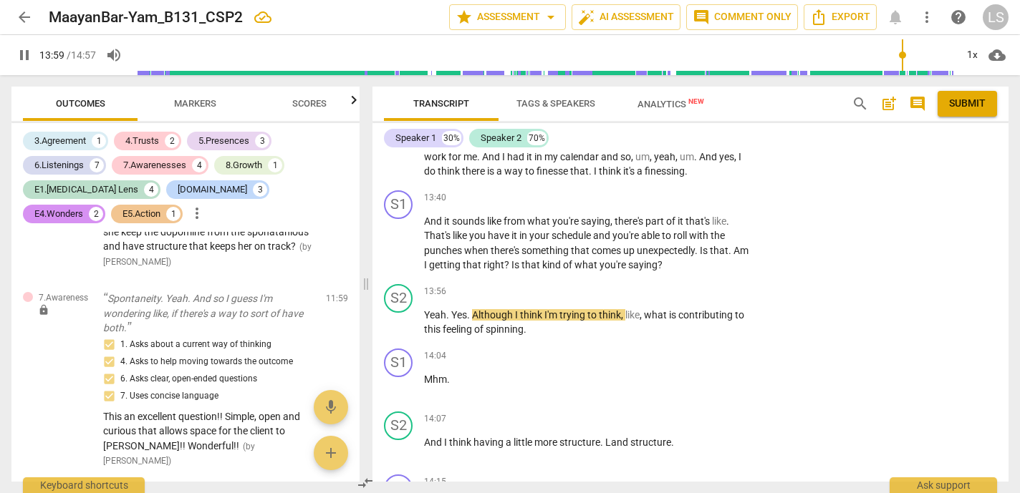
click at [21, 57] on span "pause" at bounding box center [24, 55] width 17 height 17
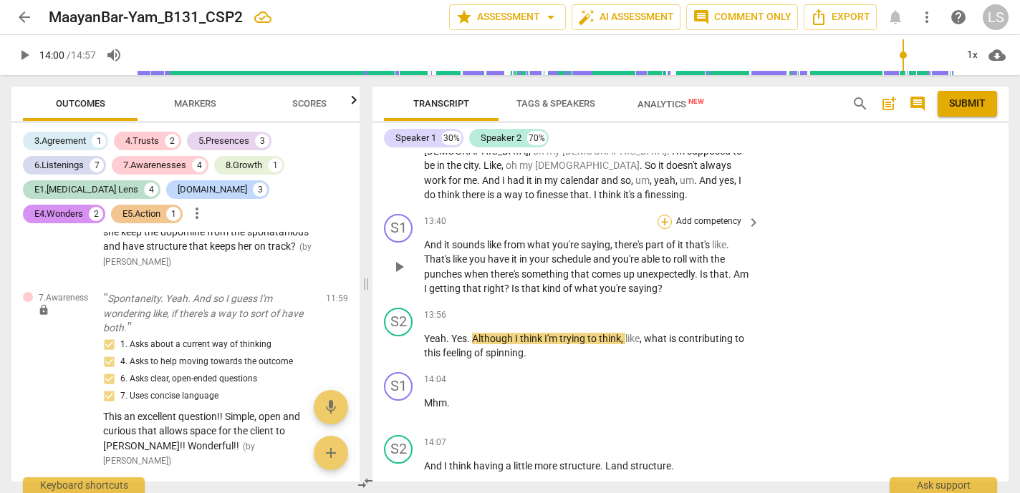
click at [660, 215] on div "+" at bounding box center [664, 222] width 14 height 14
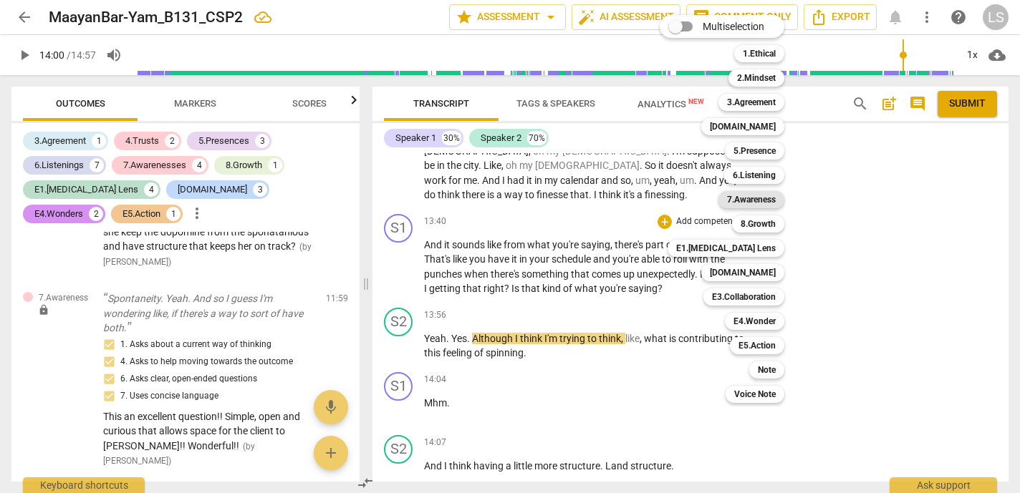
click at [768, 205] on b "7.Awareness" at bounding box center [751, 199] width 49 height 17
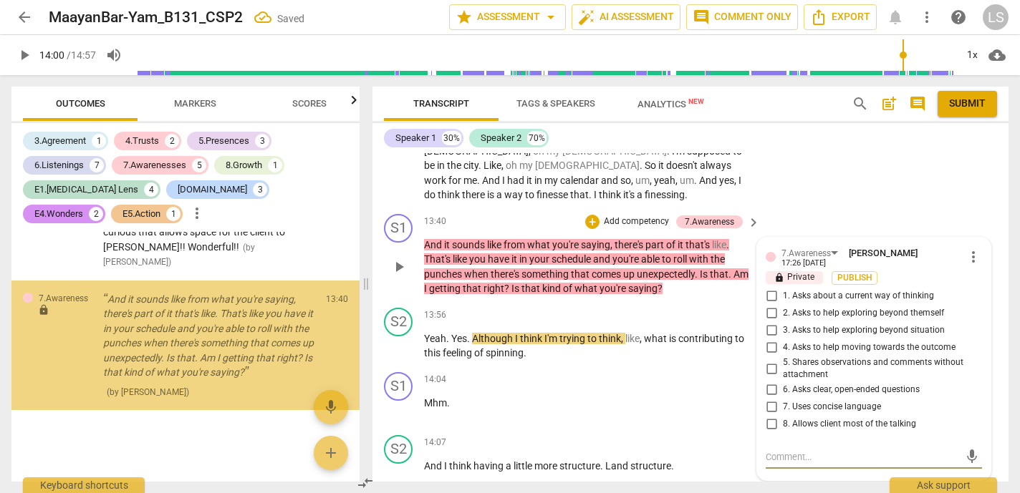
scroll to position [3587, 0]
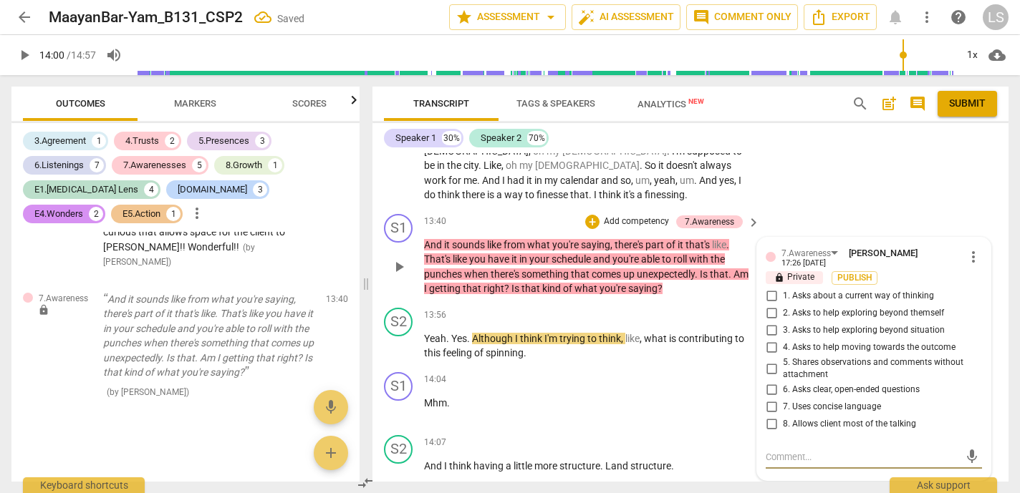
click at [765, 360] on input "5. Shares observations and comments without attachment" at bounding box center [771, 368] width 23 height 17
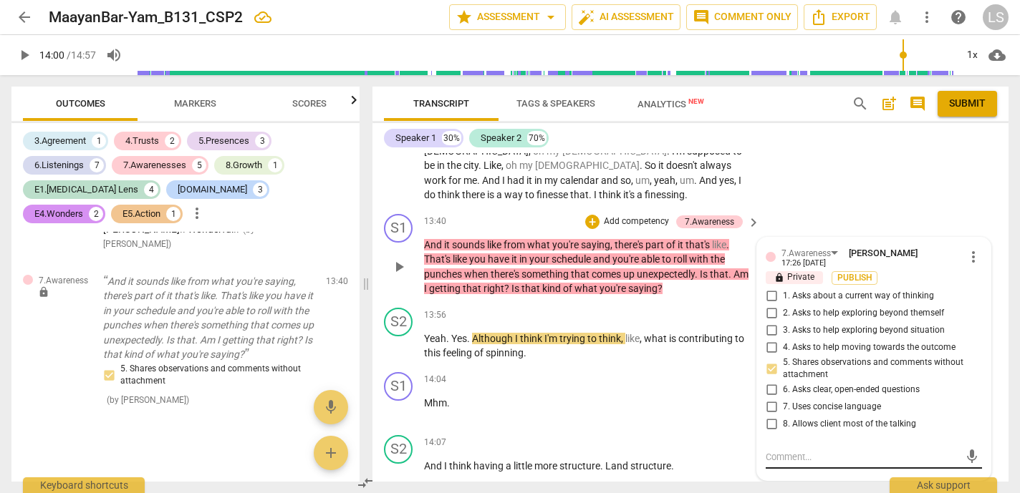
click at [777, 450] on textarea at bounding box center [861, 457] width 193 height 14
click at [659, 216] on p "Add competency" at bounding box center [636, 222] width 68 height 13
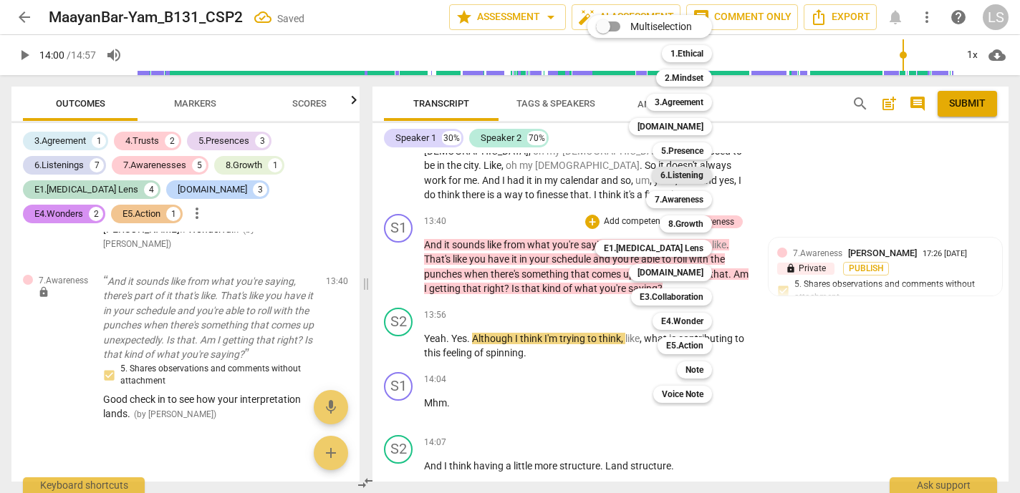
click at [690, 173] on b "6.Listening" at bounding box center [681, 175] width 43 height 17
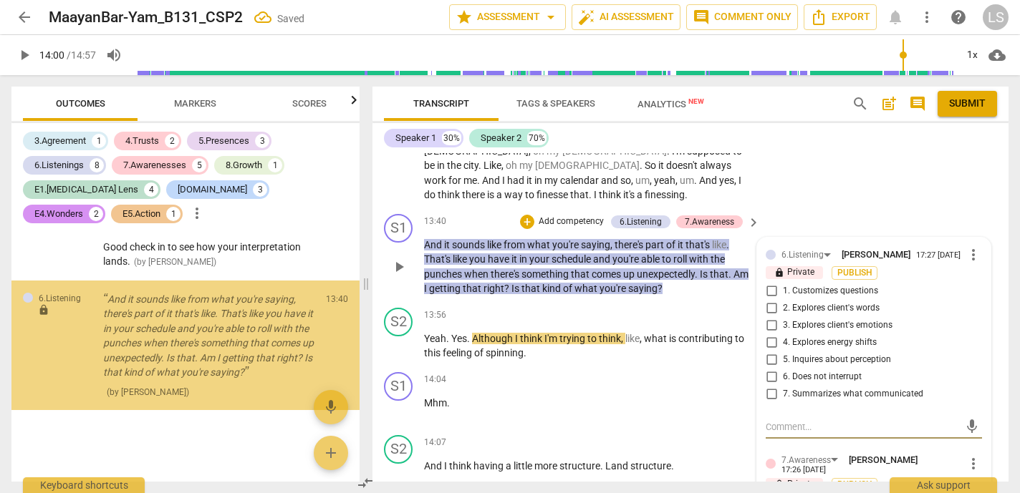
scroll to position [3757, 0]
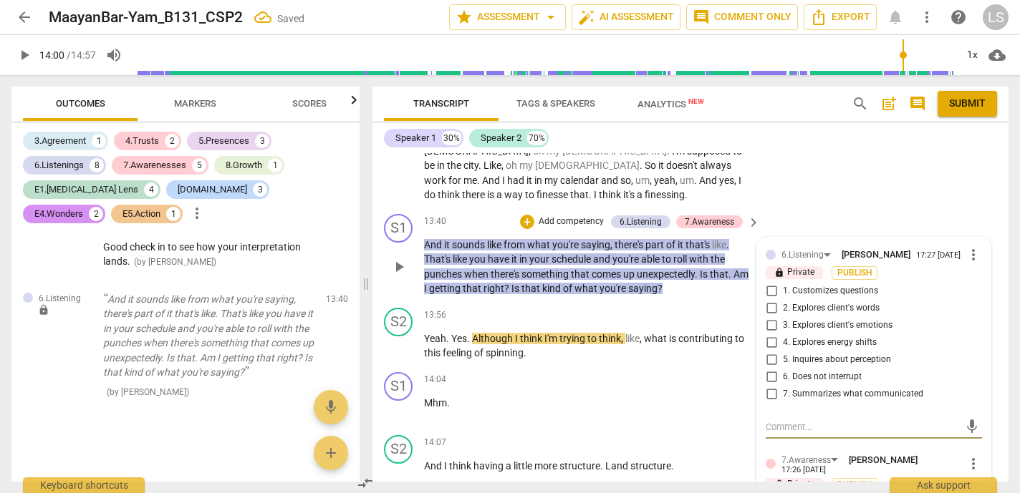
click at [766, 300] on input "2. Explores client's words" at bounding box center [771, 308] width 23 height 17
click at [769, 420] on textarea at bounding box center [861, 427] width 193 height 14
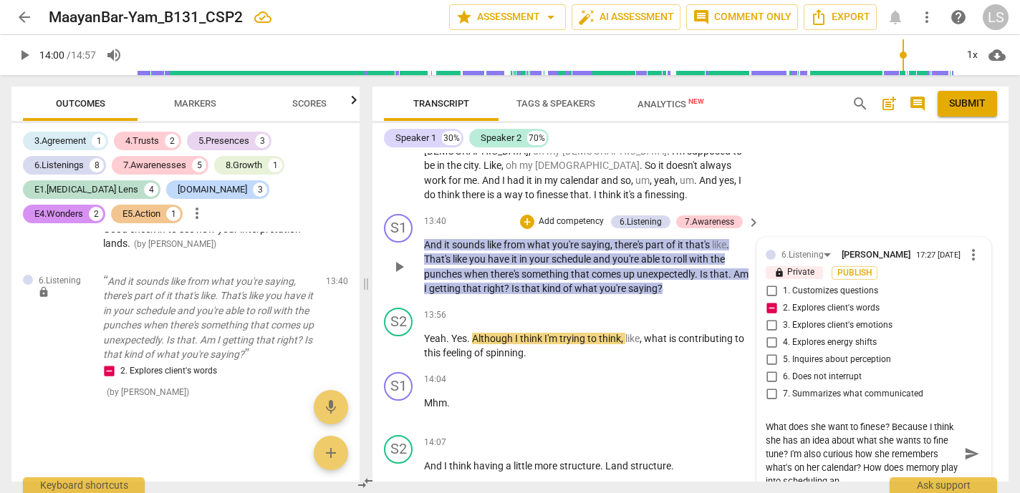
scroll to position [0, 0]
click at [23, 54] on span "play_arrow" at bounding box center [24, 55] width 17 height 17
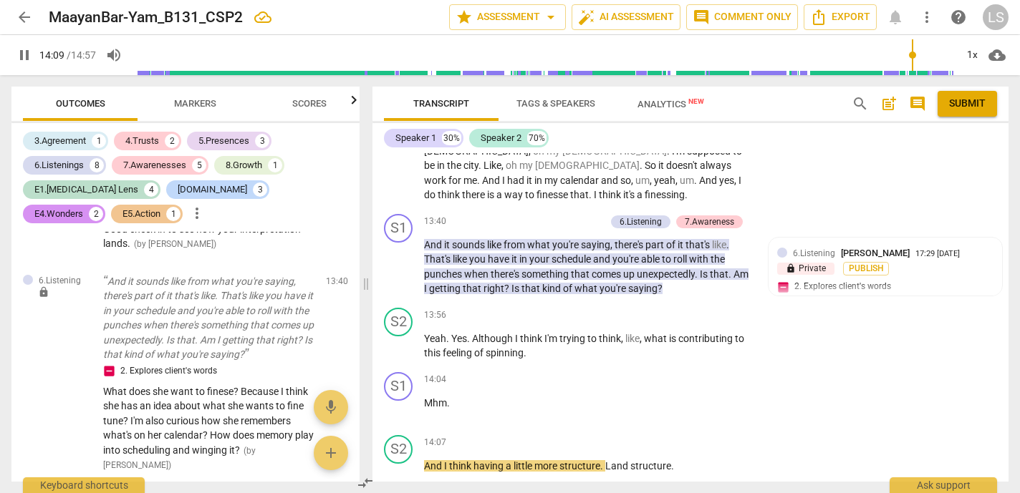
click at [22, 61] on span "pause" at bounding box center [24, 55] width 17 height 17
click at [662, 373] on div "+" at bounding box center [664, 380] width 14 height 14
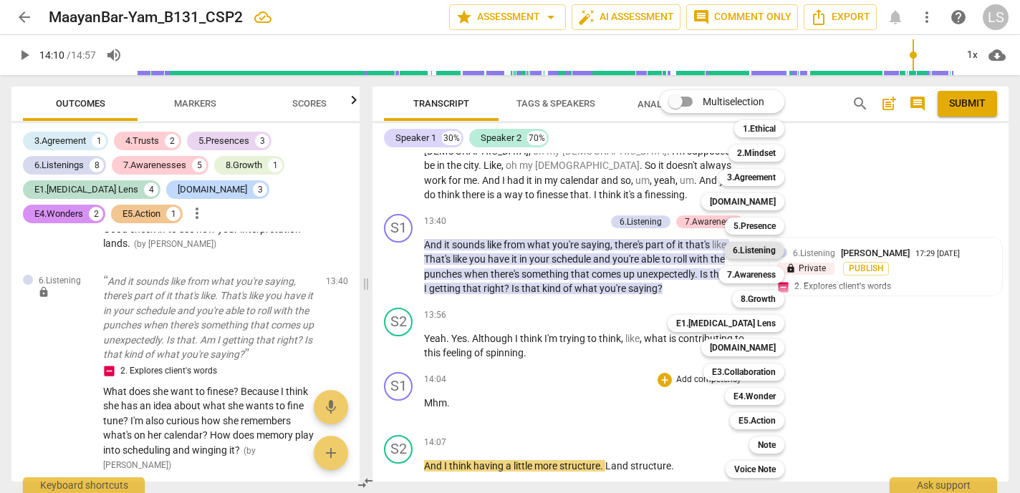
click at [768, 254] on b "6.Listening" at bounding box center [754, 250] width 43 height 17
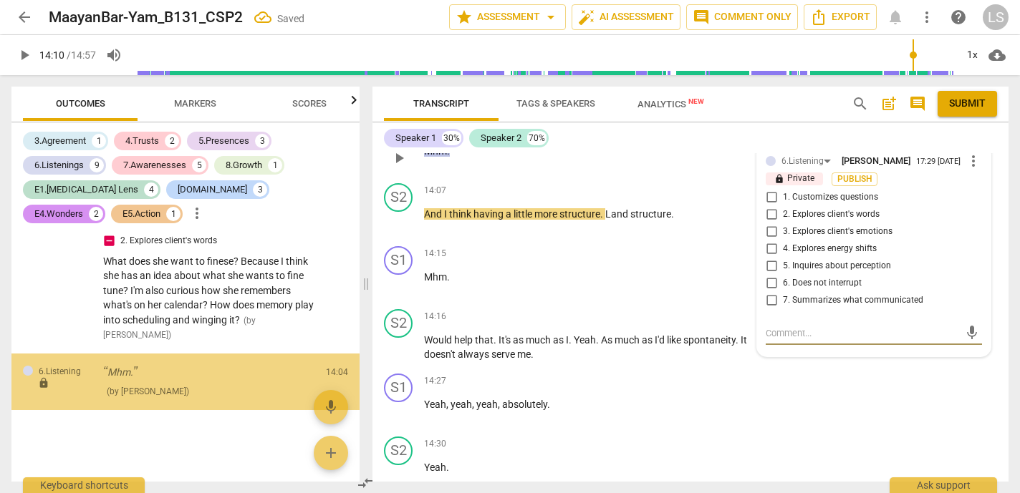
scroll to position [3917, 0]
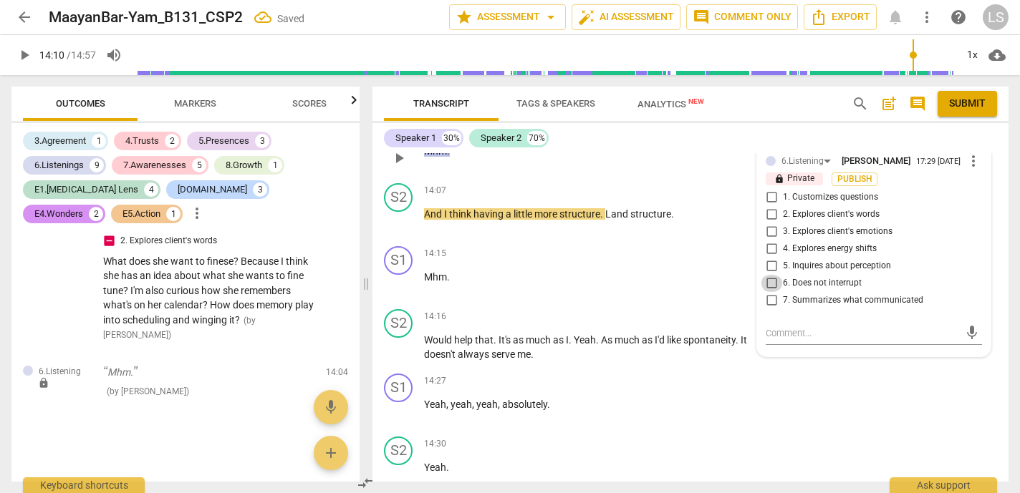
click at [767, 275] on input "6. Does not interrupt" at bounding box center [771, 283] width 23 height 17
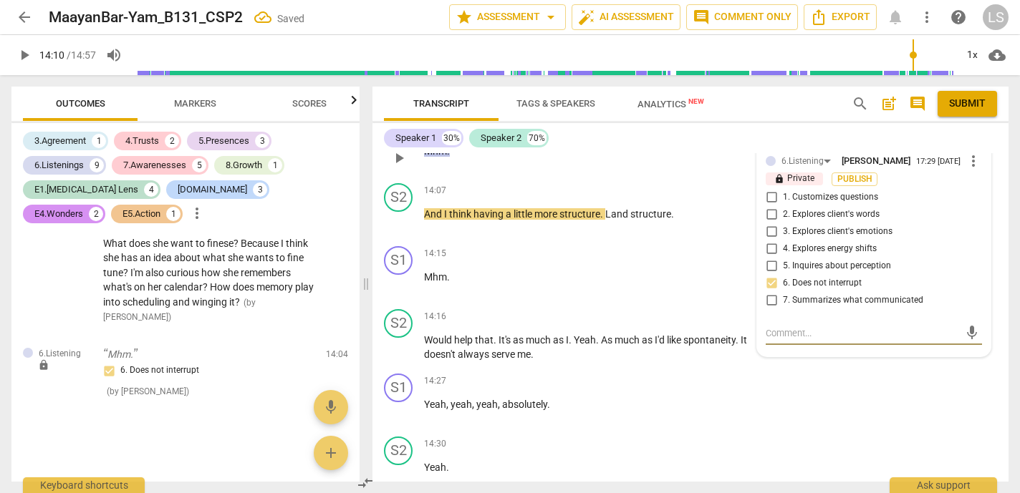
click at [779, 327] on textarea at bounding box center [861, 334] width 193 height 14
click at [964, 325] on span "send" at bounding box center [972, 333] width 16 height 16
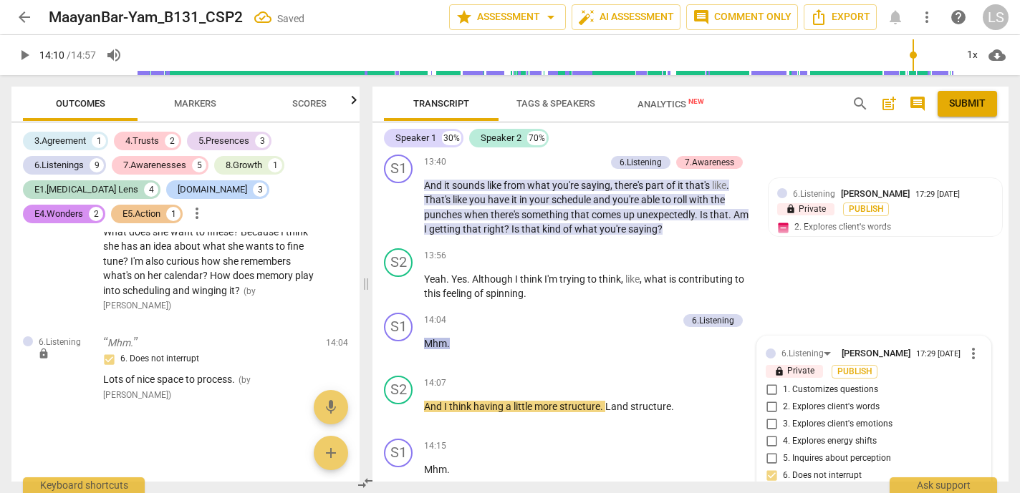
scroll to position [4700, 0]
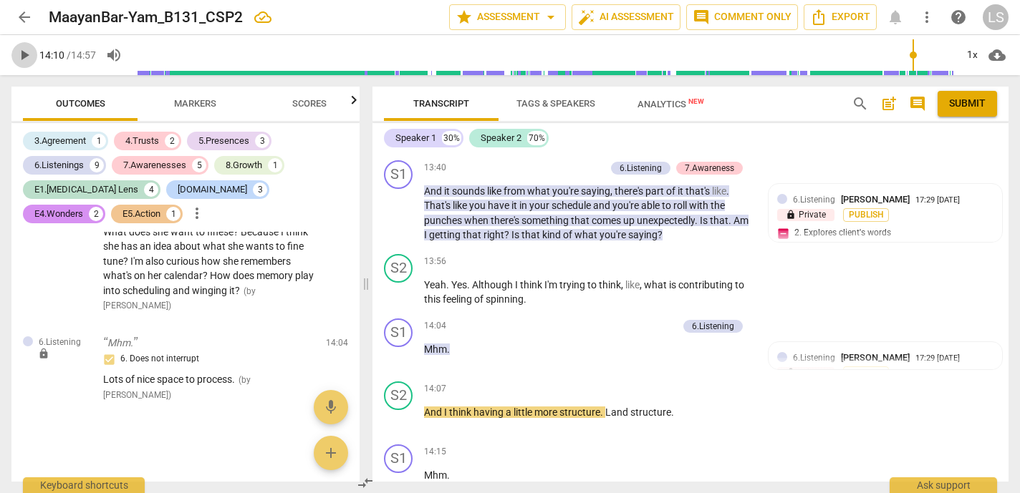
click at [23, 54] on span "play_arrow" at bounding box center [24, 55] width 17 height 17
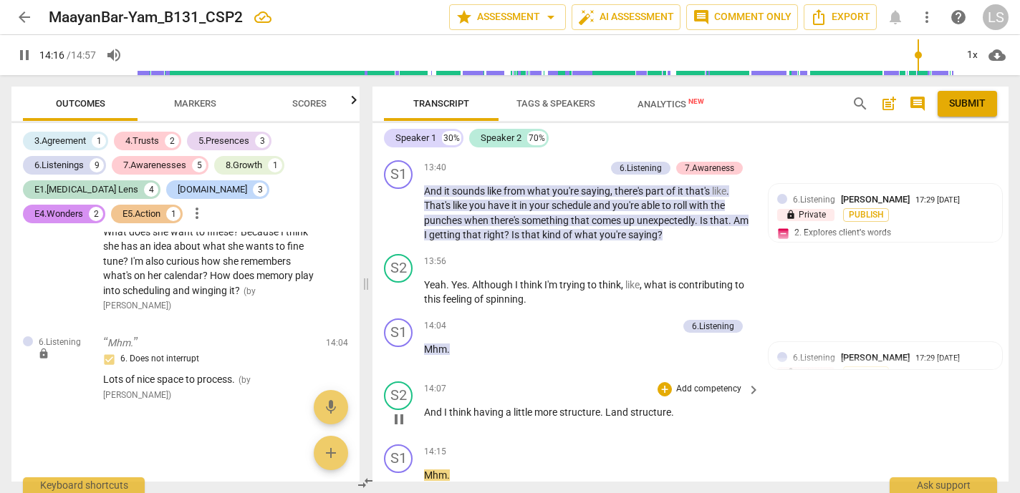
scroll to position [5057, 0]
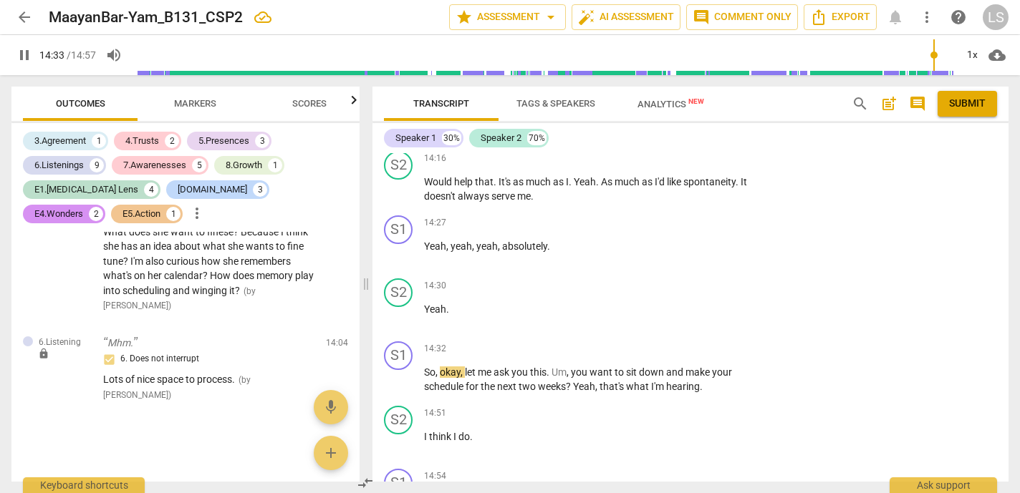
click at [26, 51] on span "pause" at bounding box center [24, 55] width 17 height 17
click at [662, 216] on div "+" at bounding box center [664, 223] width 14 height 14
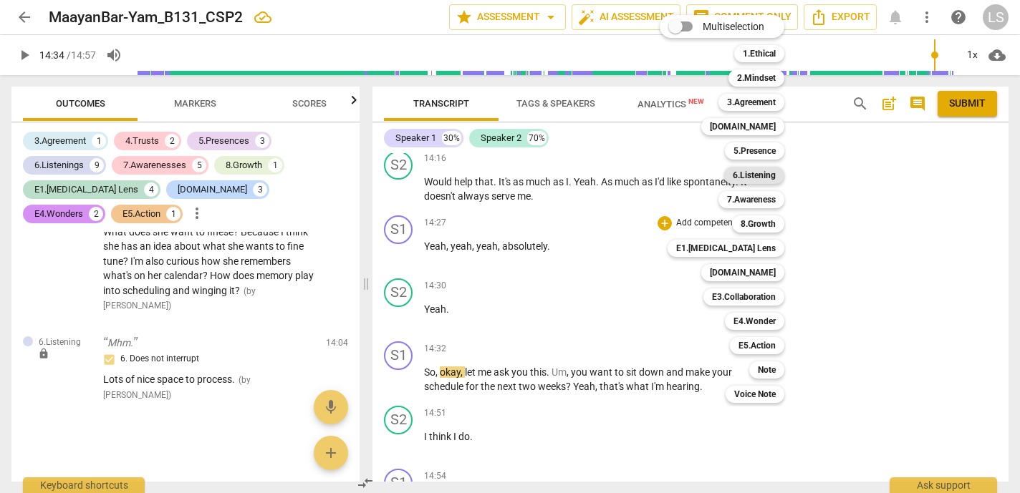
click at [747, 174] on b "6.Listening" at bounding box center [754, 175] width 43 height 17
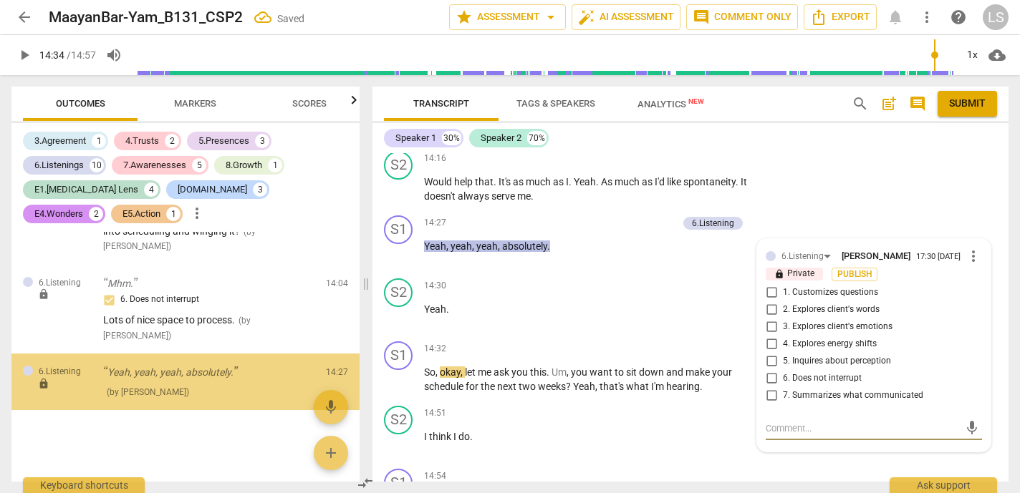
scroll to position [4006, 0]
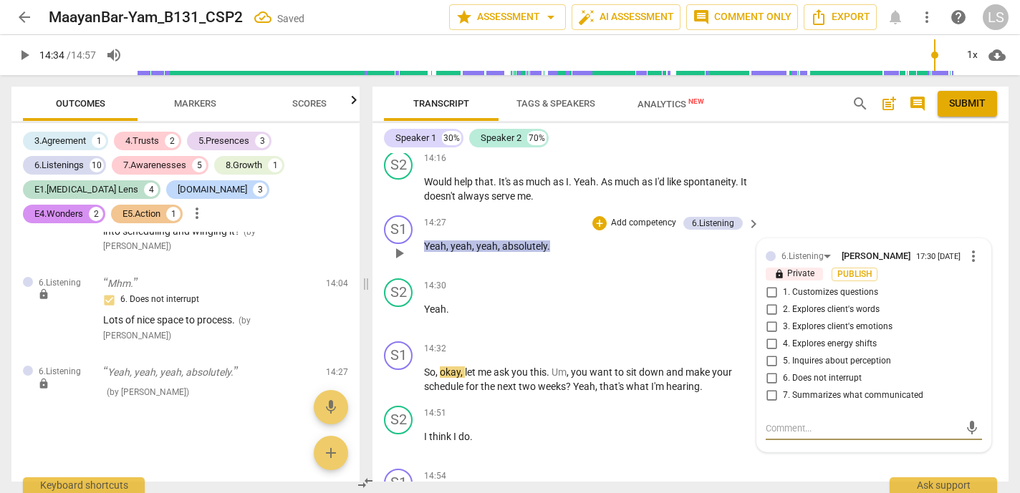
click at [768, 301] on input "2. Explores client's words" at bounding box center [771, 309] width 23 height 17
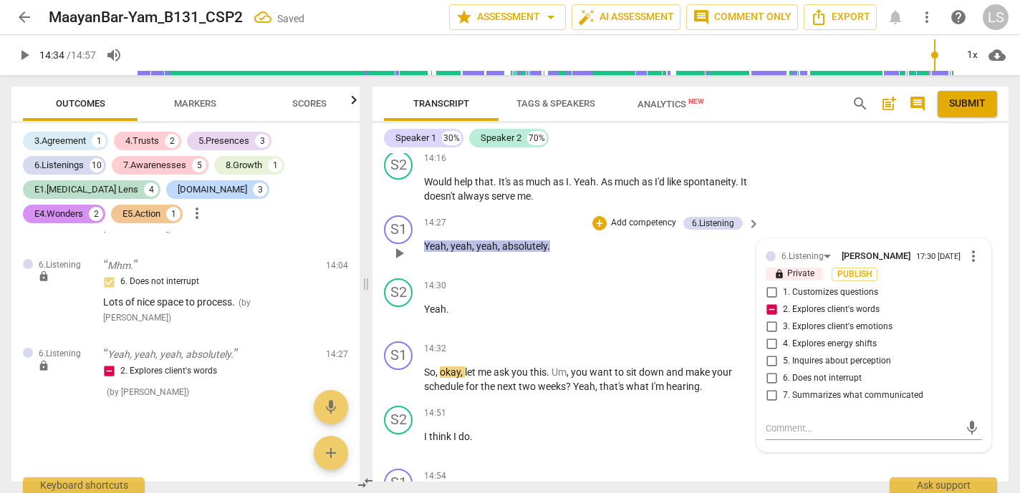
click at [767, 353] on input "5. Inquires about perception" at bounding box center [771, 361] width 23 height 17
click at [772, 422] on textarea at bounding box center [861, 429] width 193 height 14
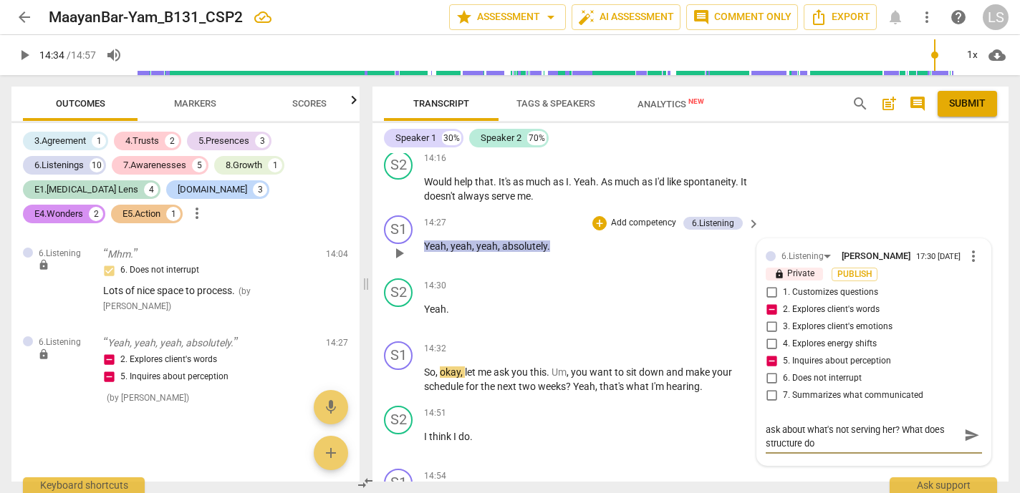
scroll to position [0, 0]
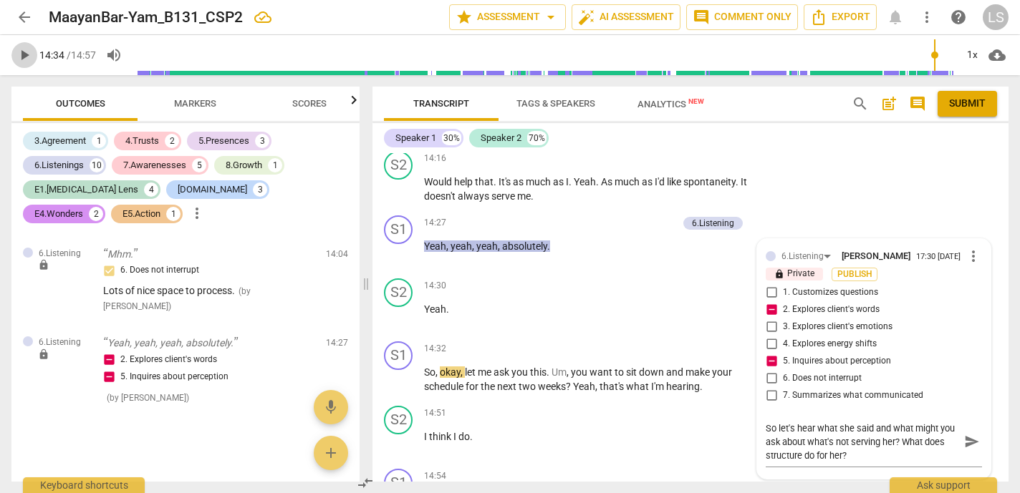
click at [24, 55] on span "play_arrow" at bounding box center [24, 55] width 17 height 17
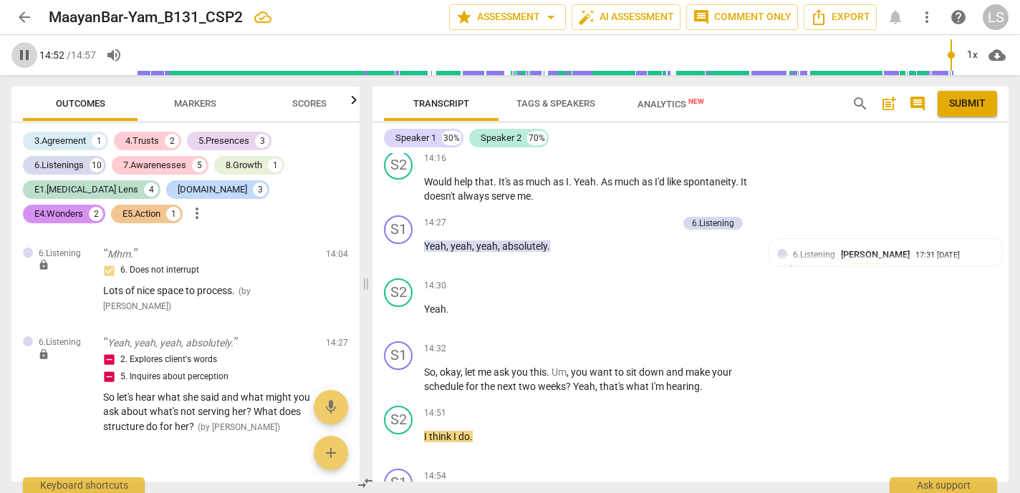
click at [24, 55] on span "pause" at bounding box center [24, 55] width 17 height 17
click at [664, 342] on div "+" at bounding box center [664, 349] width 14 height 14
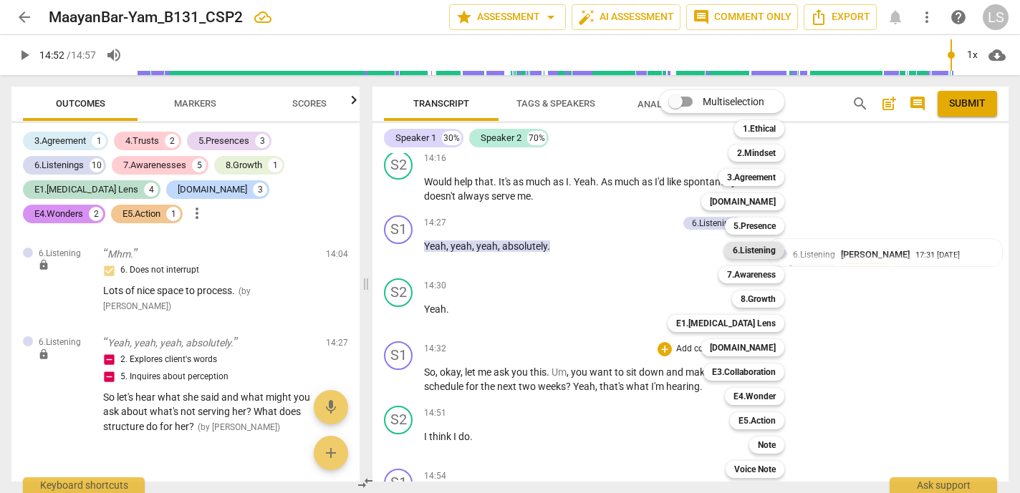
click at [770, 256] on b "6.Listening" at bounding box center [754, 250] width 43 height 17
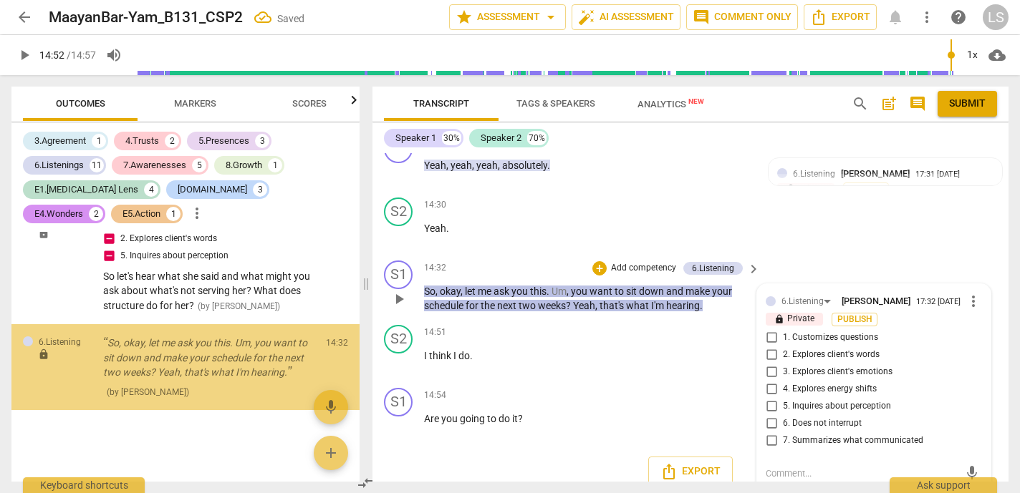
scroll to position [4171, 0]
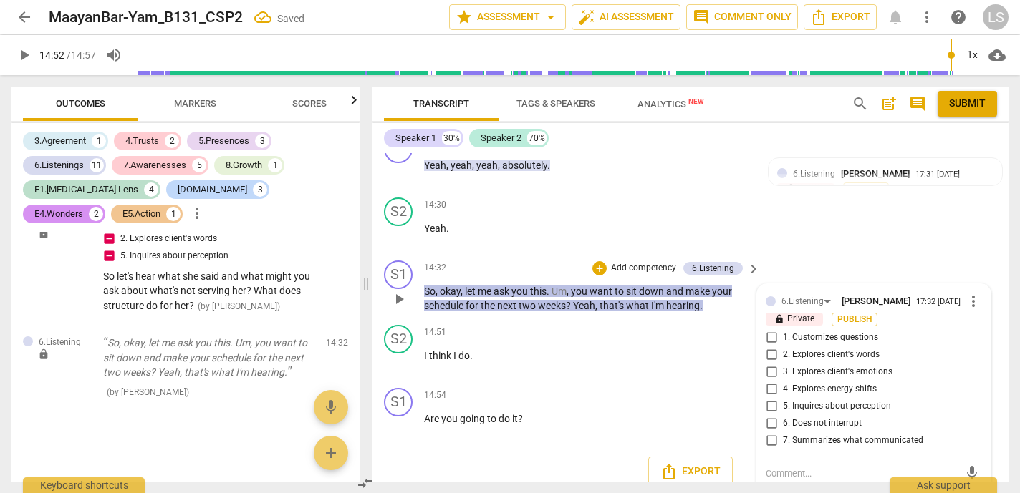
click at [765, 433] on input "7. Summarizes what communicated" at bounding box center [771, 441] width 23 height 17
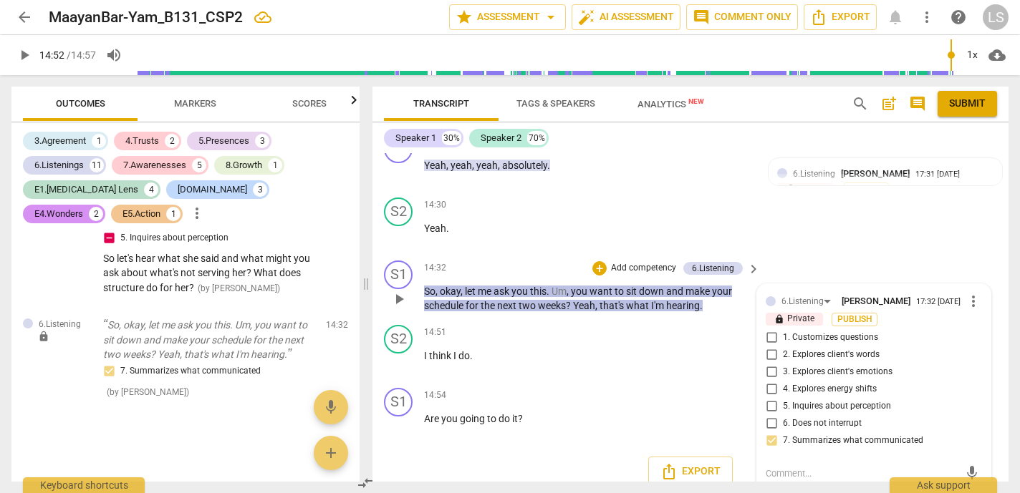
click at [776, 467] on textarea at bounding box center [861, 474] width 193 height 14
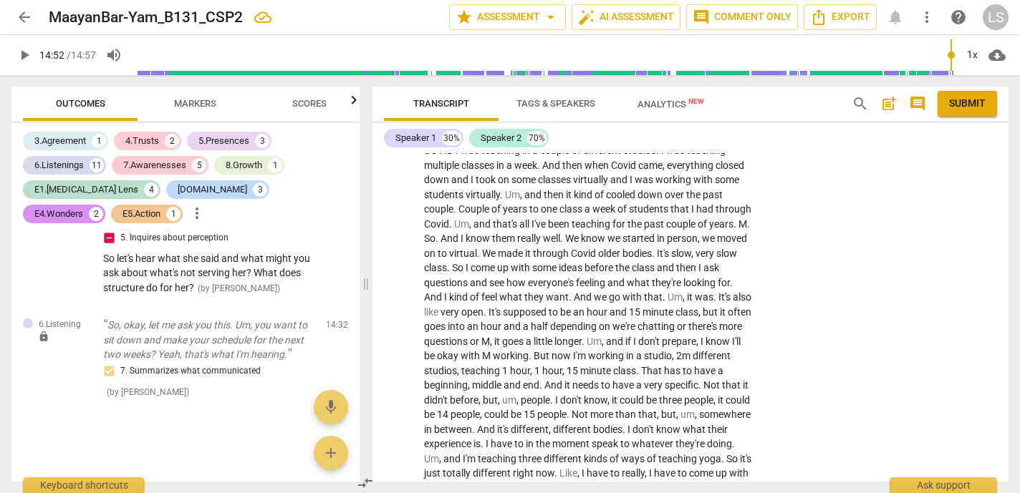
scroll to position [0, 0]
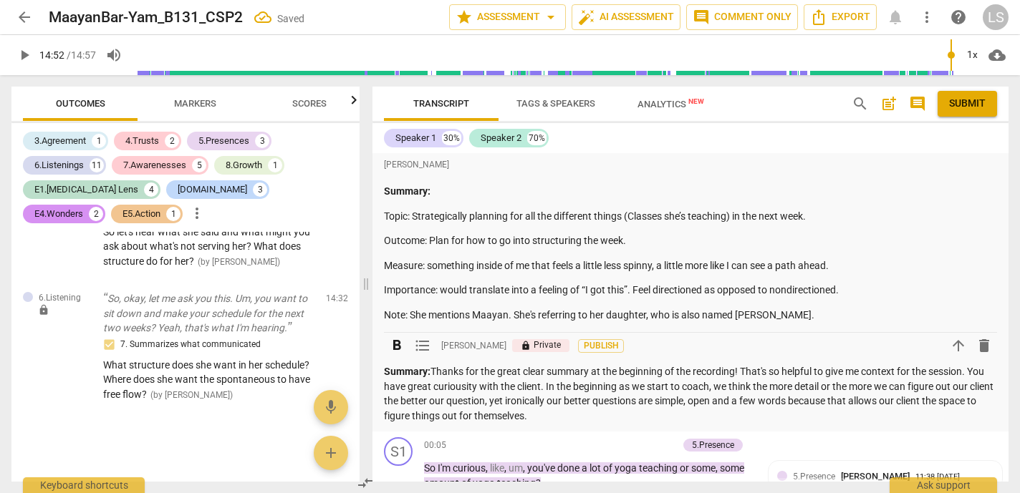
click at [574, 417] on p "Summary: Thanks for the great clear summary at the beginning of the recording! …" at bounding box center [690, 393] width 613 height 59
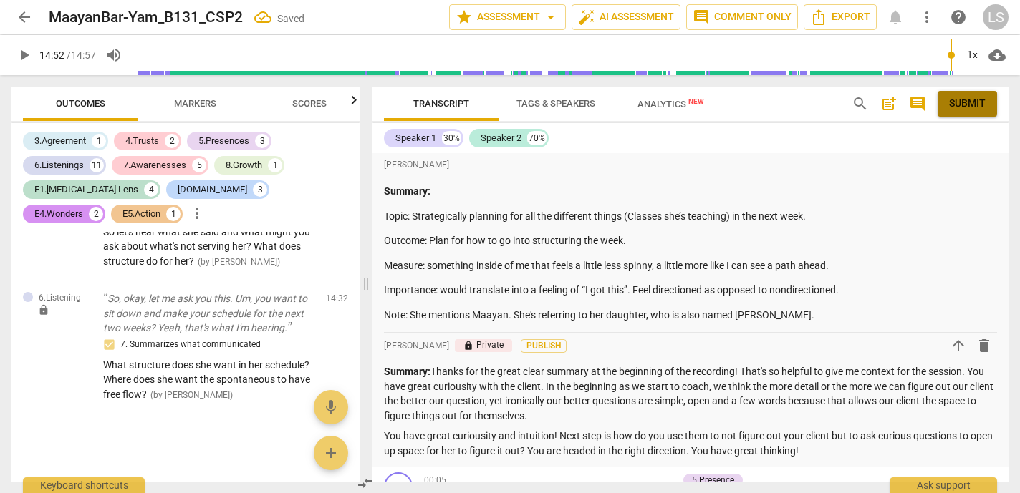
click at [954, 107] on span "Submit" at bounding box center [967, 104] width 37 height 14
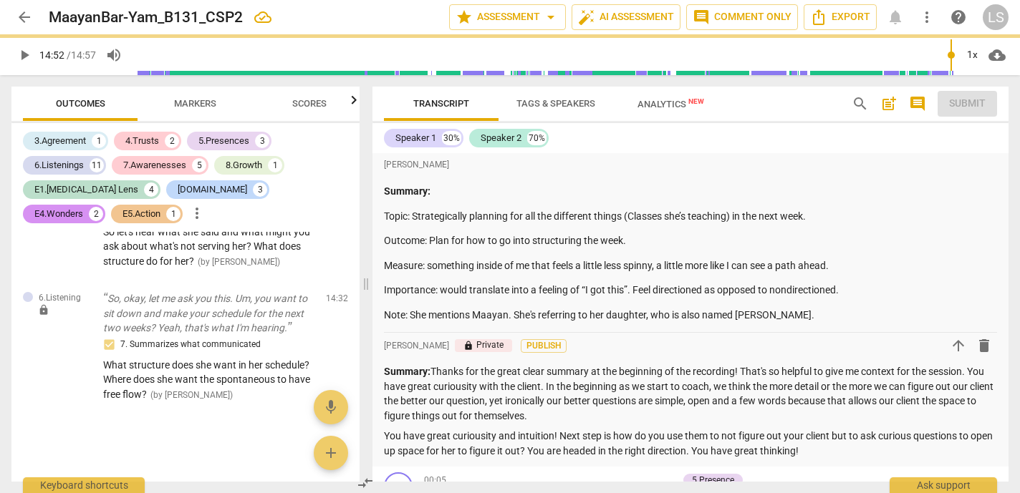
click at [19, 16] on span "arrow_back" at bounding box center [24, 17] width 17 height 17
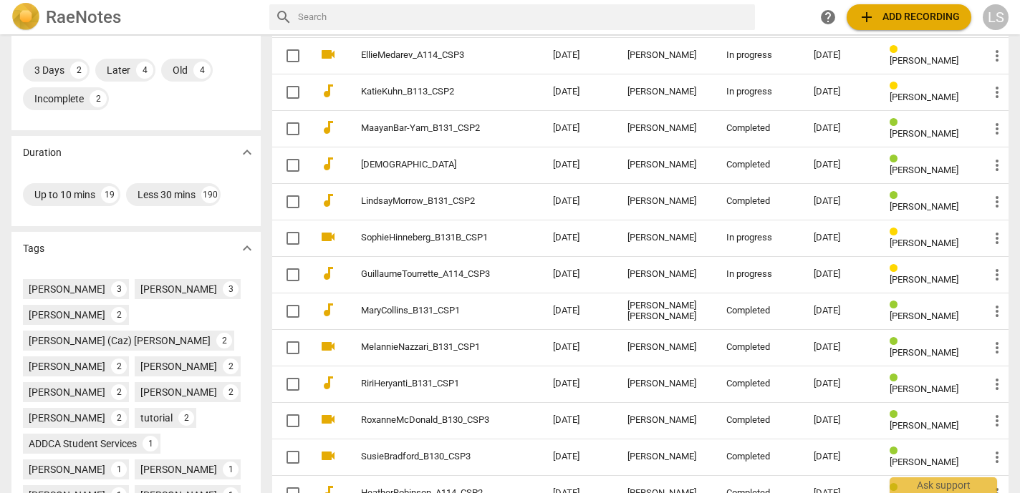
scroll to position [254, 0]
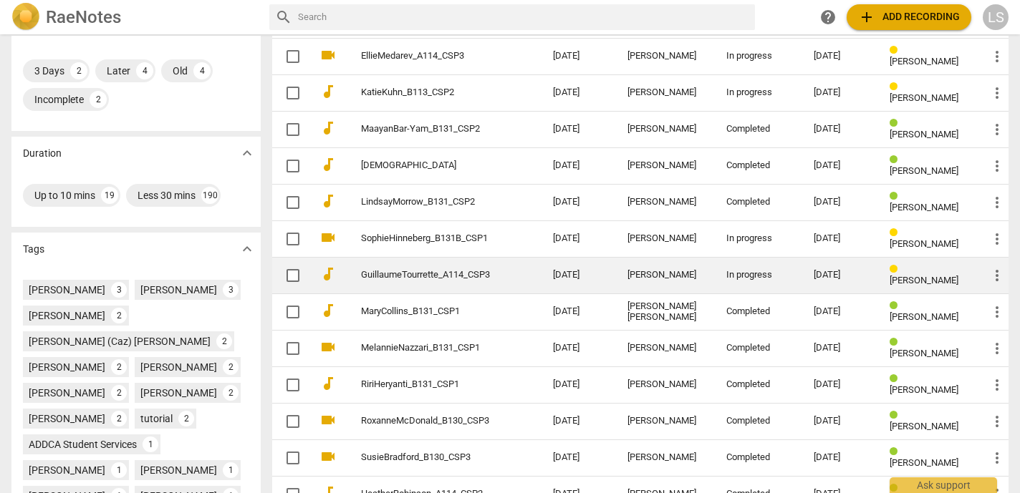
click at [859, 274] on td "[DATE]" at bounding box center [840, 275] width 76 height 37
